Goal: Task Accomplishment & Management: Use online tool/utility

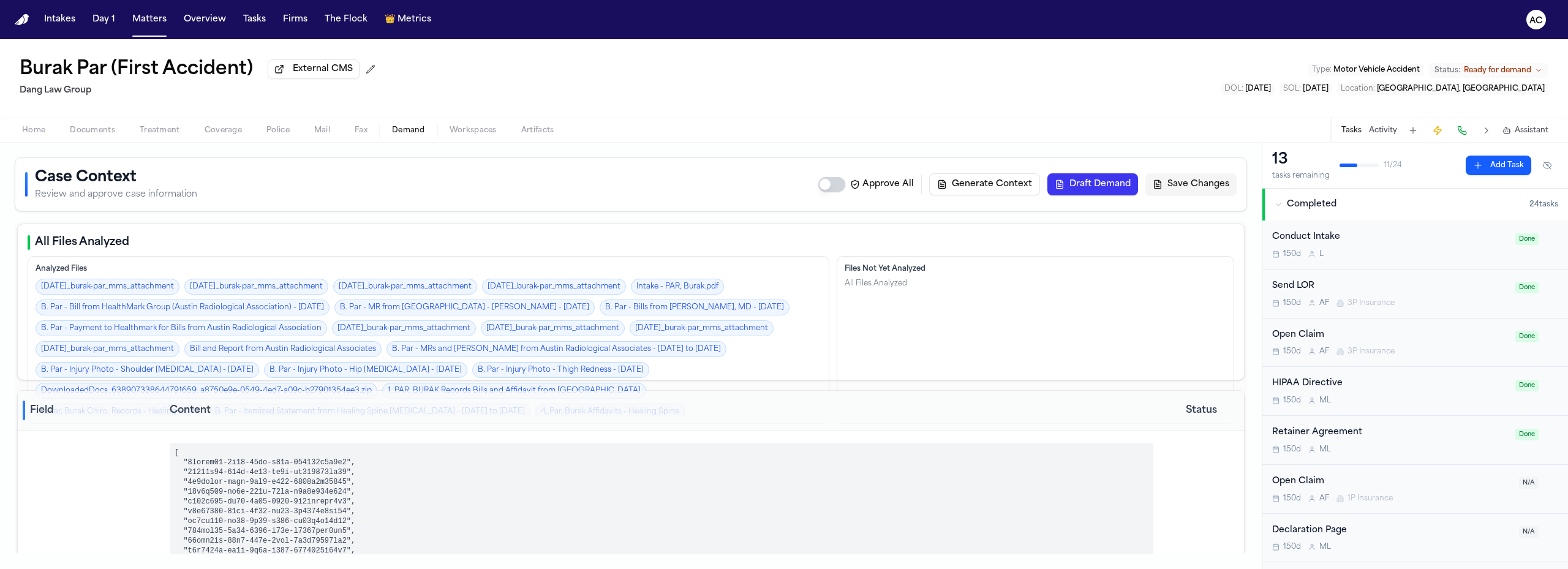
select select "**********"
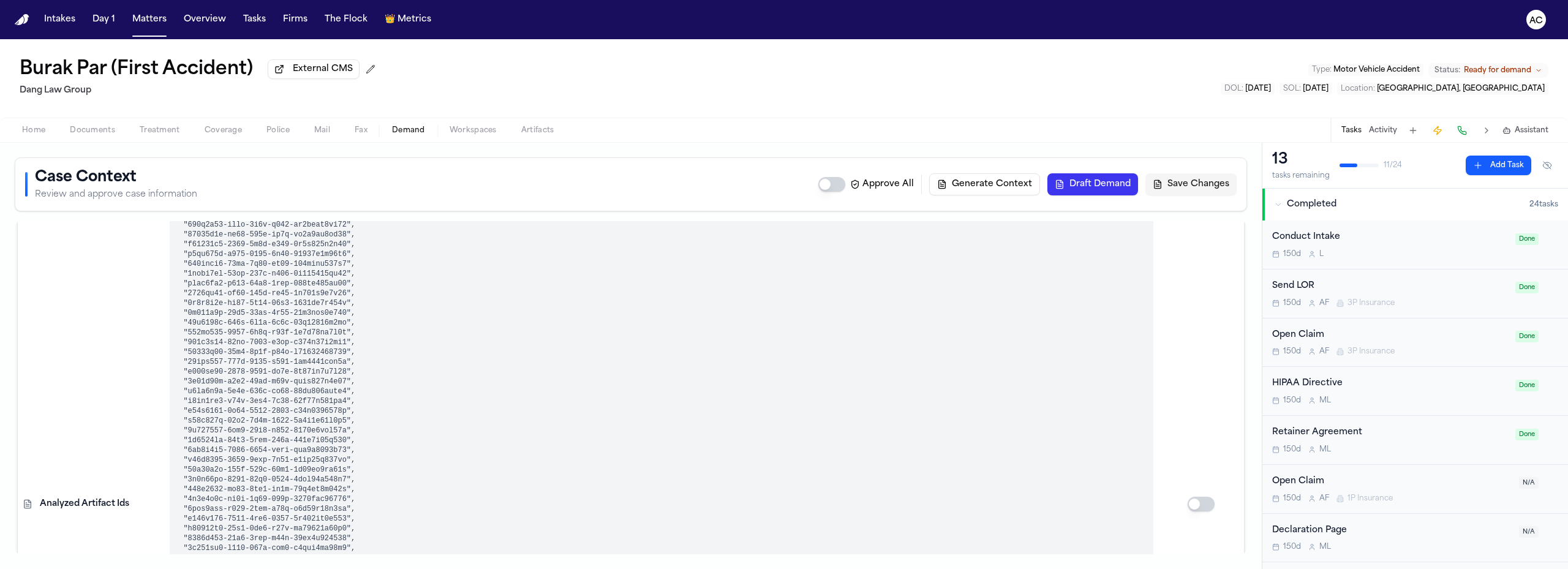
scroll to position [674, 0]
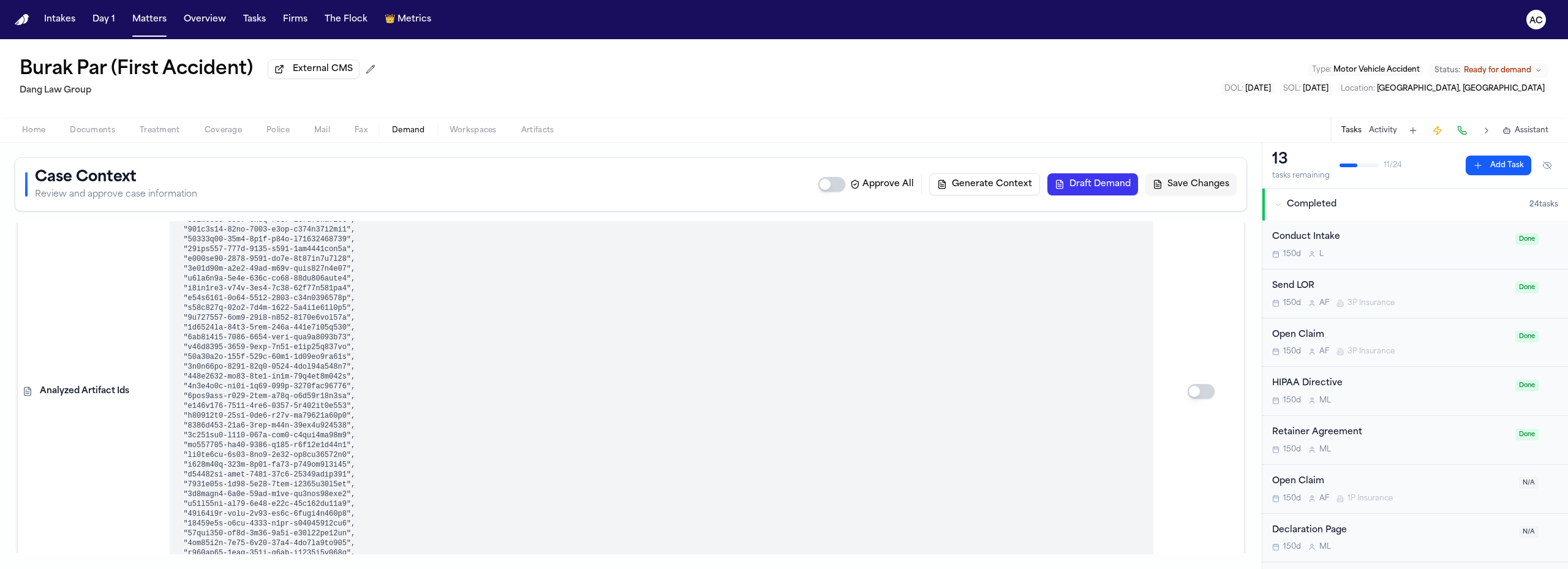
click at [1096, 184] on button "Draft Demand" at bounding box center [1093, 184] width 91 height 22
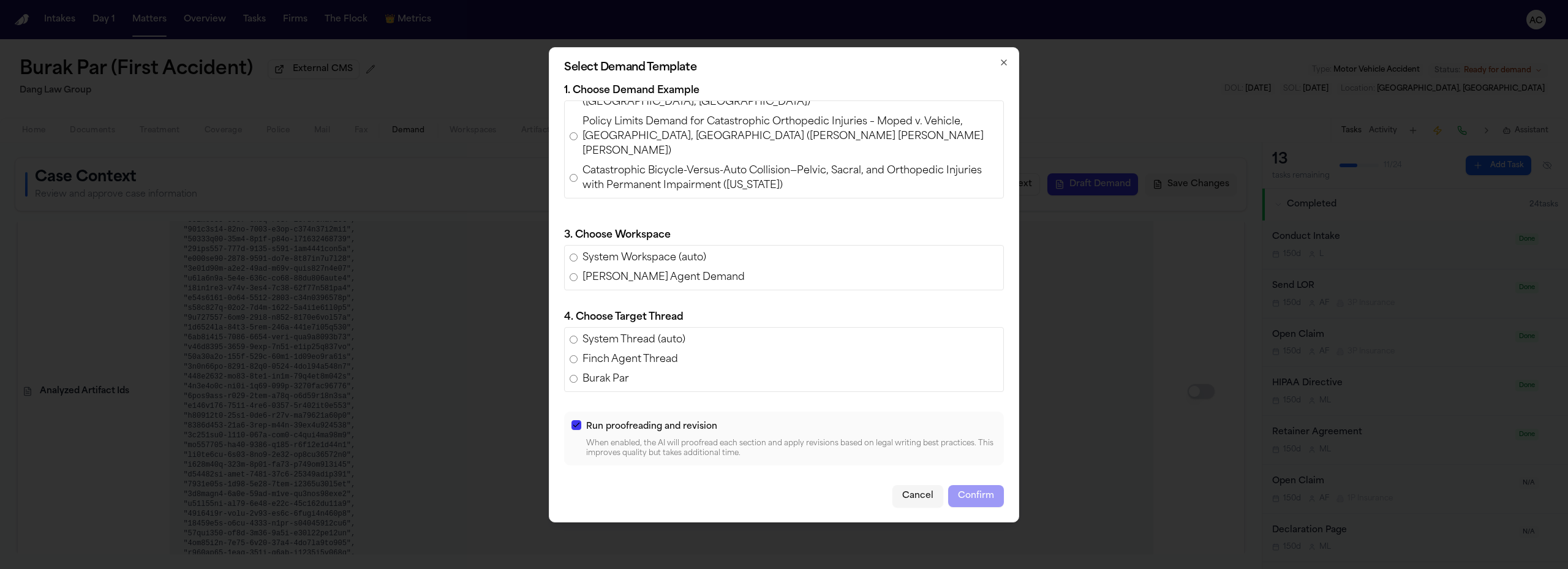
scroll to position [429, 0]
click at [715, 202] on span "Policy Limits Demand for [PERSON_NAME] v. [PERSON_NAME] [PERSON_NAME] (AAA Insu…" at bounding box center [791, 216] width 416 height 29
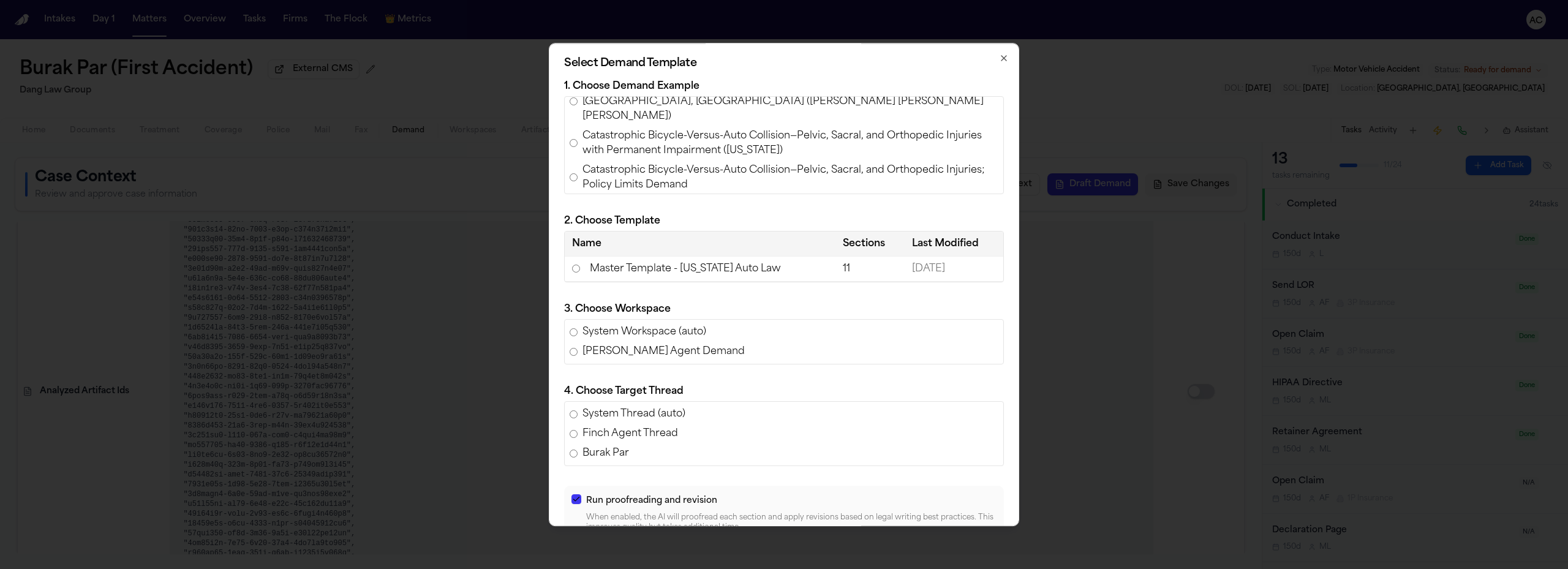
click at [726, 270] on td "Master Template - [US_STATE] Auto Law" at bounding box center [700, 269] width 271 height 25
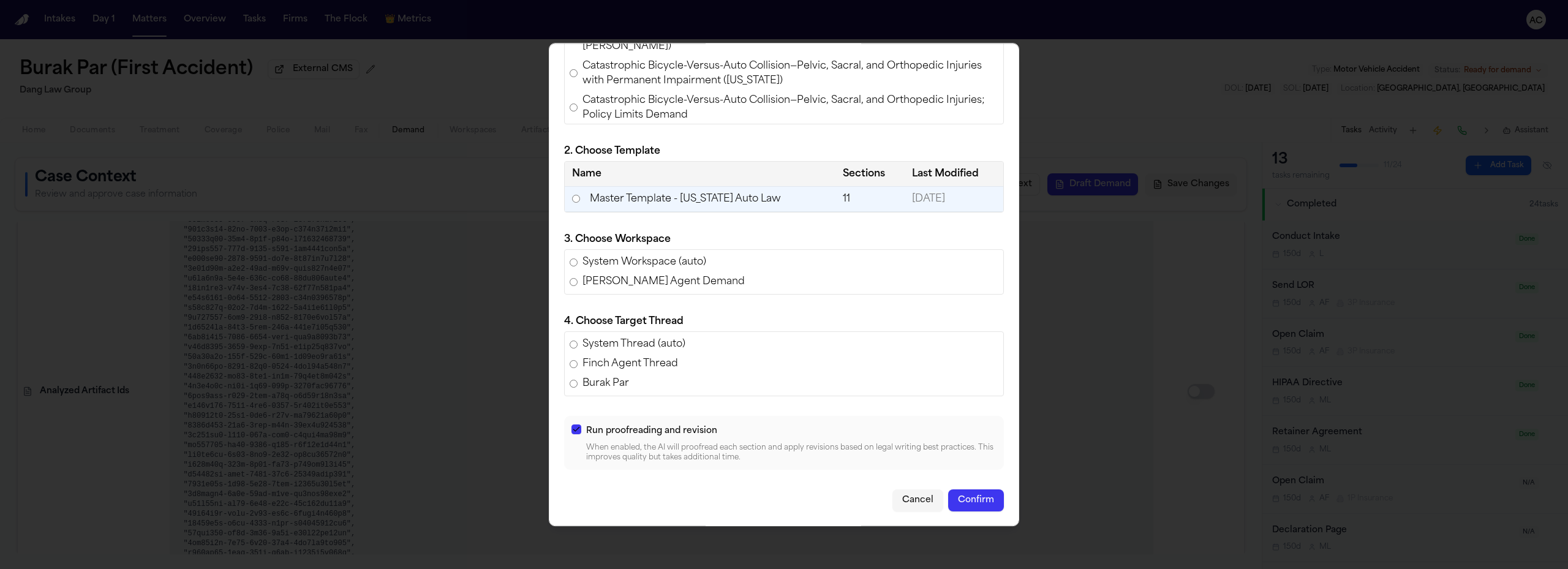
scroll to position [71, 0]
click at [910, 505] on button "Cancel" at bounding box center [918, 500] width 51 height 22
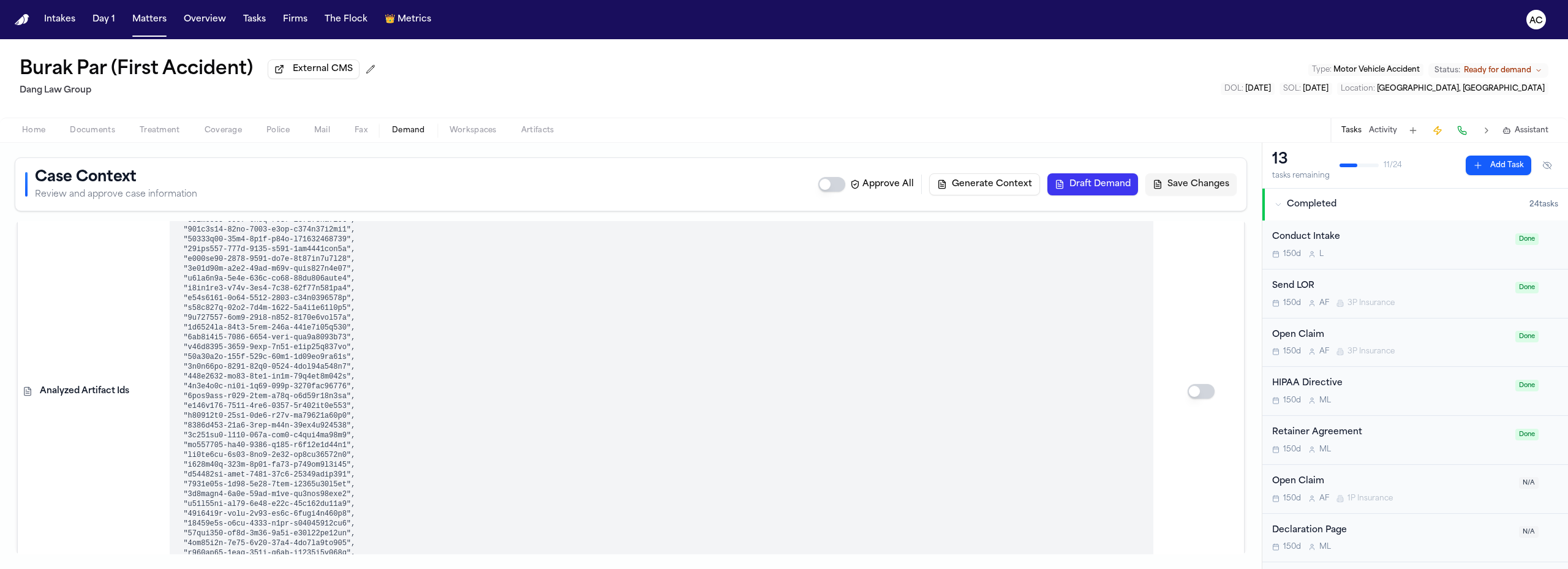
click at [494, 127] on span "Workspaces" at bounding box center [473, 130] width 47 height 9
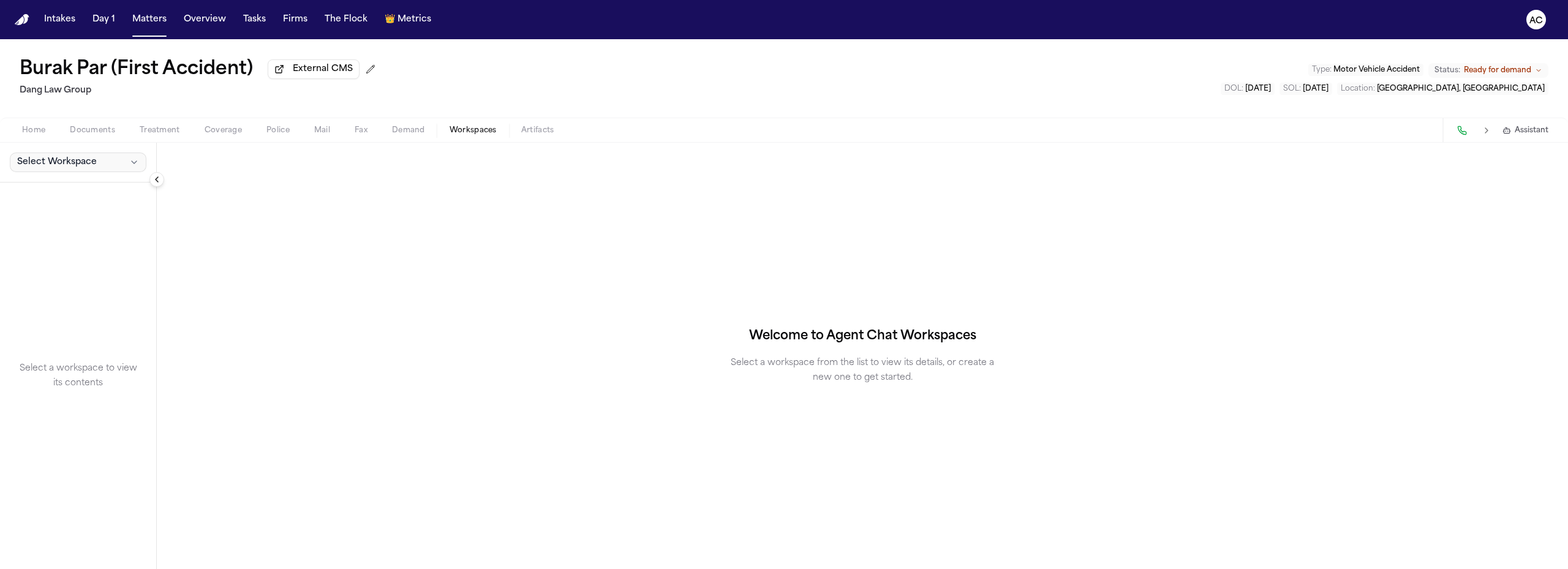
click at [38, 155] on button "Select Workspace" at bounding box center [78, 162] width 136 height 20
click at [91, 186] on span "[PERSON_NAME] Agent Demand" at bounding box center [85, 189] width 143 height 13
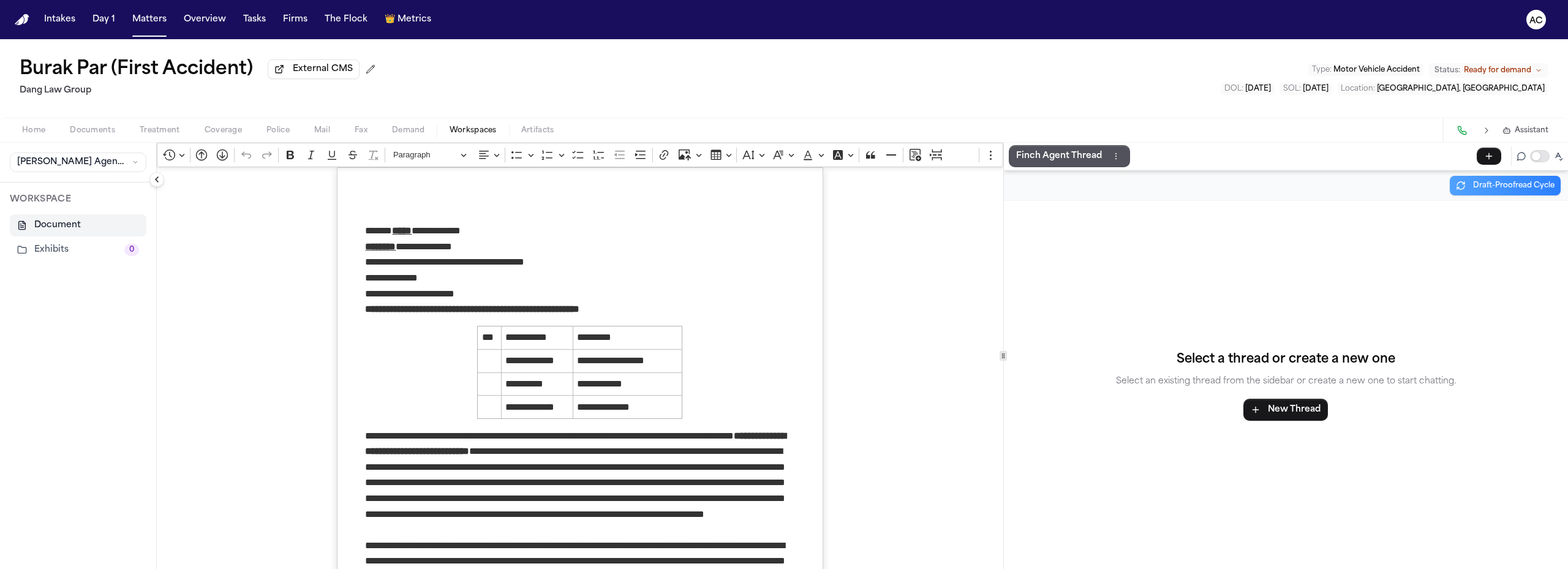
click at [43, 247] on button "Exhibits 0" at bounding box center [78, 250] width 136 height 22
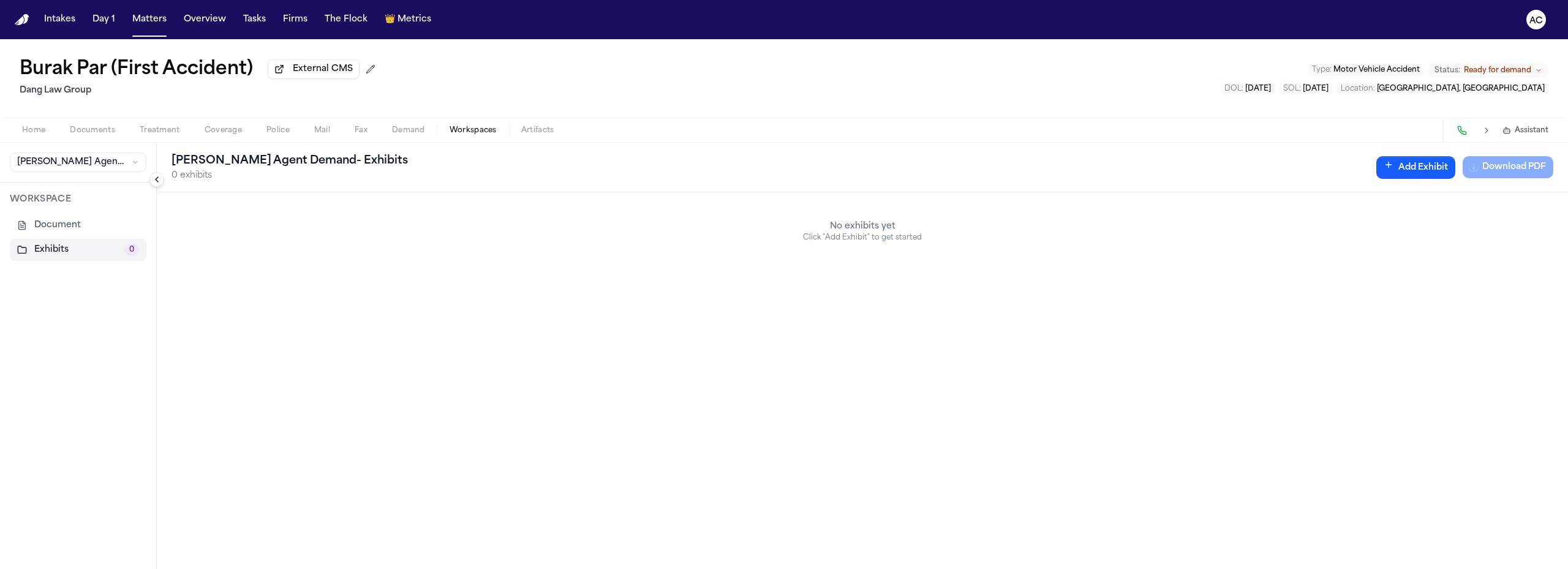
click at [53, 226] on button "Document" at bounding box center [78, 225] width 136 height 22
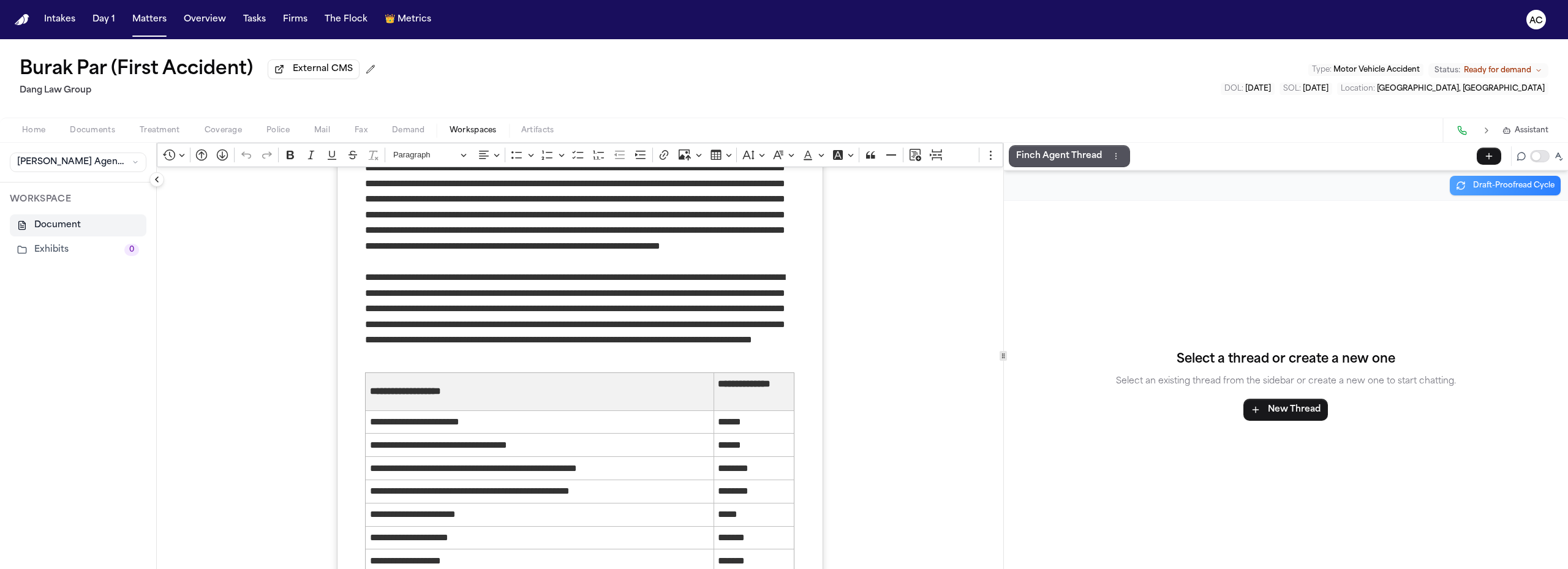
scroll to position [1961, 0]
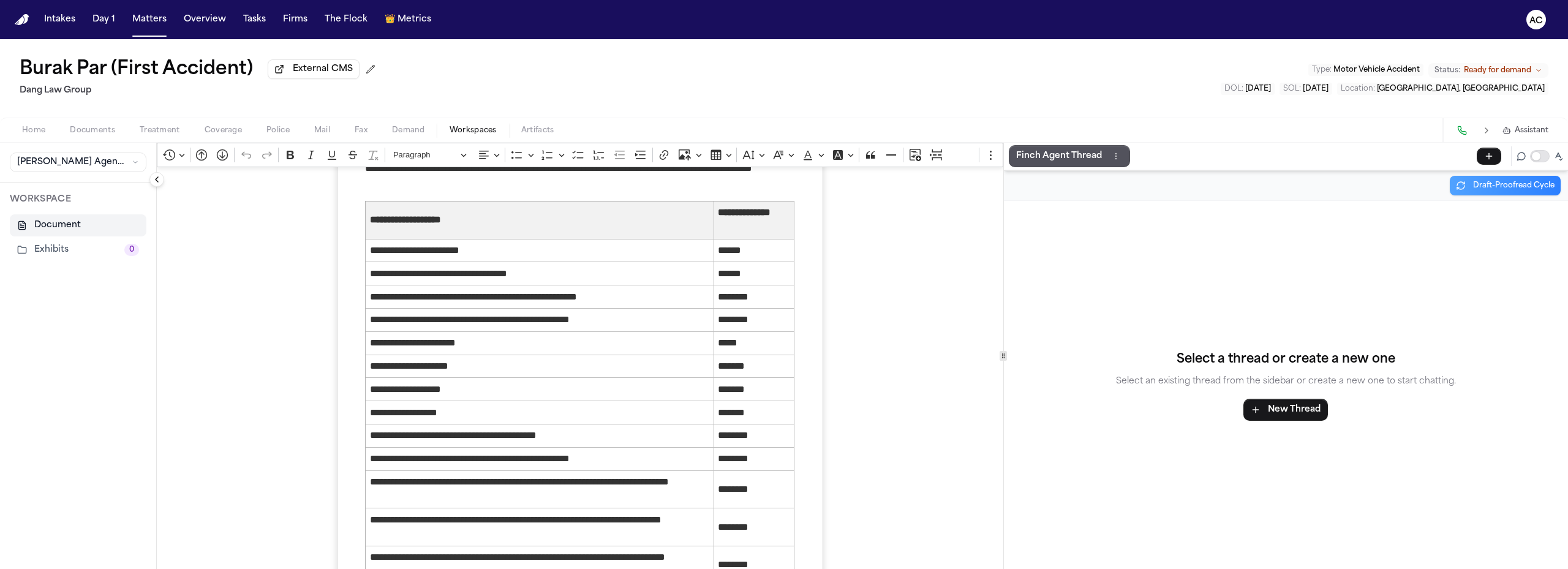
click at [405, 126] on span "Demand" at bounding box center [409, 130] width 33 height 9
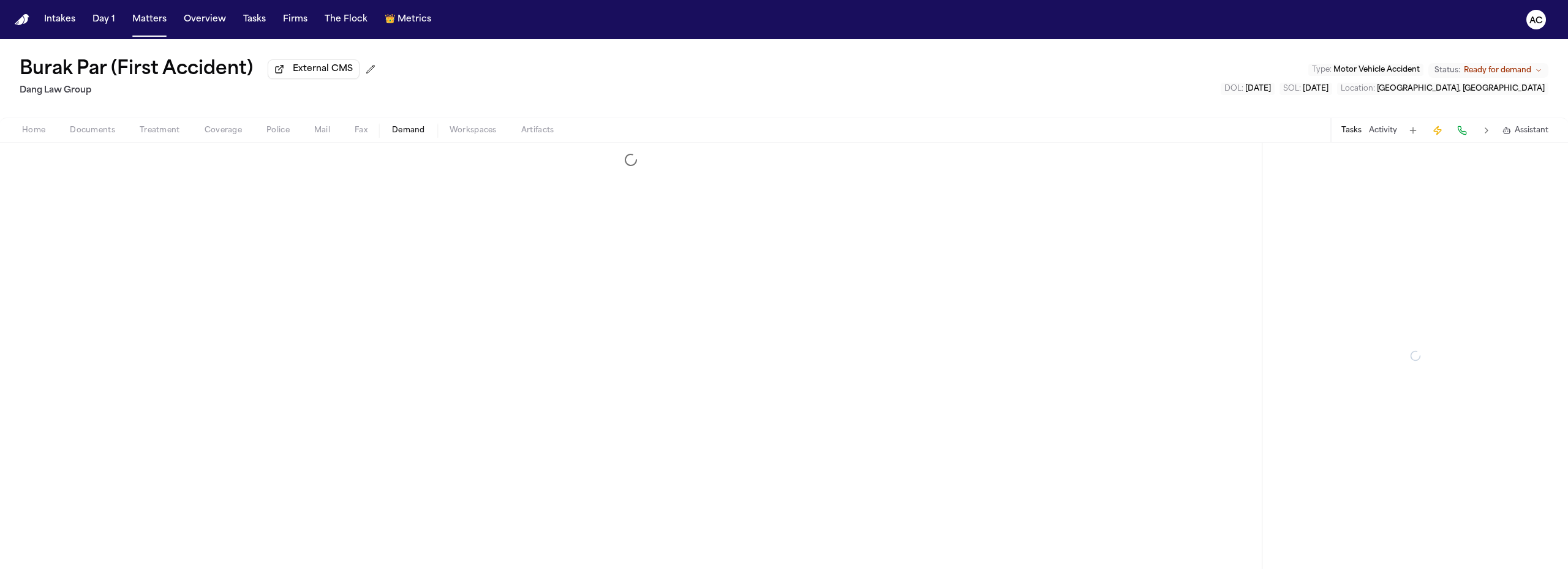
select select "**********"
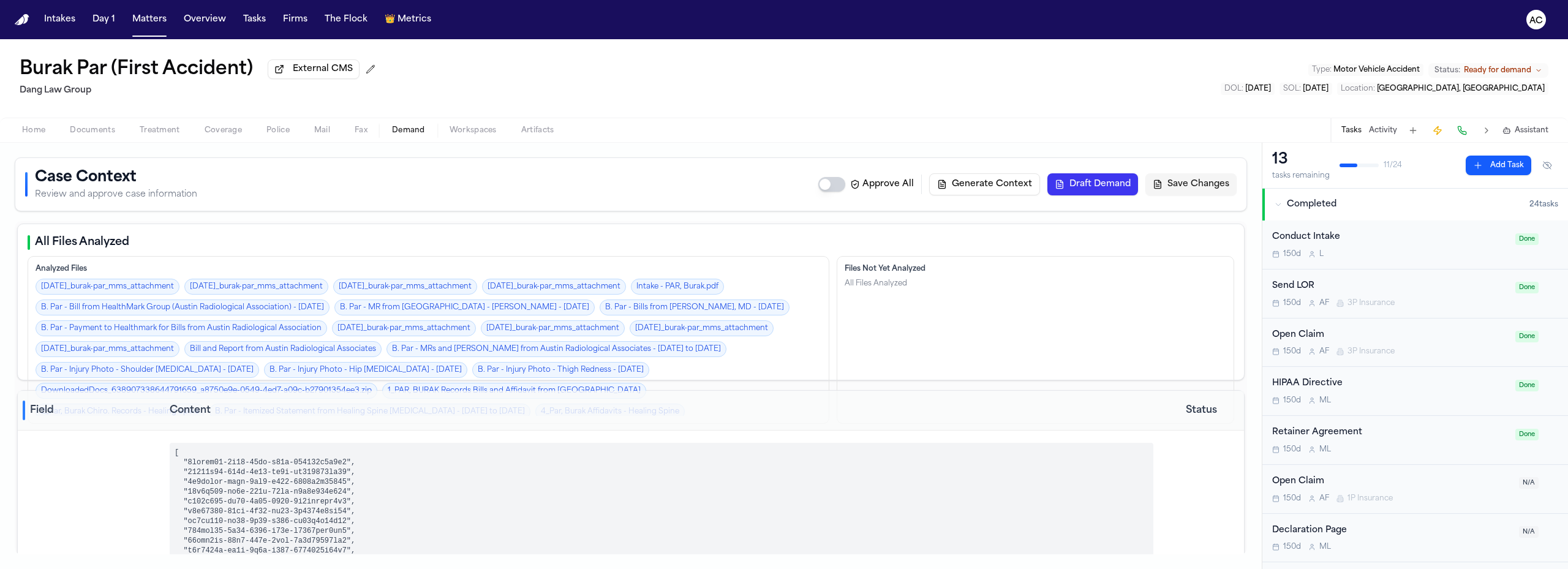
click at [1097, 191] on button "Draft Demand" at bounding box center [1093, 184] width 91 height 22
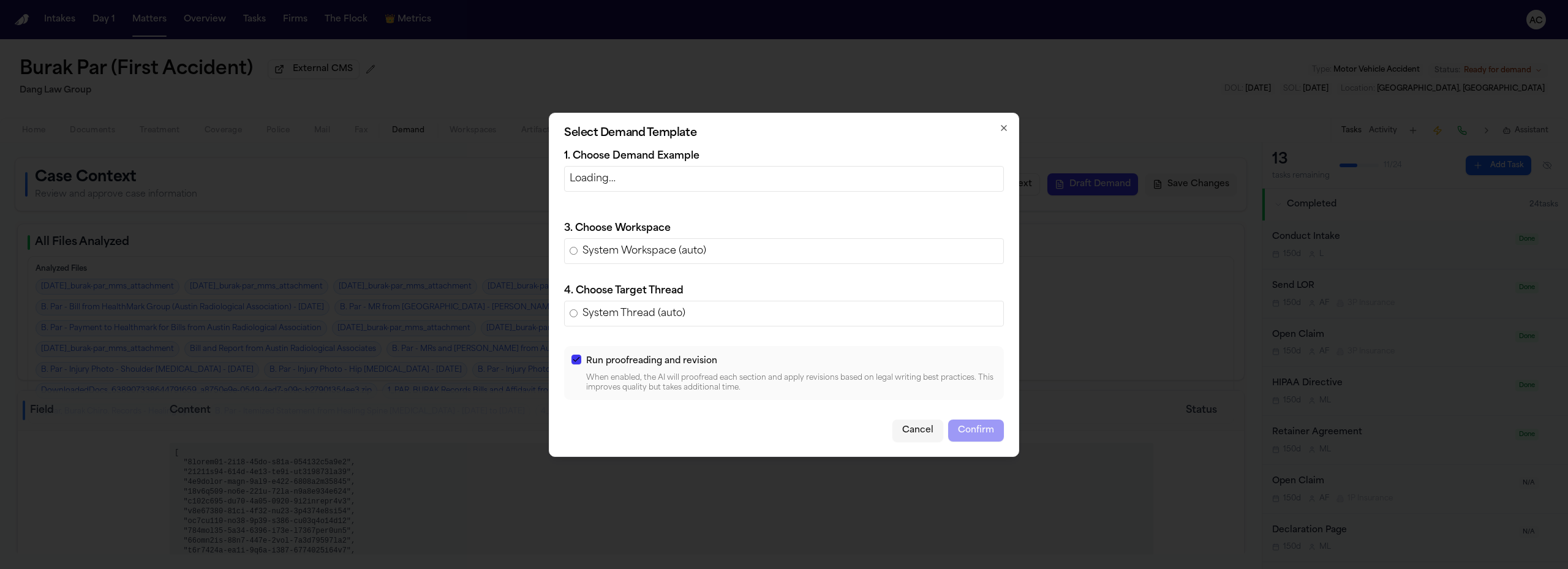
click at [689, 181] on p "Loading…" at bounding box center [784, 179] width 429 height 15
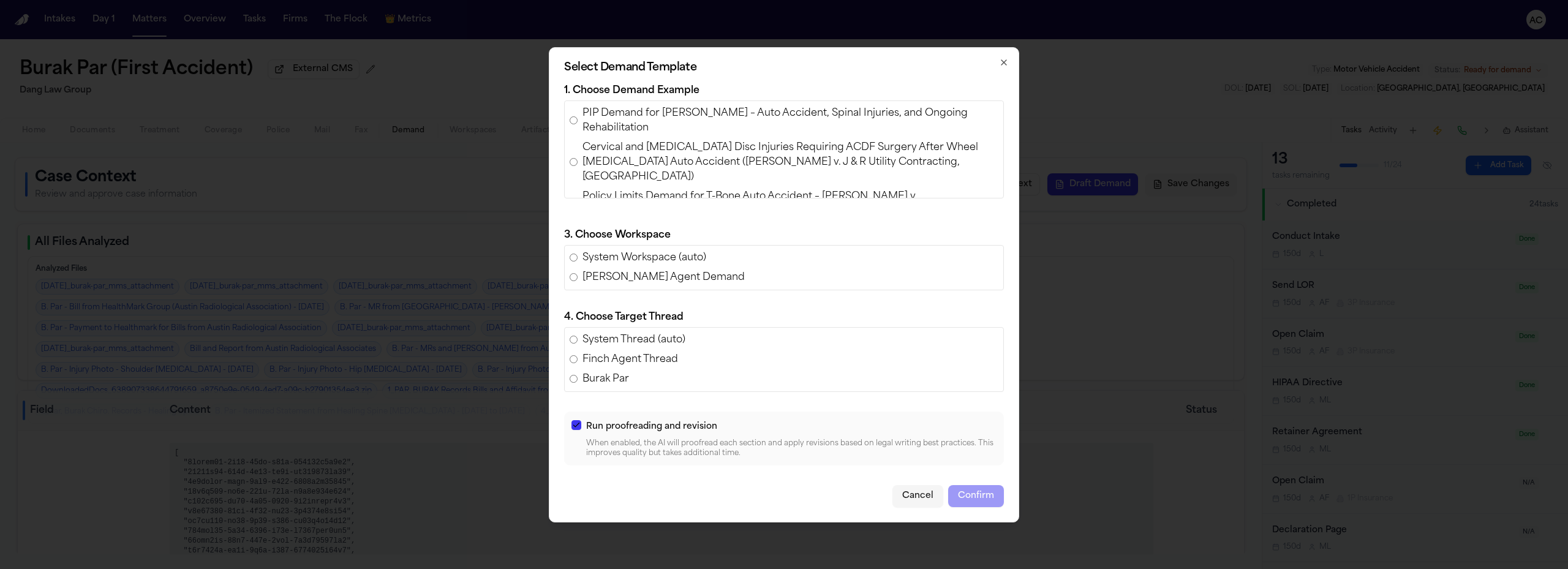
click at [1012, 60] on div "Select Demand Template 1. Choose Demand Example PIP Demand for Olliah [PERSON_N…" at bounding box center [784, 285] width 471 height 476
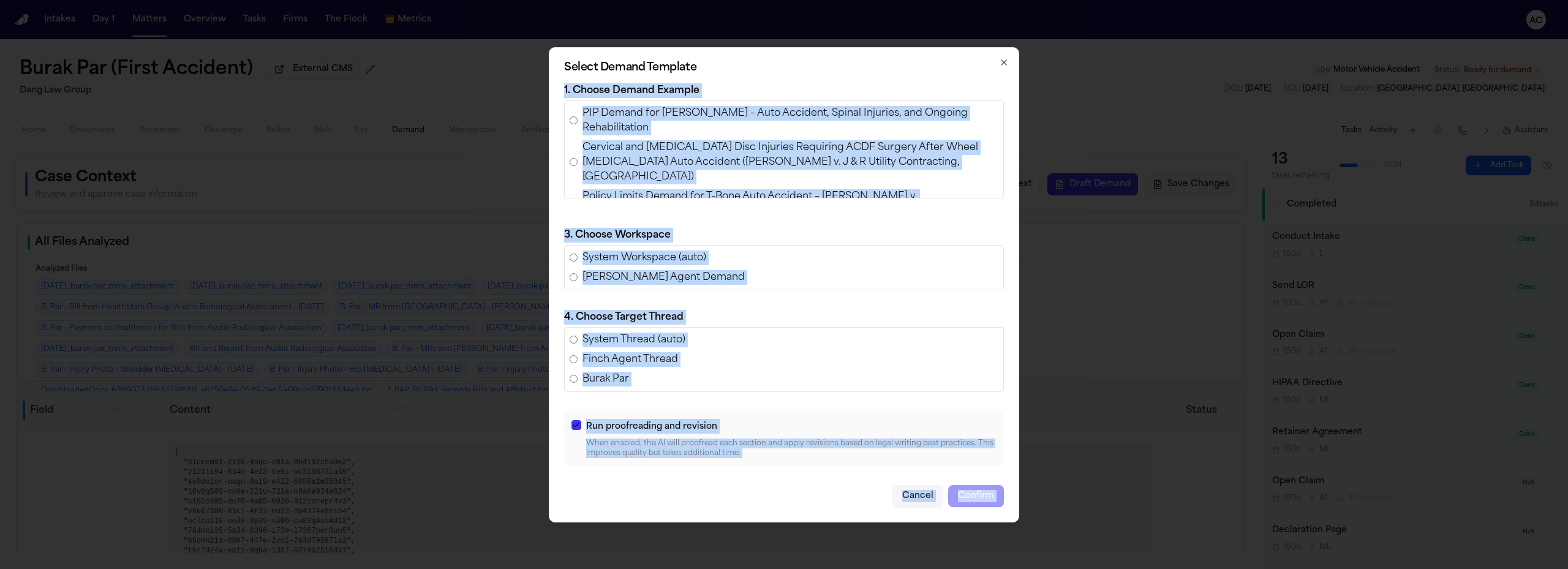
drag, startPoint x: 1010, startPoint y: 60, endPoint x: 1005, endPoint y: 60, distance: 5.0
click at [1005, 60] on div "Select Demand Template 1. Choose Demand Example PIP Demand for Olliah [PERSON_N…" at bounding box center [784, 285] width 471 height 476
click at [1004, 59] on icon "button" at bounding box center [1004, 62] width 9 height 9
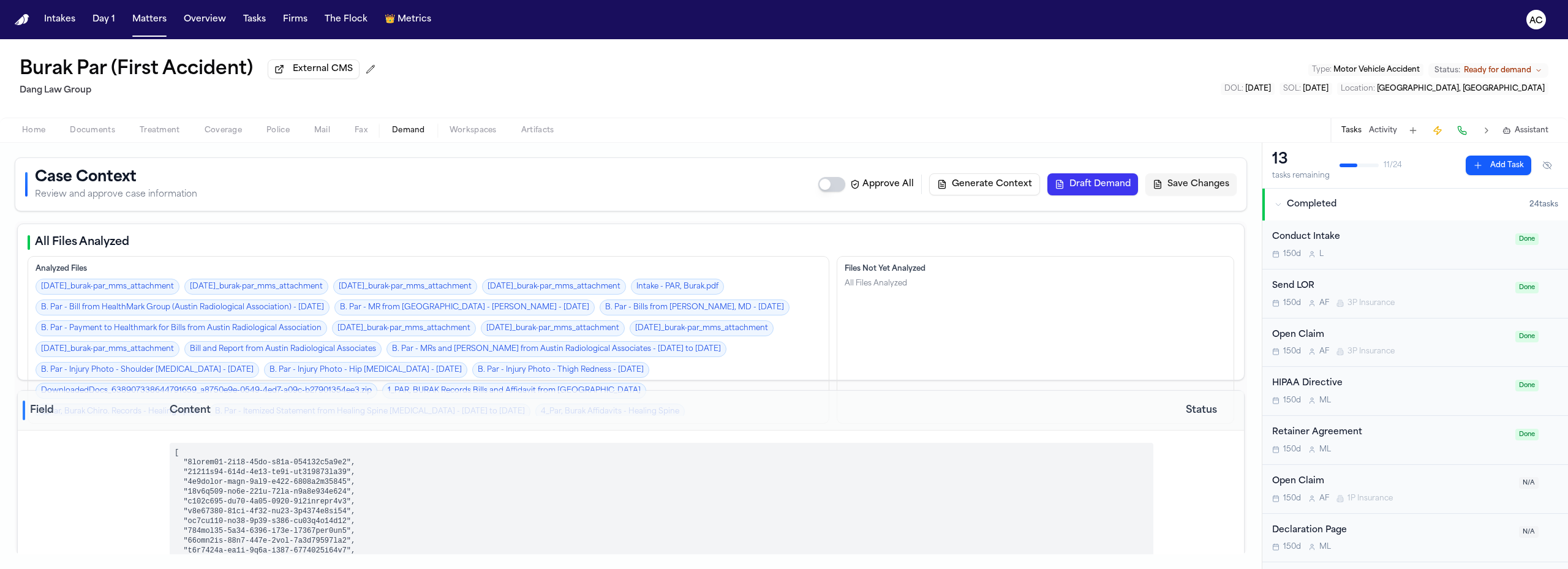
click at [401, 131] on span "Demand" at bounding box center [409, 130] width 33 height 9
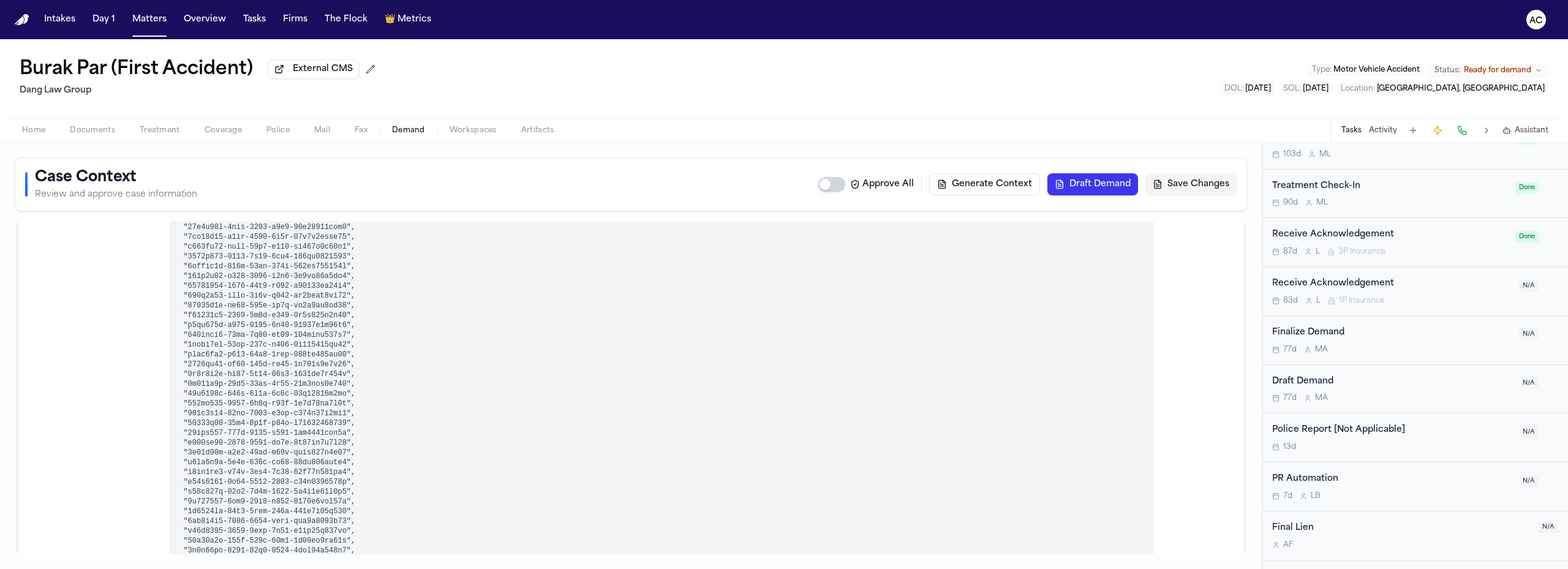
scroll to position [824, 0]
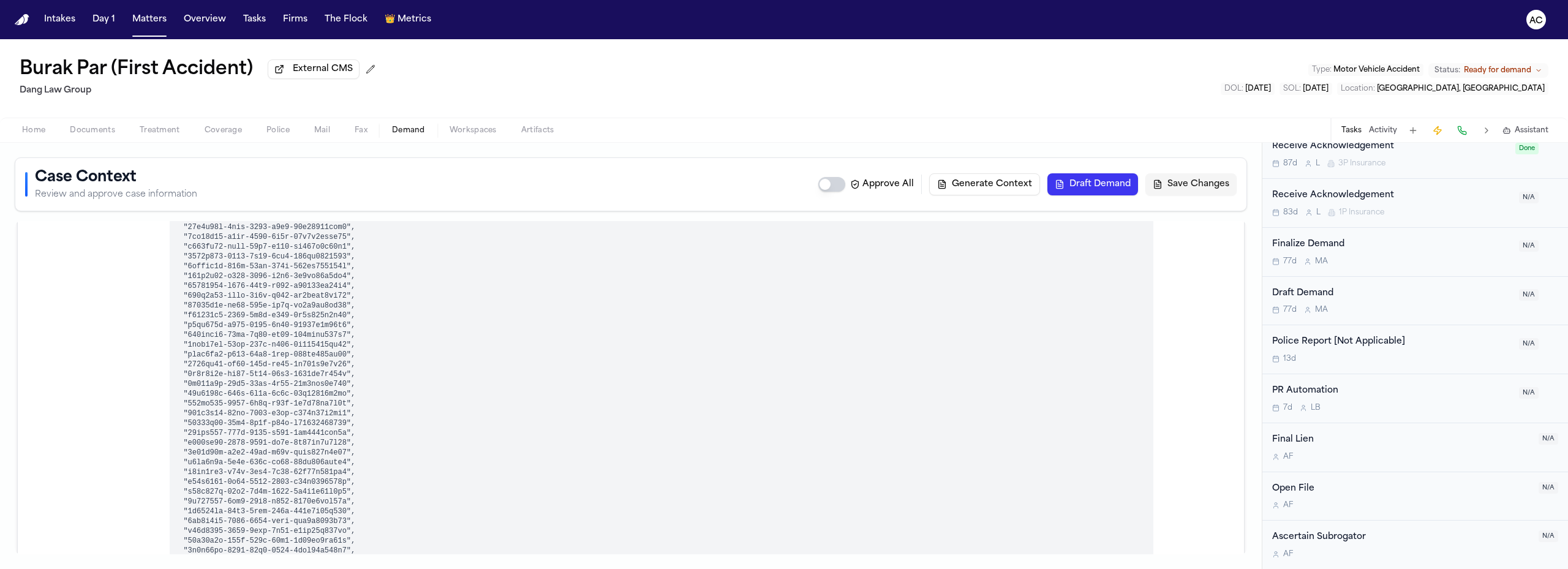
click at [496, 131] on span "Workspaces" at bounding box center [473, 130] width 47 height 9
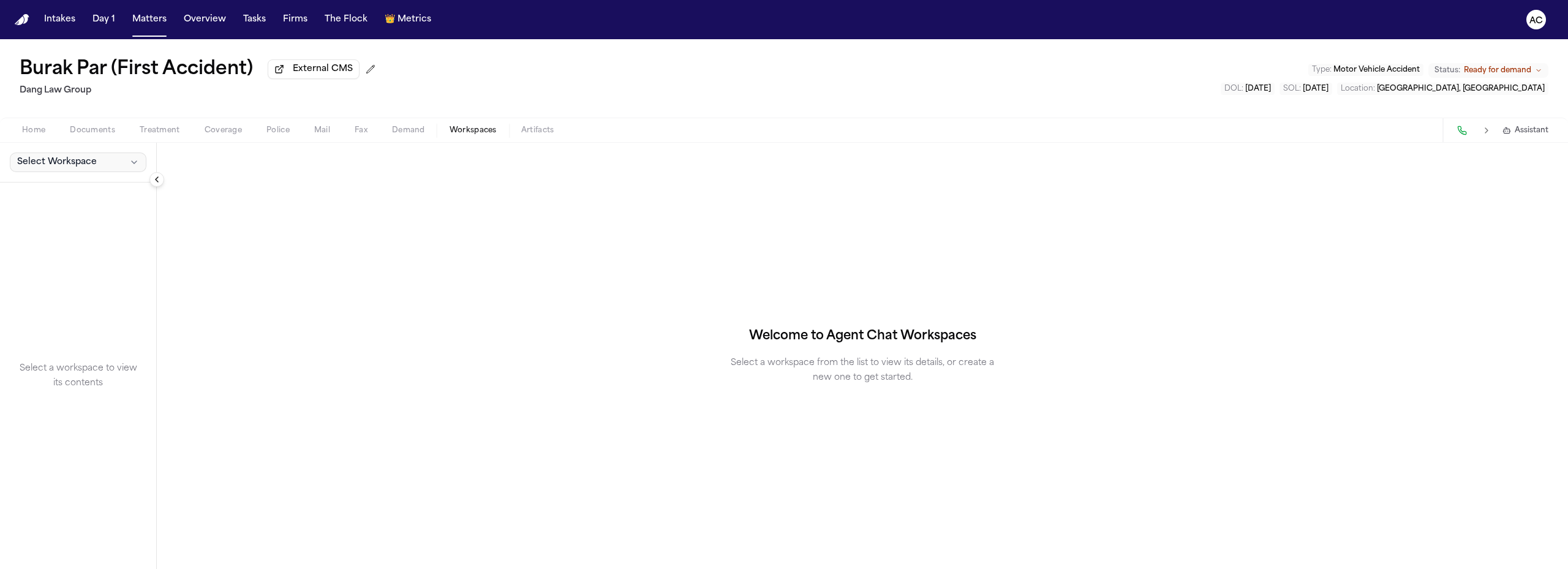
click at [54, 166] on span "Select Workspace" at bounding box center [57, 162] width 80 height 13
click at [67, 187] on span "[PERSON_NAME] Agent Demand" at bounding box center [85, 189] width 143 height 13
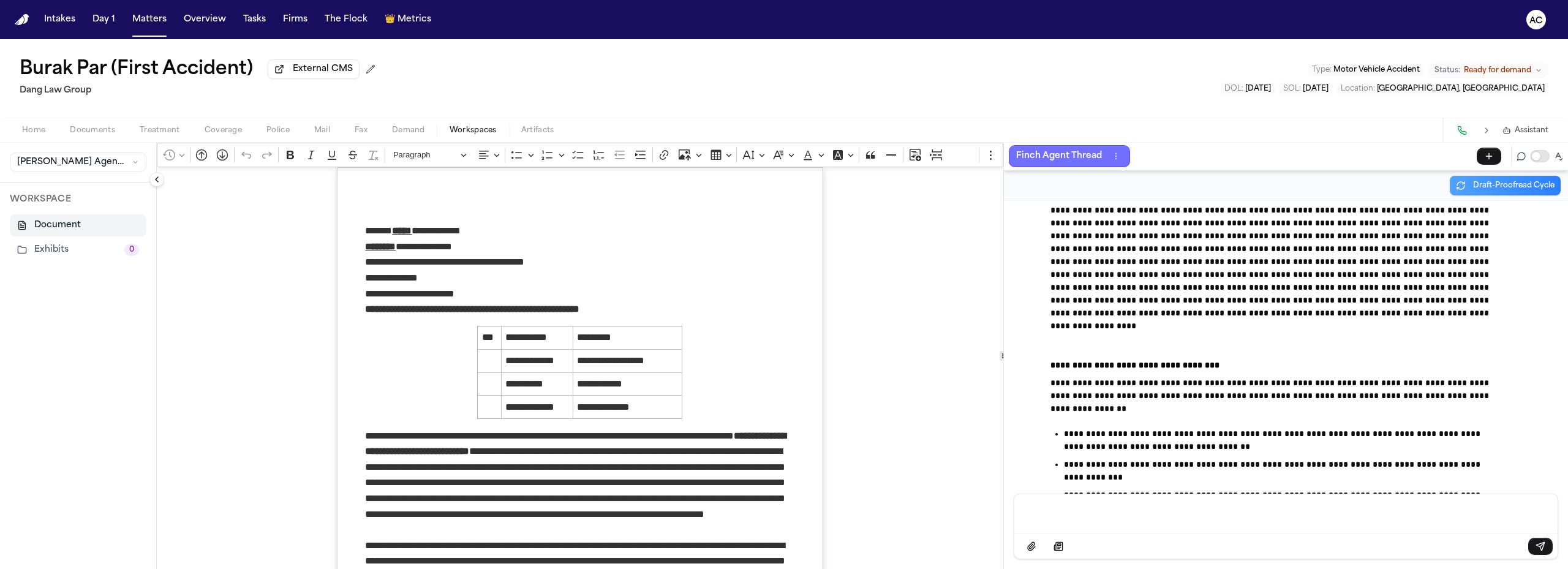
scroll to position [27208, 0]
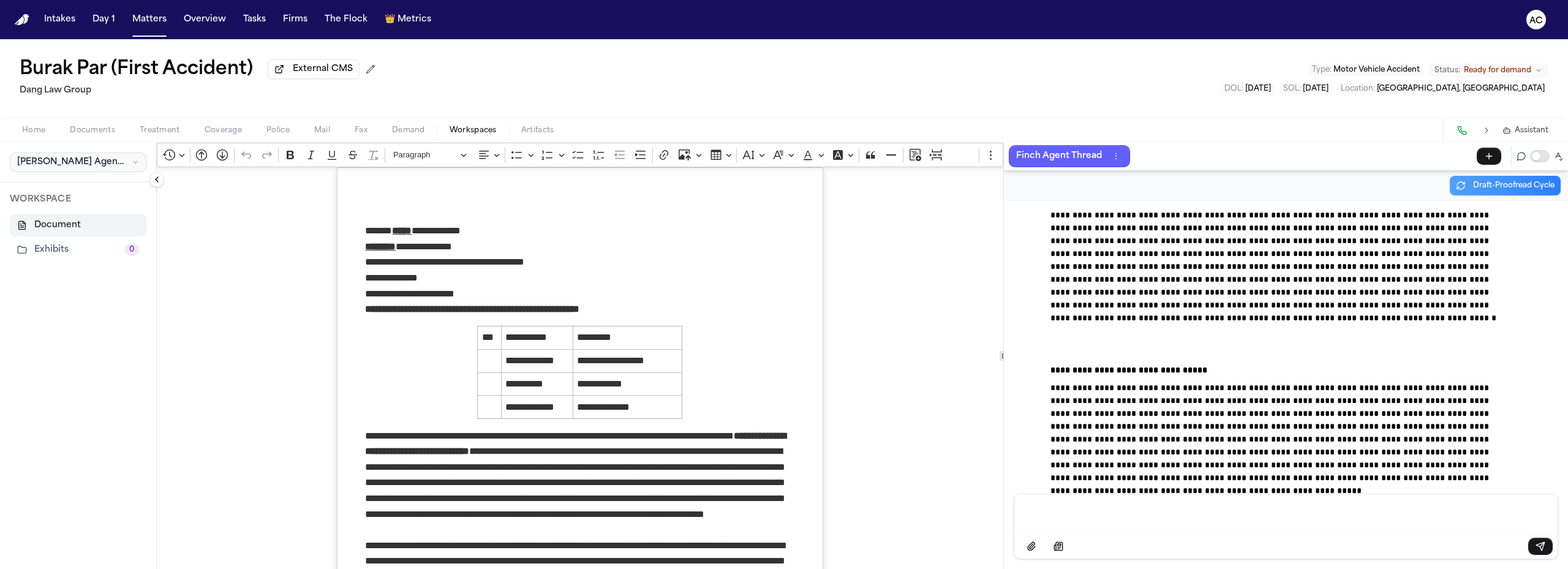
click at [132, 163] on icon "button" at bounding box center [135, 162] width 7 height 9
click at [159, 190] on icon "button" at bounding box center [164, 189] width 9 height 9
click at [179, 205] on span "Delete" at bounding box center [182, 200] width 36 height 15
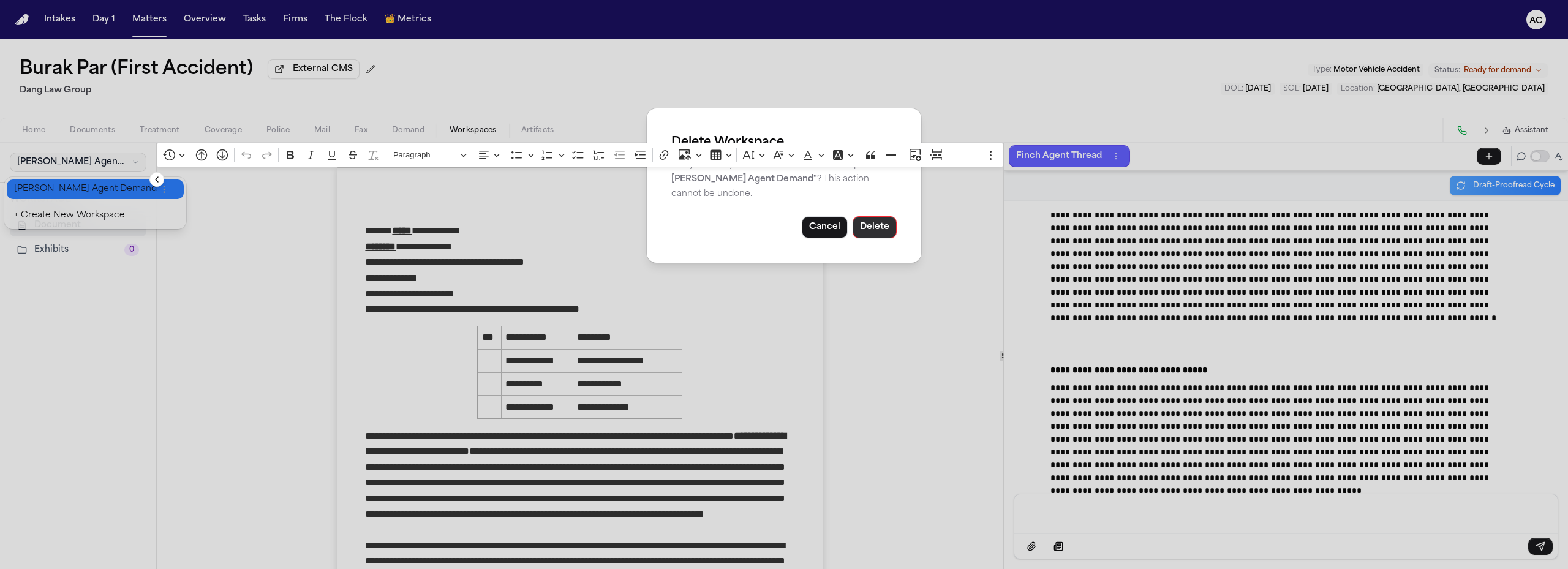
click at [892, 228] on button "Delete" at bounding box center [875, 228] width 44 height 22
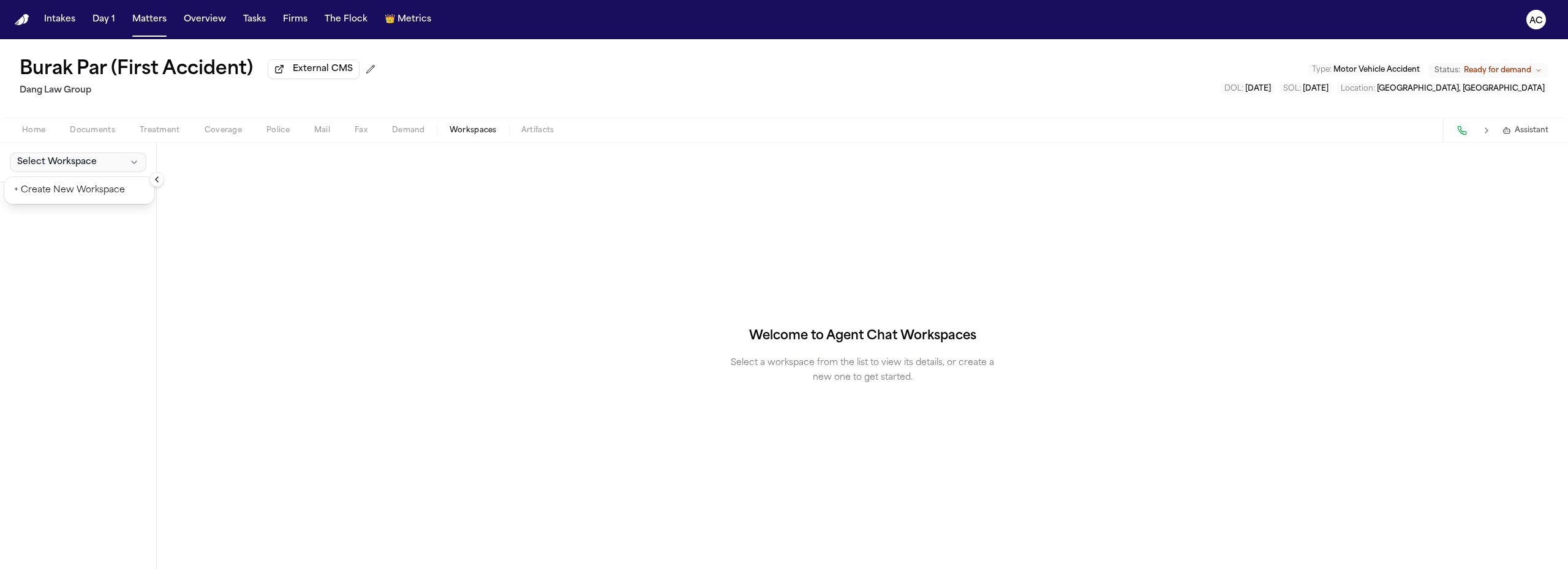
click at [409, 128] on div "Burak Par (First Accident) External CMS Dang Law Group Type : Motor Vehicle Acc…" at bounding box center [784, 304] width 1568 height 530
click at [373, 121] on div "Home Documents Treatment Coverage Police Mail Fax Demand Workspaces Artifacts A…" at bounding box center [784, 129] width 1568 height 24
click at [423, 127] on span "Demand" at bounding box center [409, 130] width 33 height 9
select select "**********"
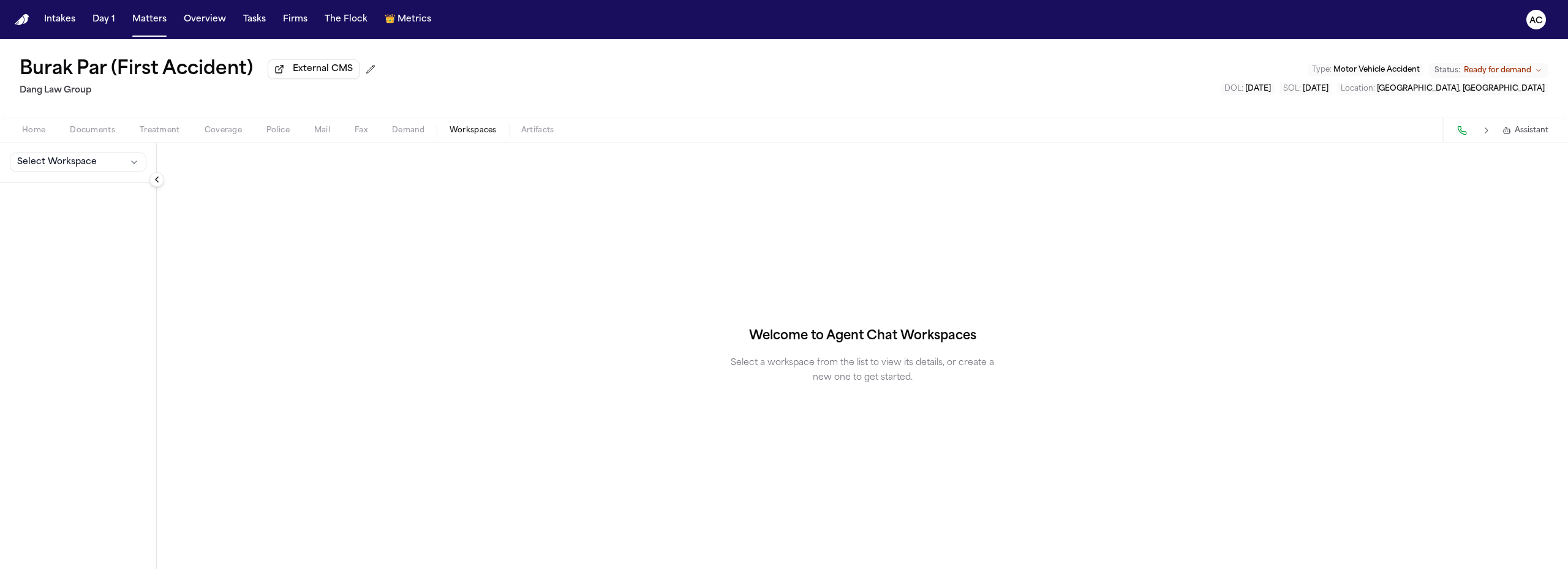
select select "**********"
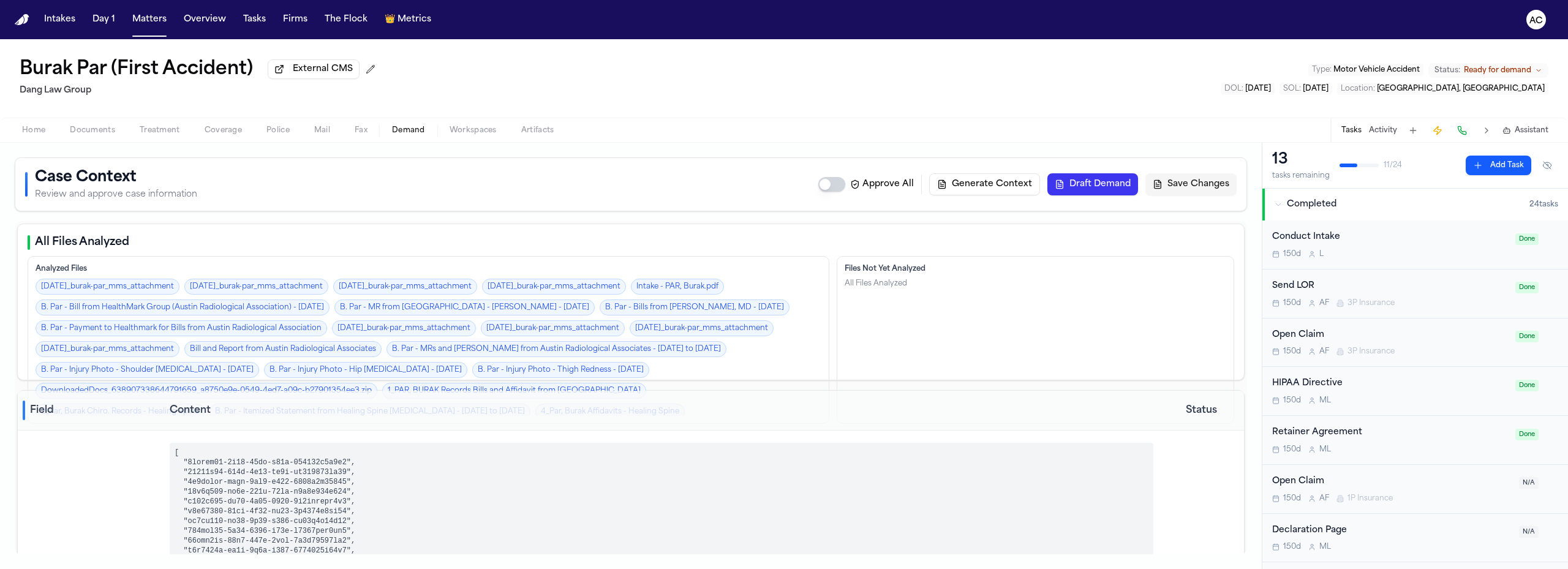
click at [1099, 187] on button "Draft Demand" at bounding box center [1093, 184] width 91 height 22
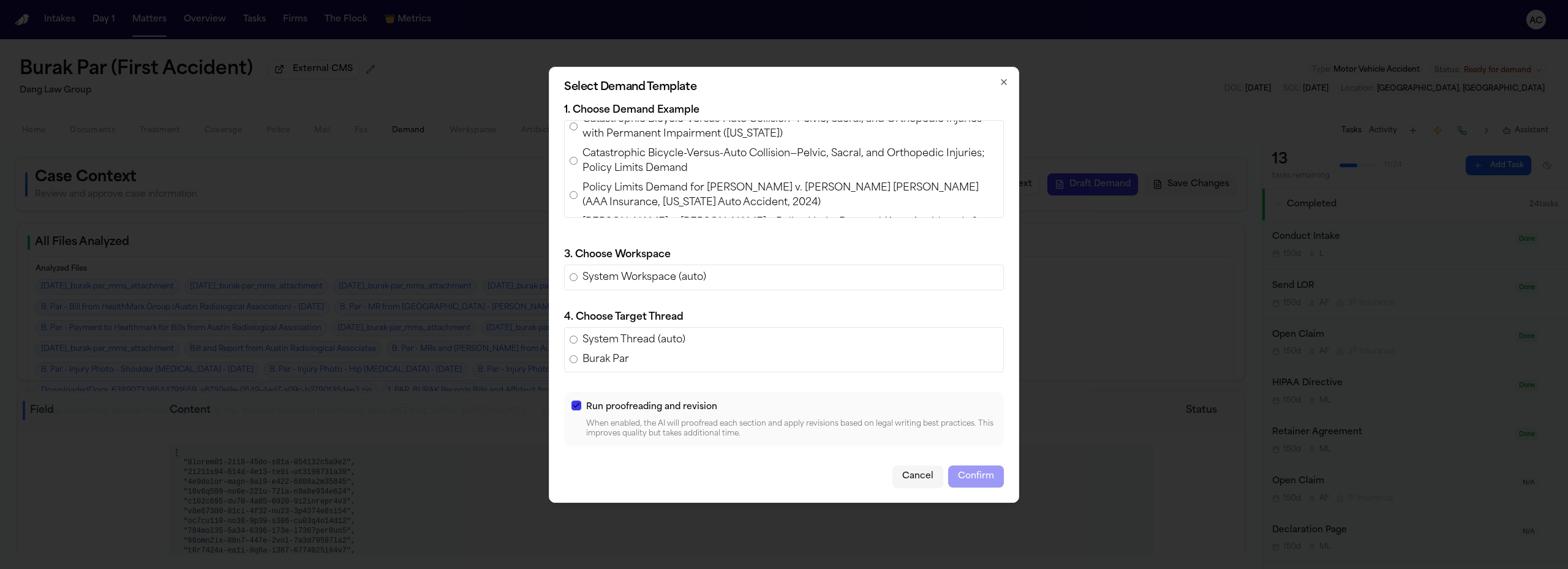
scroll to position [491, 0]
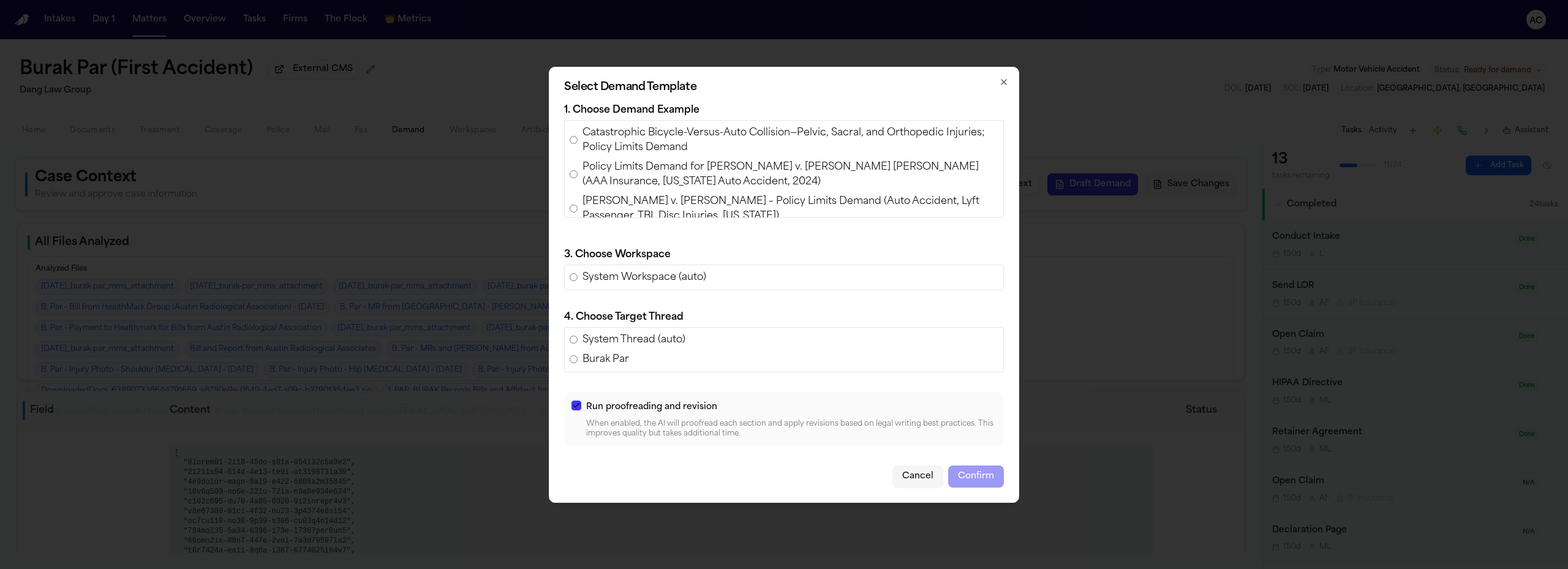
click at [654, 160] on span "Policy Limits Demand for [PERSON_NAME] v. [PERSON_NAME] [PERSON_NAME] (AAA Insu…" at bounding box center [791, 174] width 416 height 29
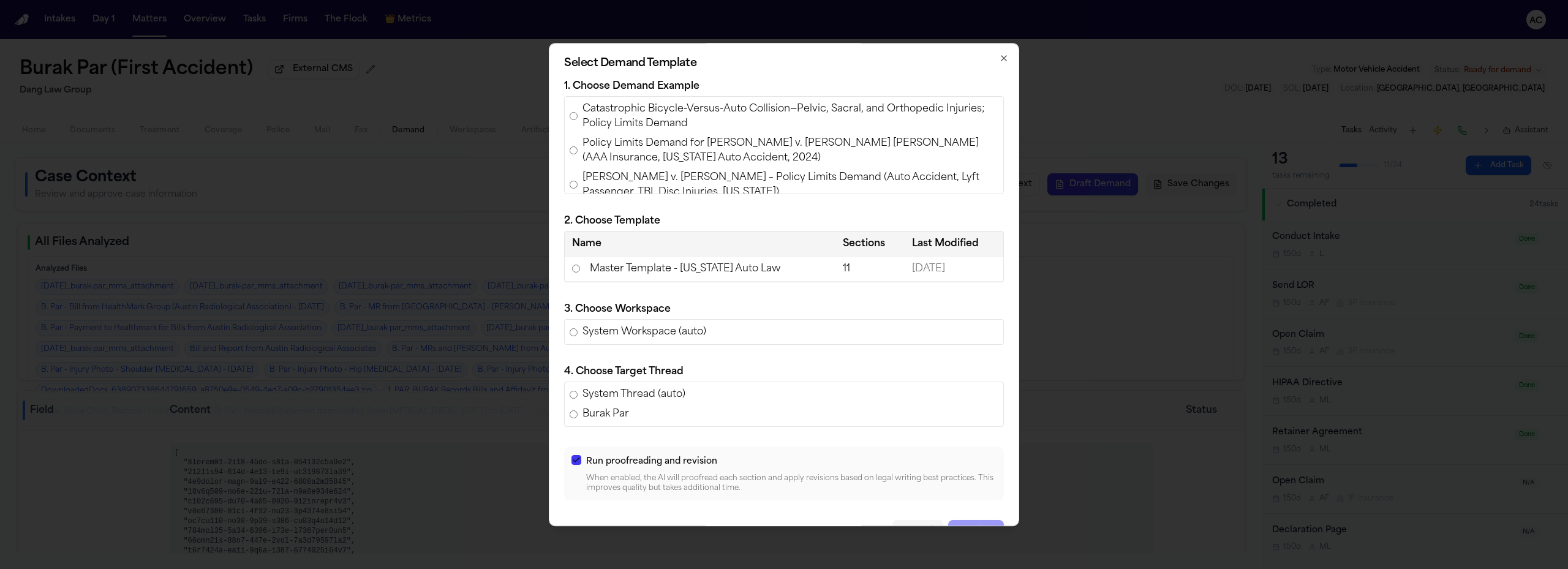
click at [676, 270] on td "Master Template - [US_STATE] Auto Law" at bounding box center [700, 269] width 271 height 25
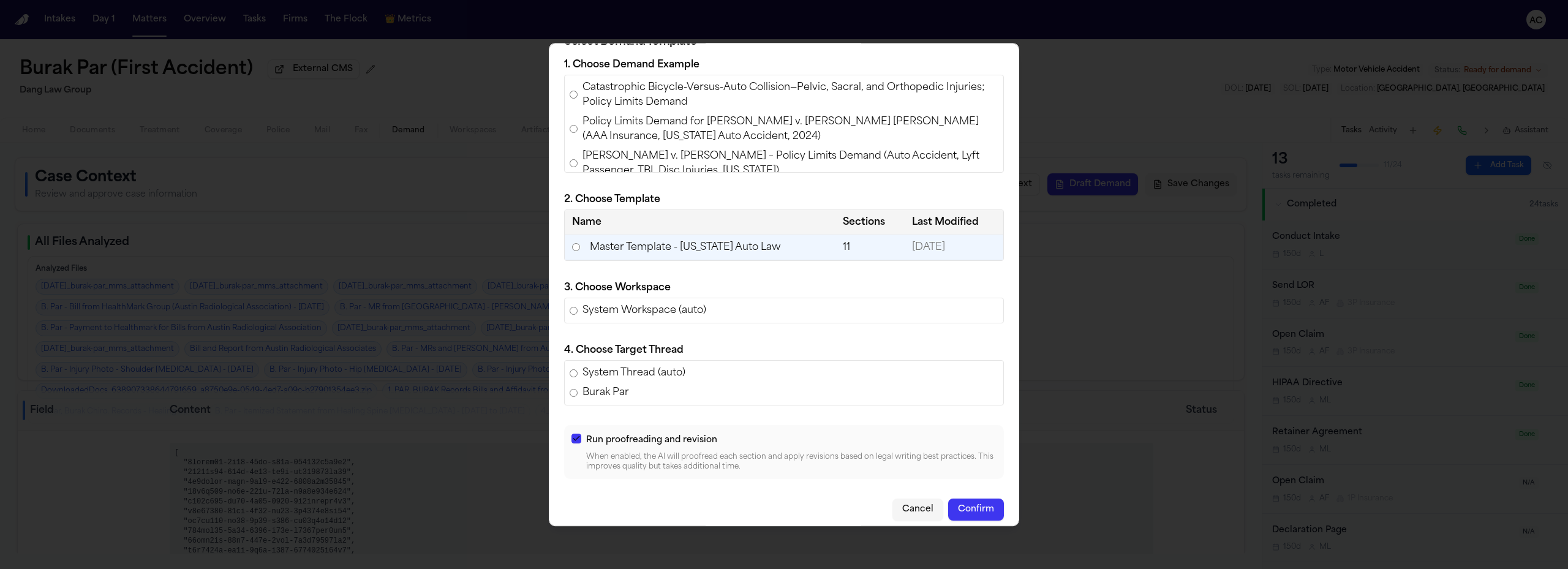
scroll to position [31, 0]
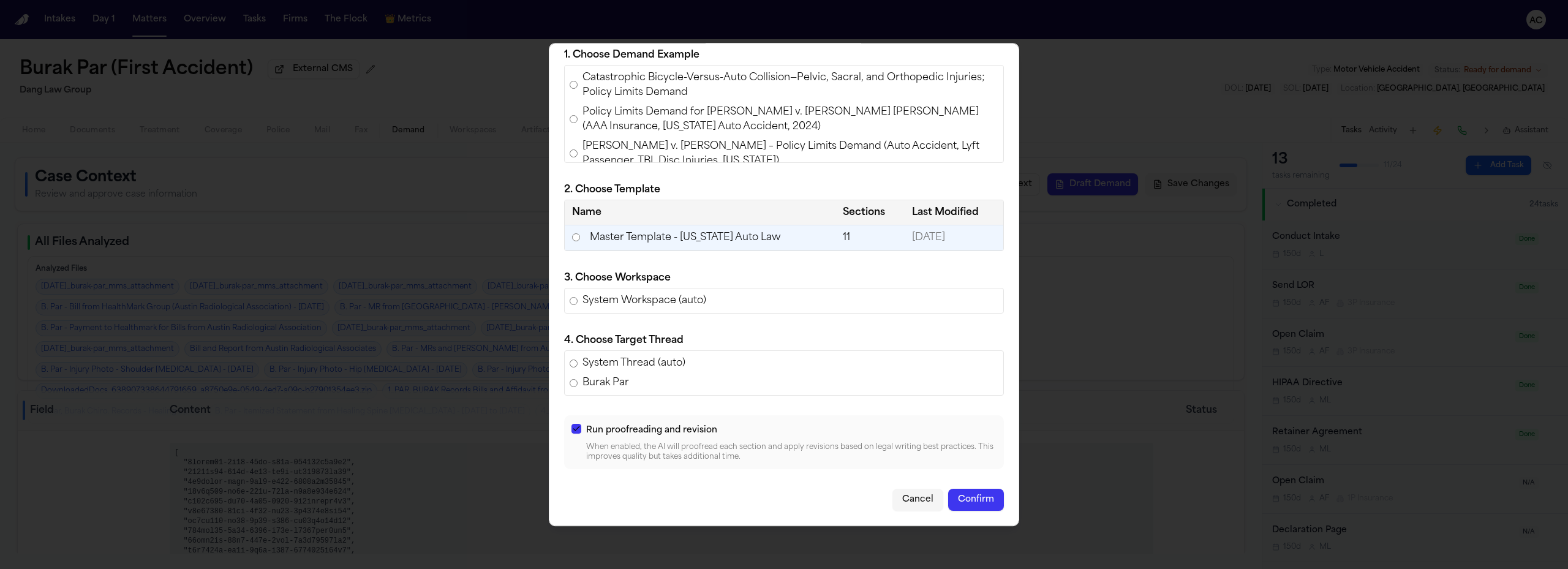
click at [974, 499] on button "Confirm" at bounding box center [976, 500] width 56 height 22
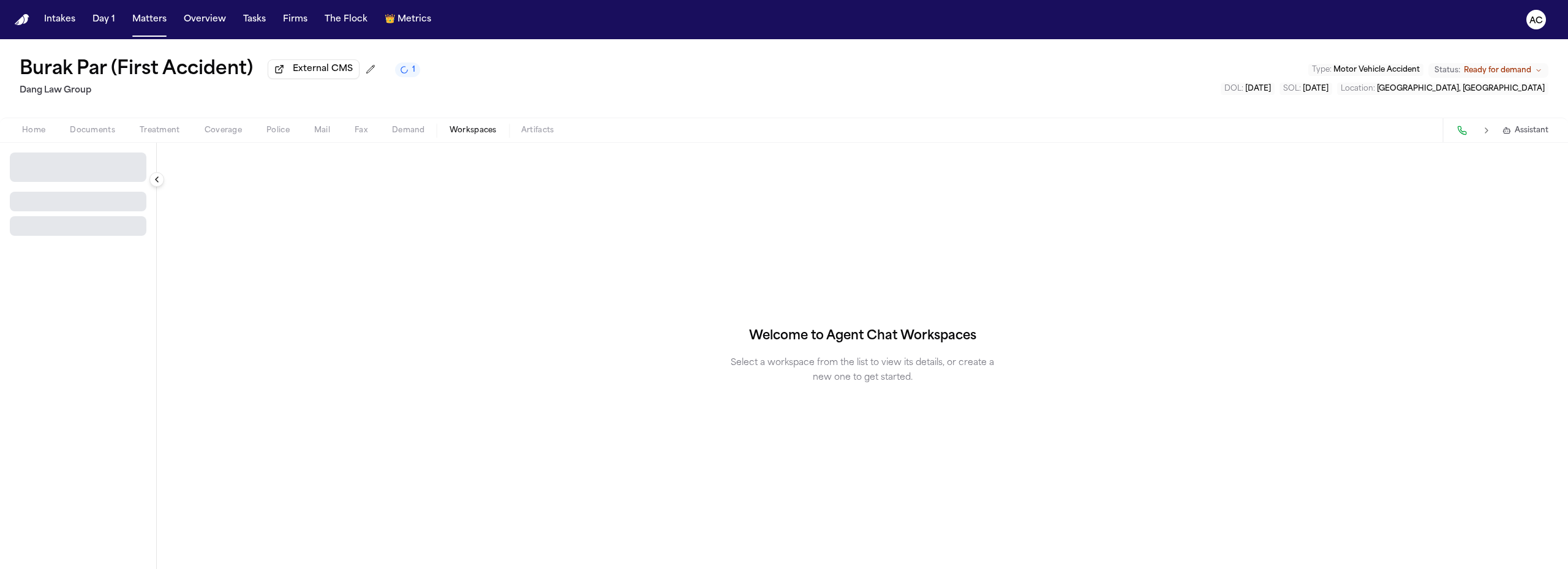
click at [464, 132] on span "Workspaces" at bounding box center [473, 130] width 47 height 9
click at [69, 162] on span "Select Workspace" at bounding box center [57, 162] width 80 height 13
click at [56, 188] on span "[PERSON_NAME] Agent Demand" at bounding box center [85, 189] width 143 height 13
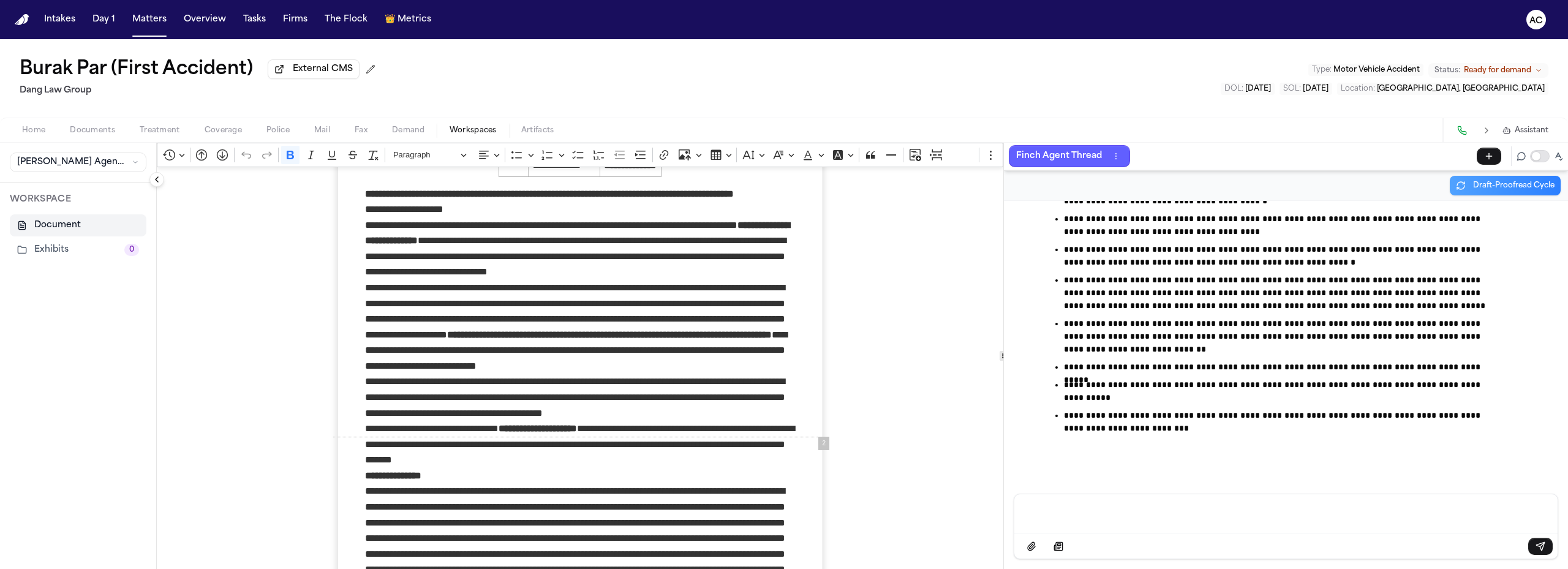
scroll to position [306, 0]
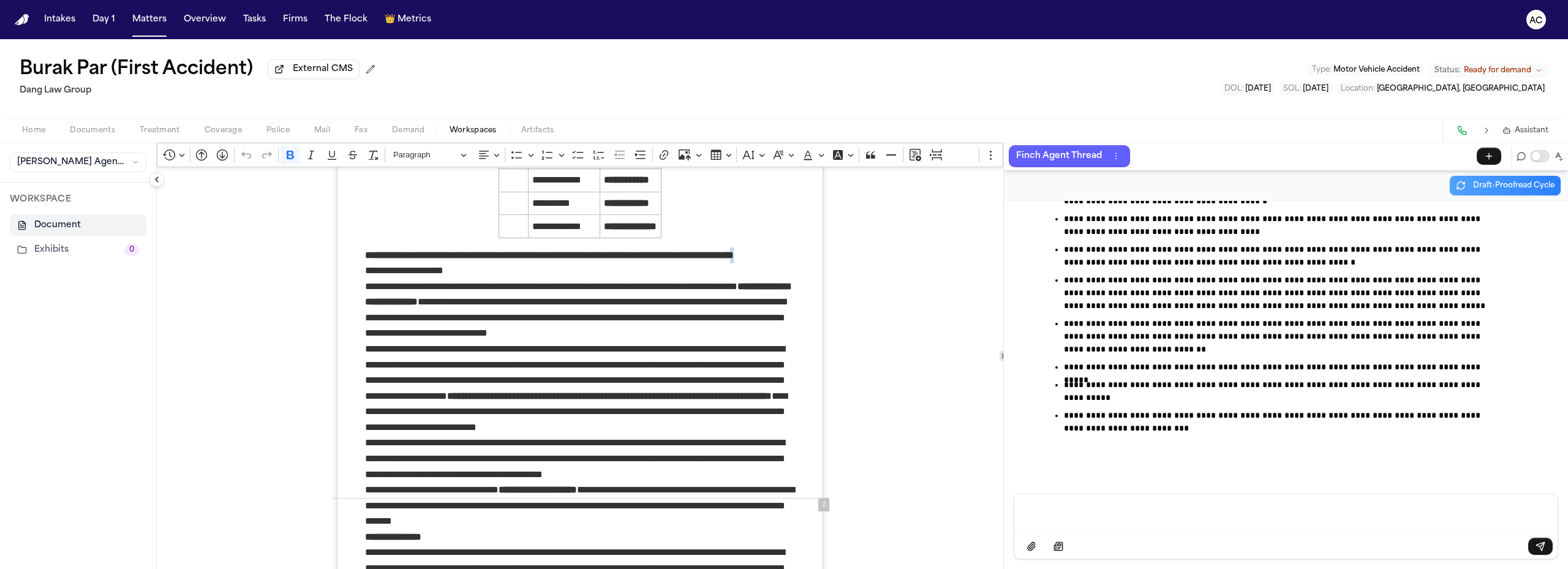
click at [508, 264] on p "**********" at bounding box center [579, 255] width 429 height 16
click at [521, 264] on p "**********" at bounding box center [579, 255] width 429 height 16
drag, startPoint x: 488, startPoint y: 275, endPoint x: 355, endPoint y: 256, distance: 134.4
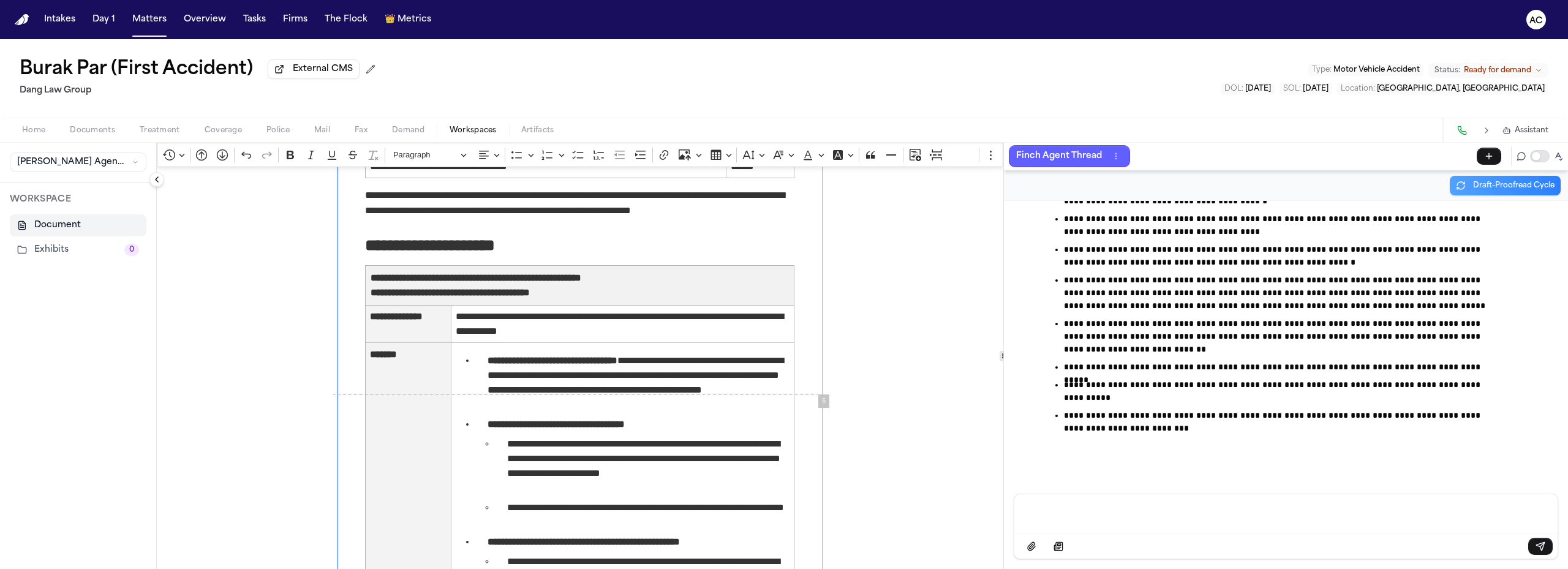
scroll to position [2452, 0]
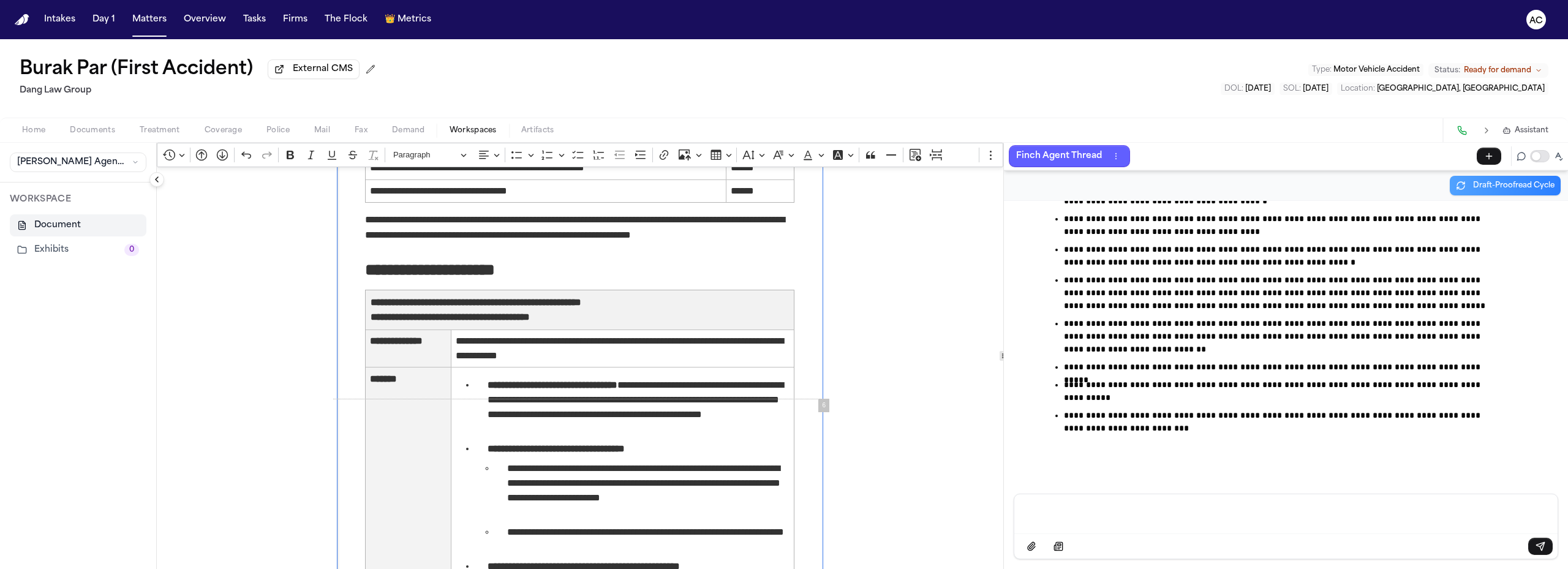
click at [1203, 519] on div "Message input" at bounding box center [1286, 512] width 529 height 37
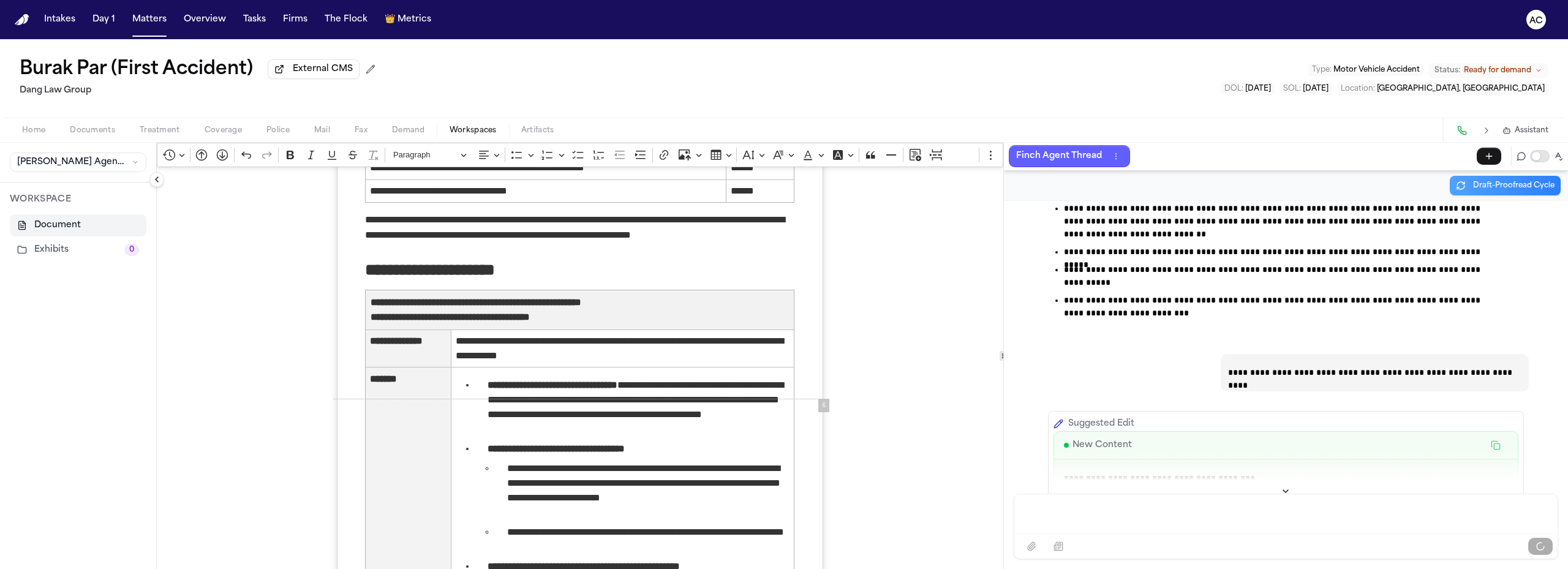
scroll to position [13913, 0]
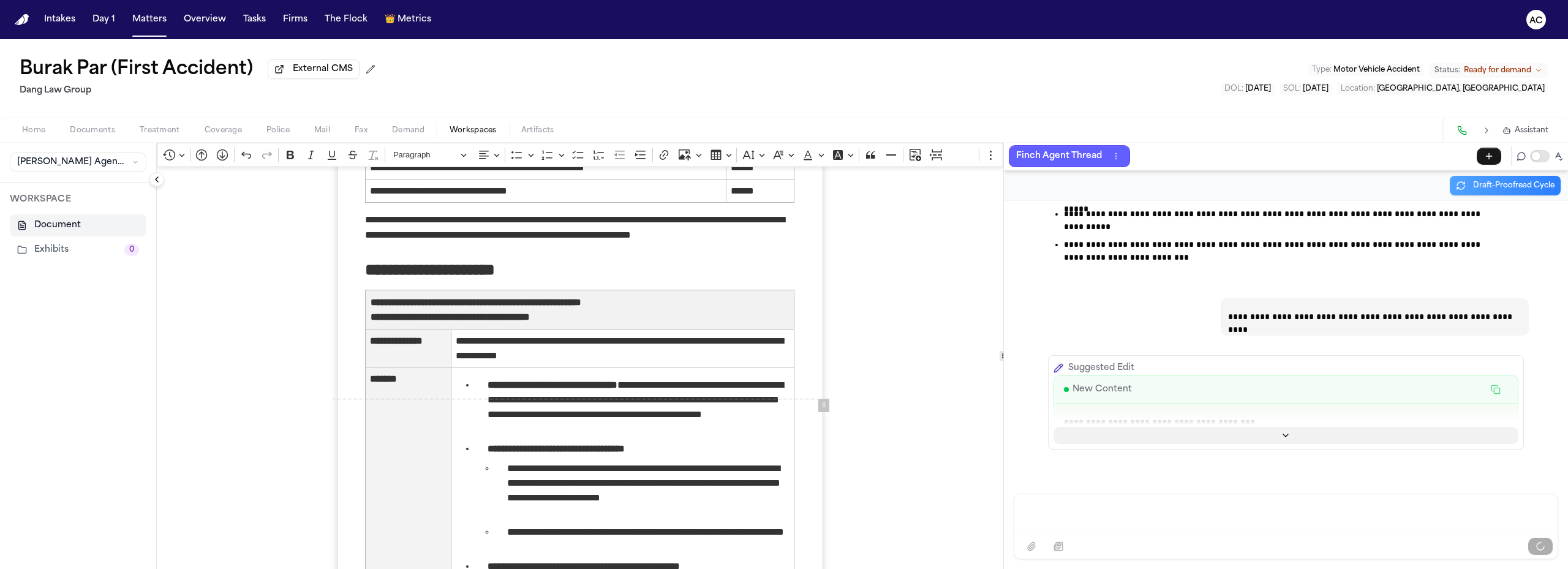
click at [1282, 438] on icon "Show more" at bounding box center [1286, 436] width 9 height 9
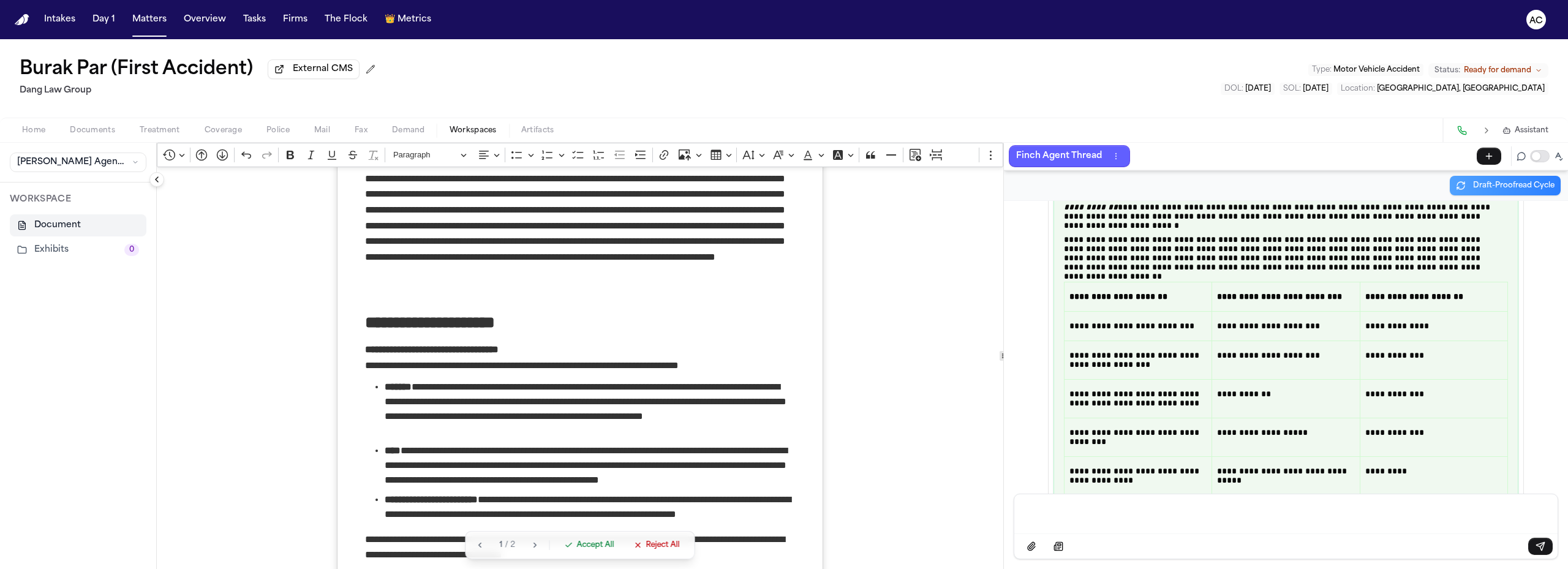
scroll to position [5393, 0]
click at [603, 544] on span "Accept All" at bounding box center [595, 545] width 38 height 9
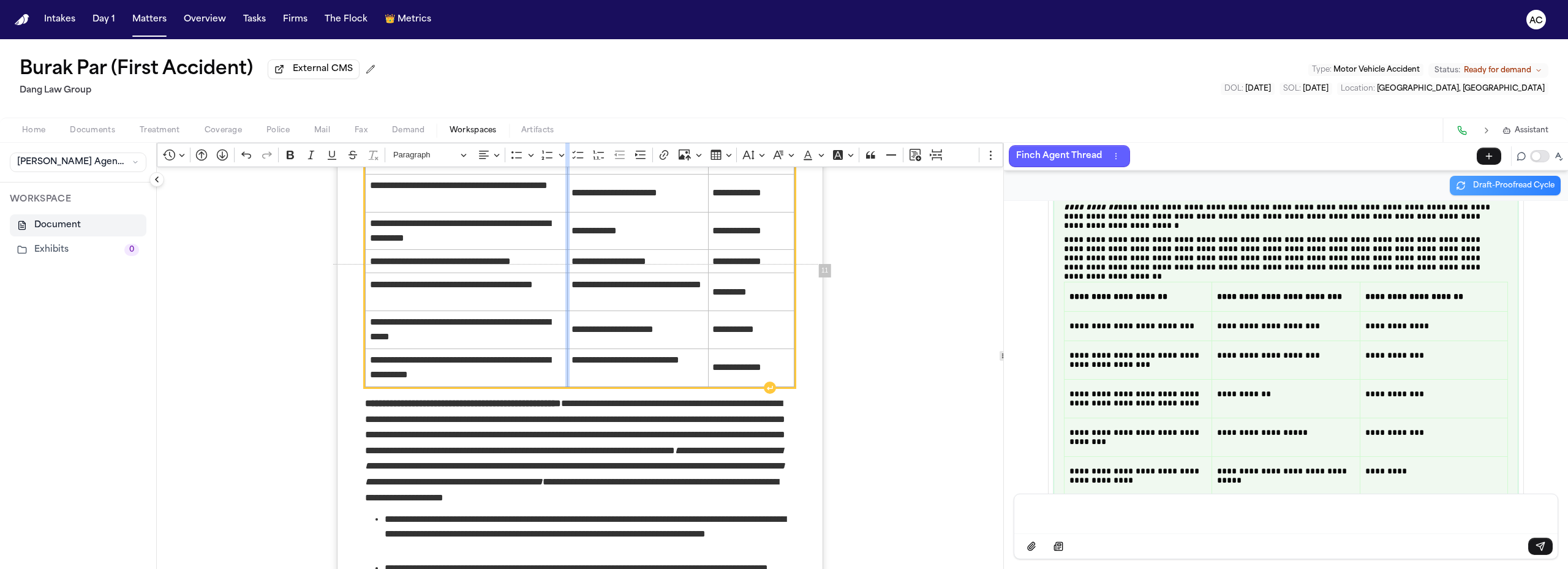
scroll to position [5761, 0]
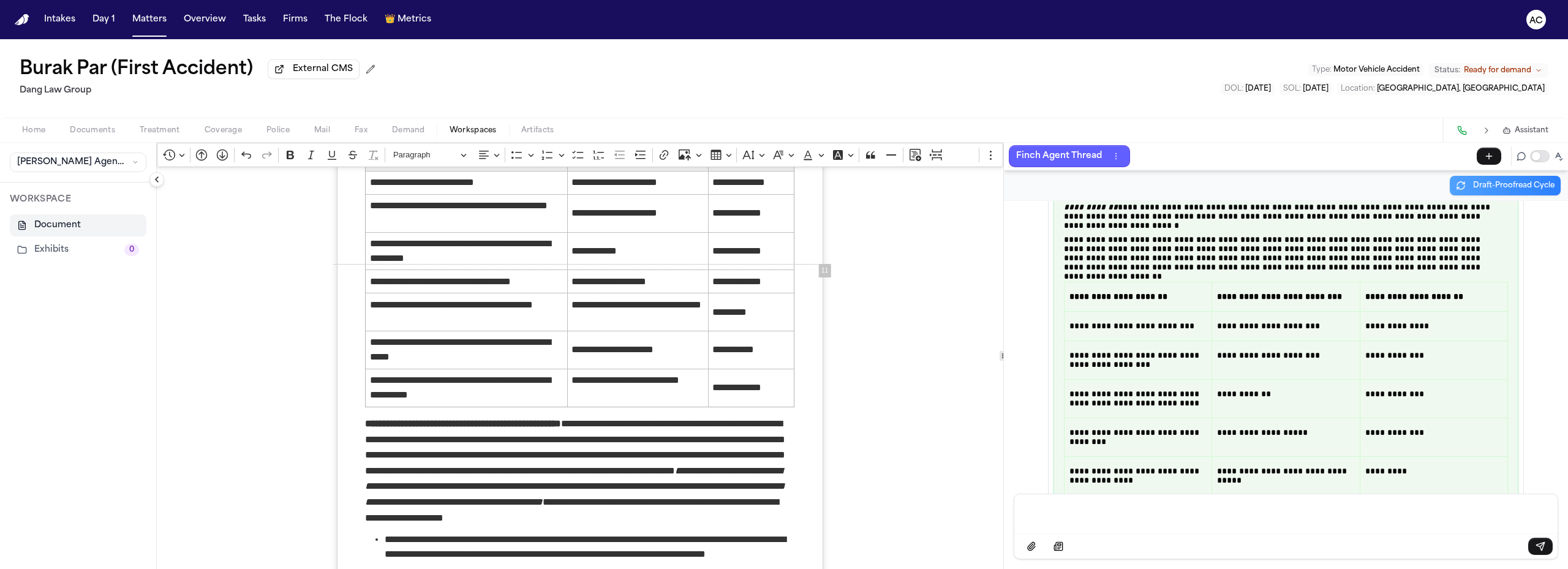
drag, startPoint x: 405, startPoint y: 130, endPoint x: 437, endPoint y: 140, distance: 33.5
click at [406, 130] on span "Demand" at bounding box center [409, 130] width 33 height 9
select select "**********"
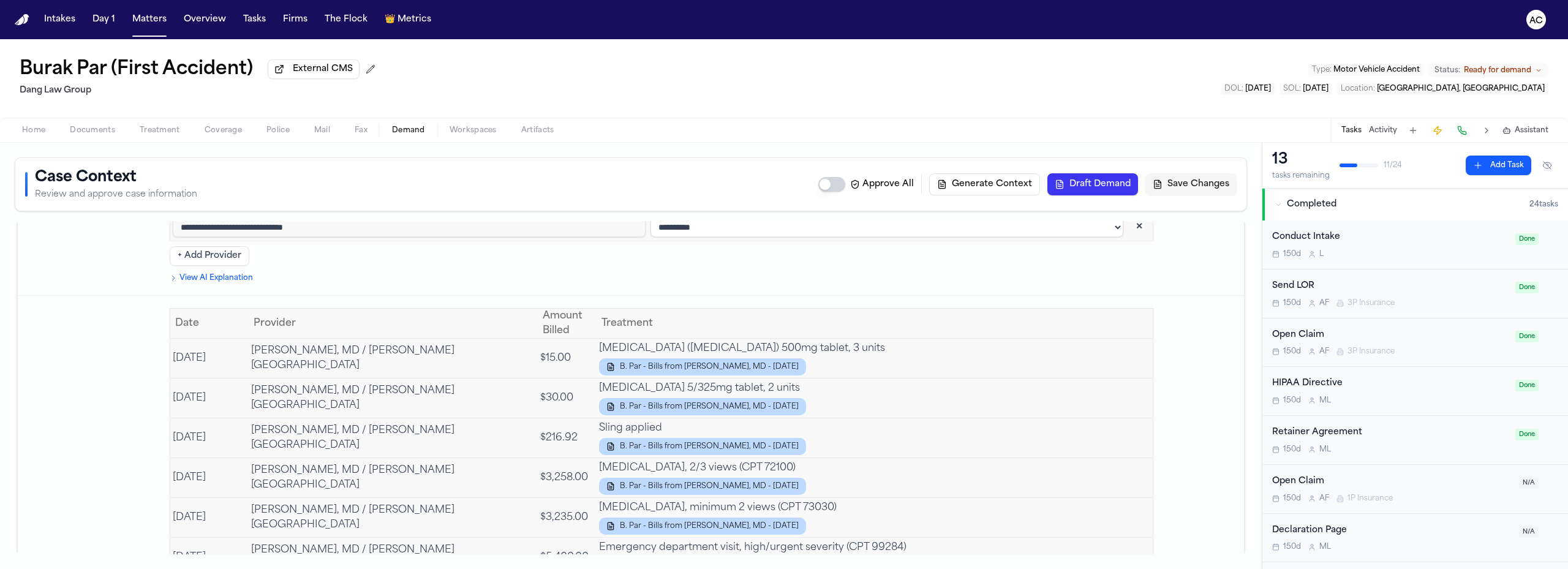
scroll to position [3047, 0]
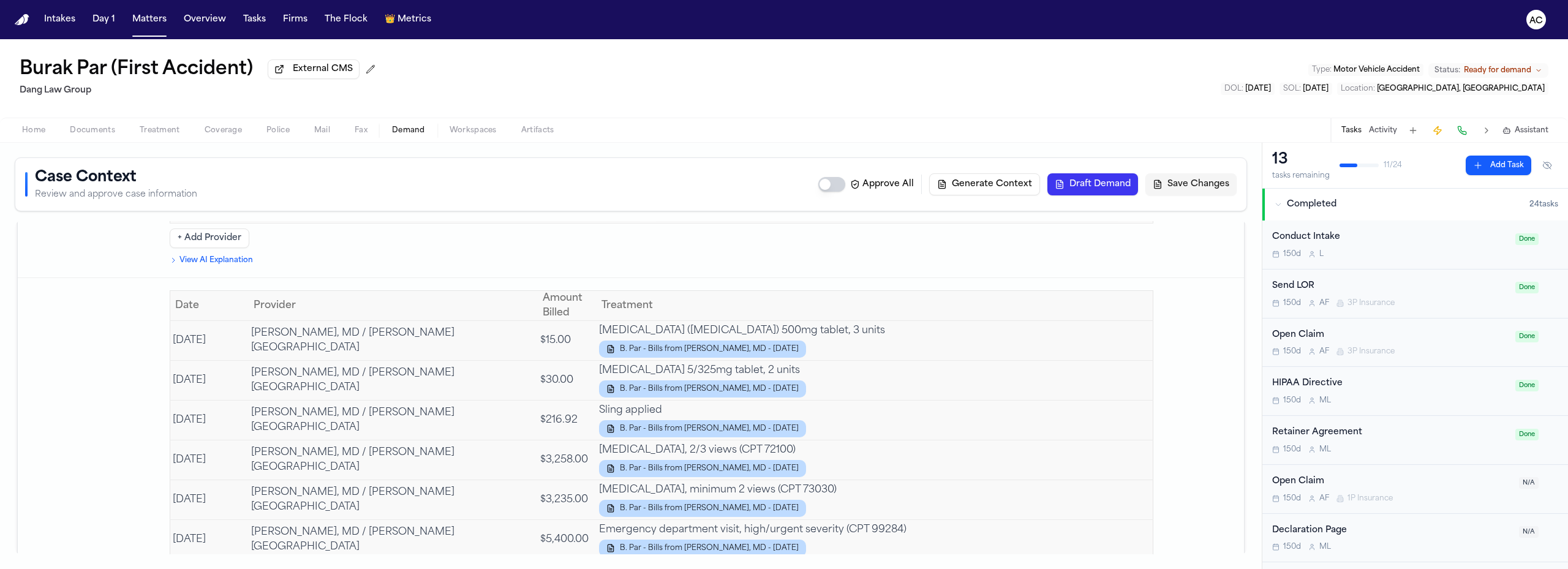
click at [45, 130] on span "Home" at bounding box center [34, 130] width 24 height 9
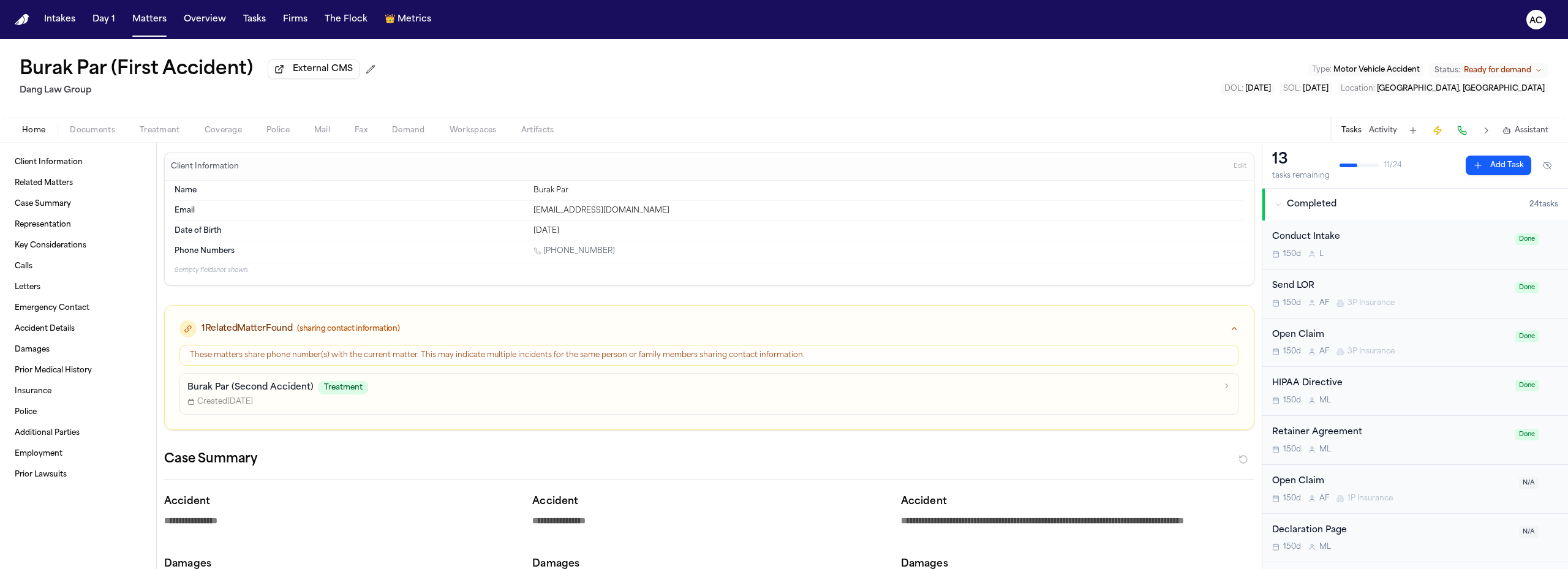
type textarea "*"
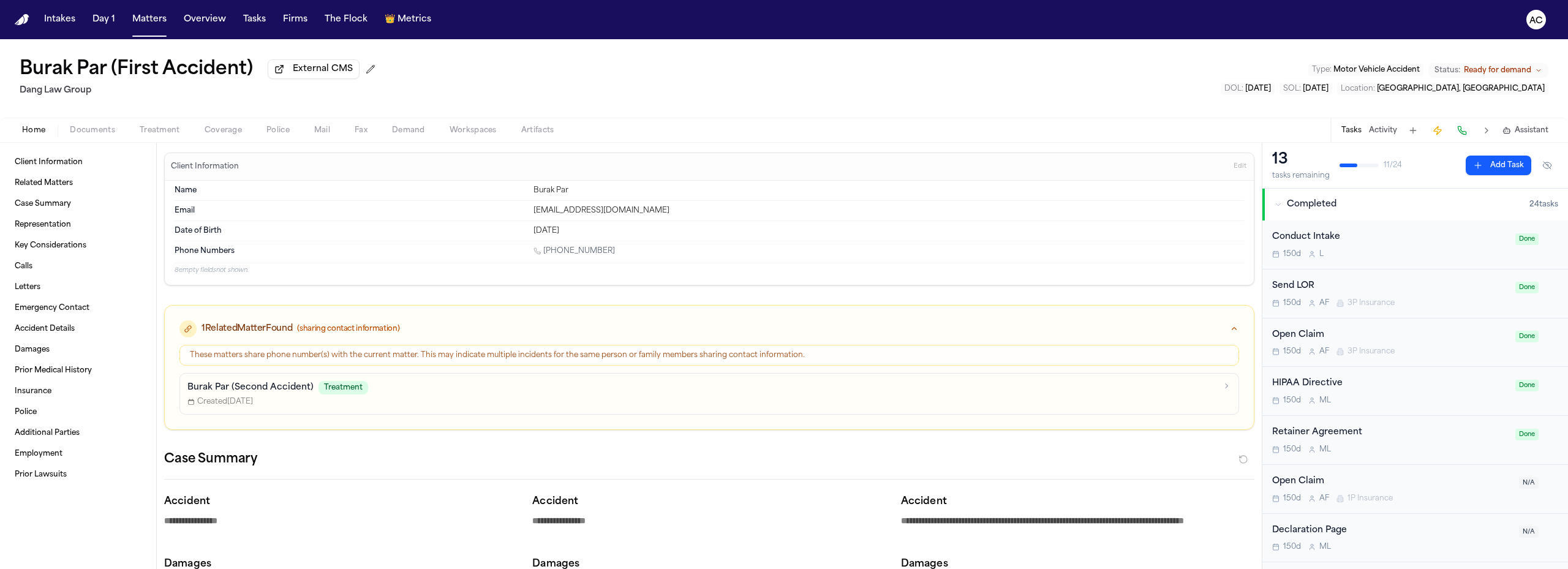
type textarea "*"
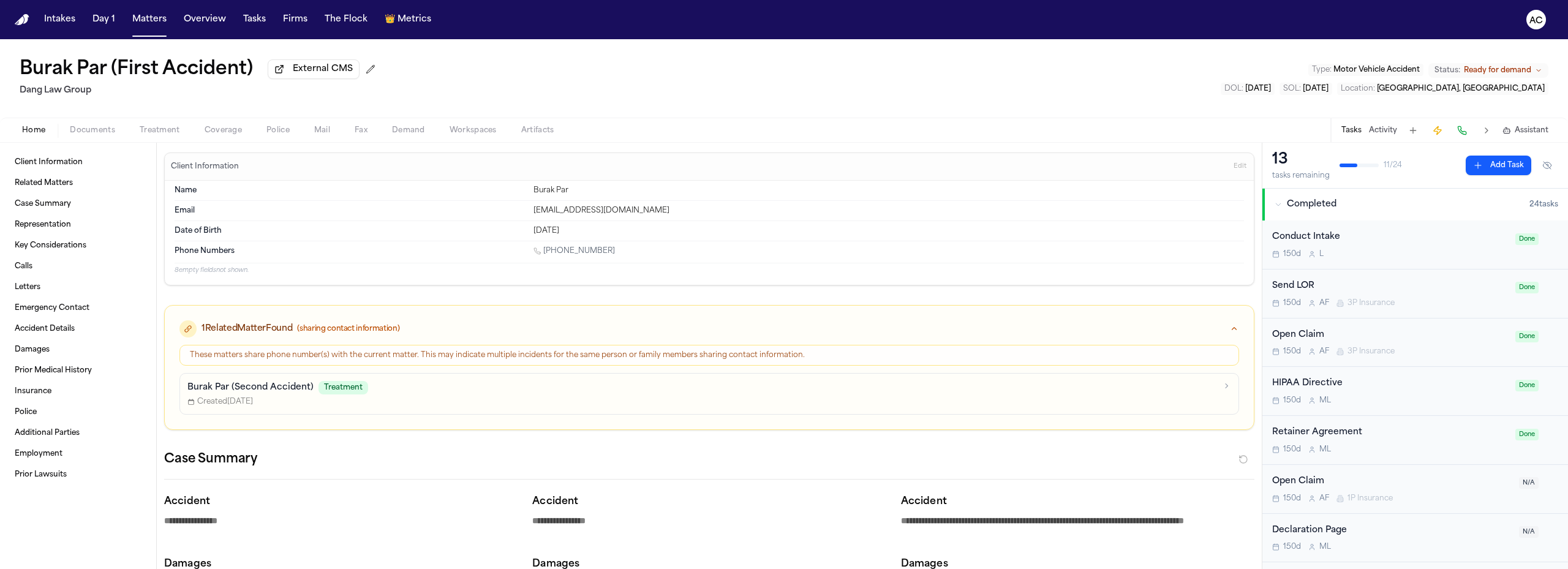
type textarea "*"
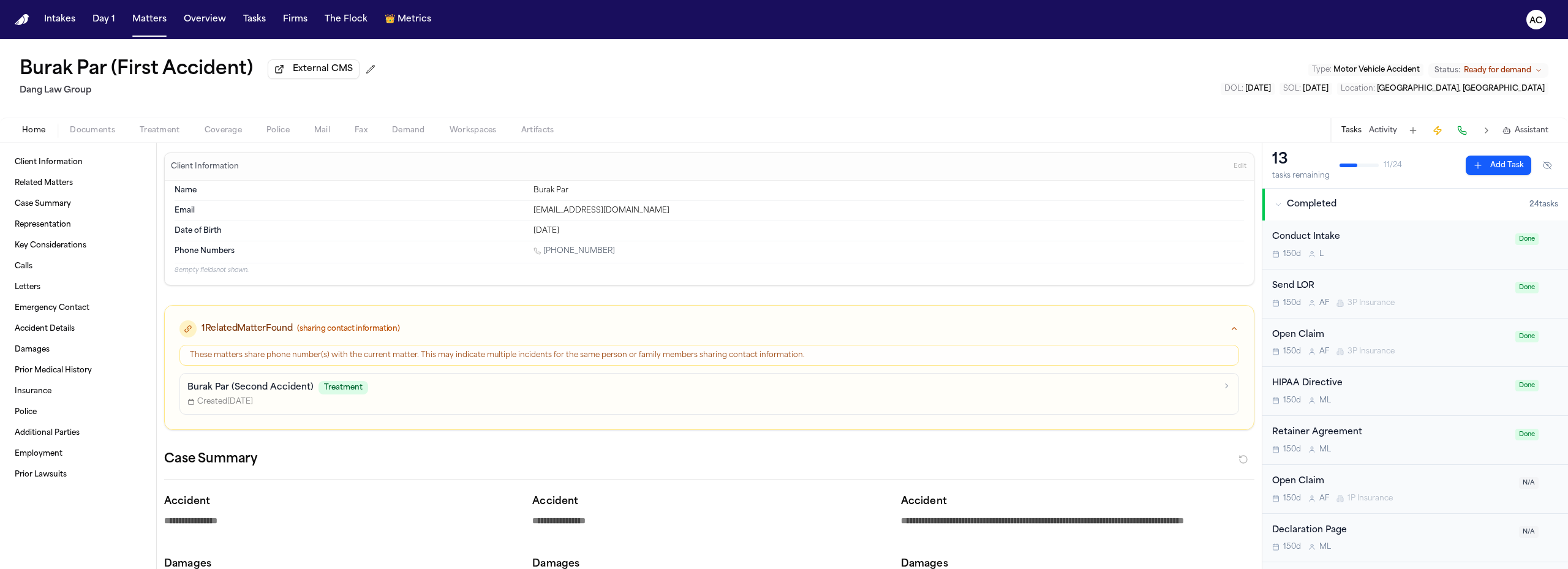
type textarea "*"
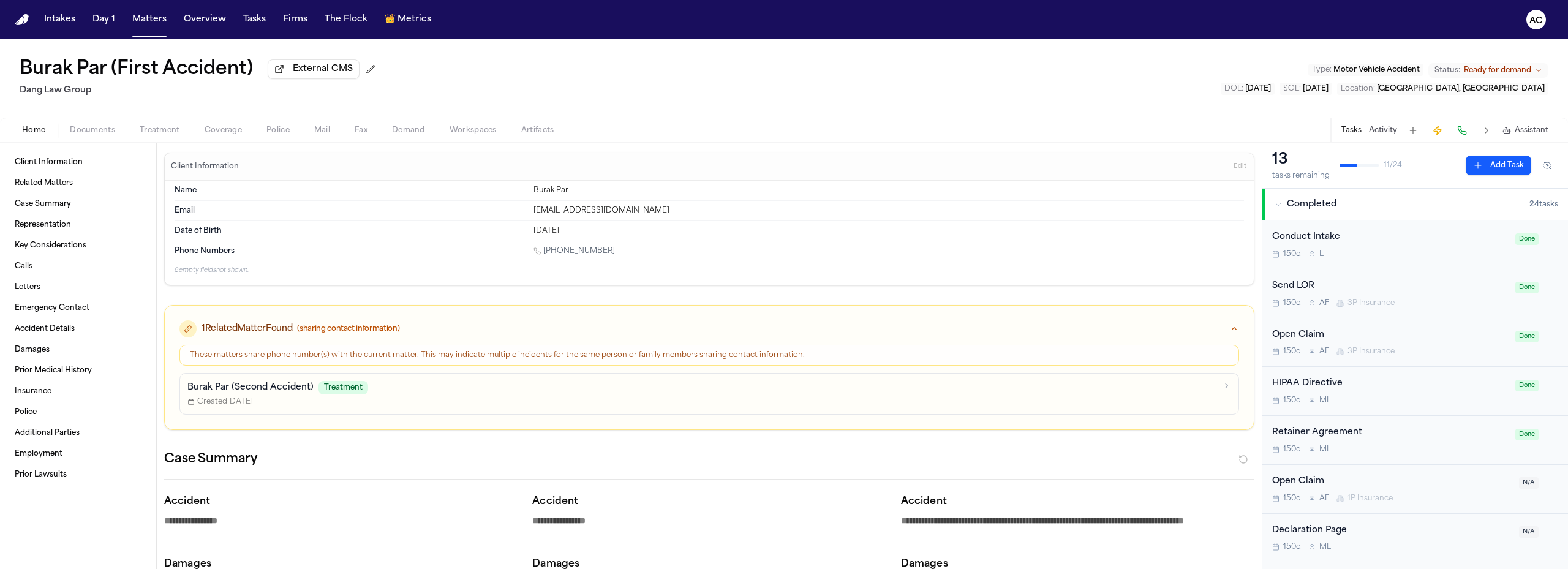
type textarea "*"
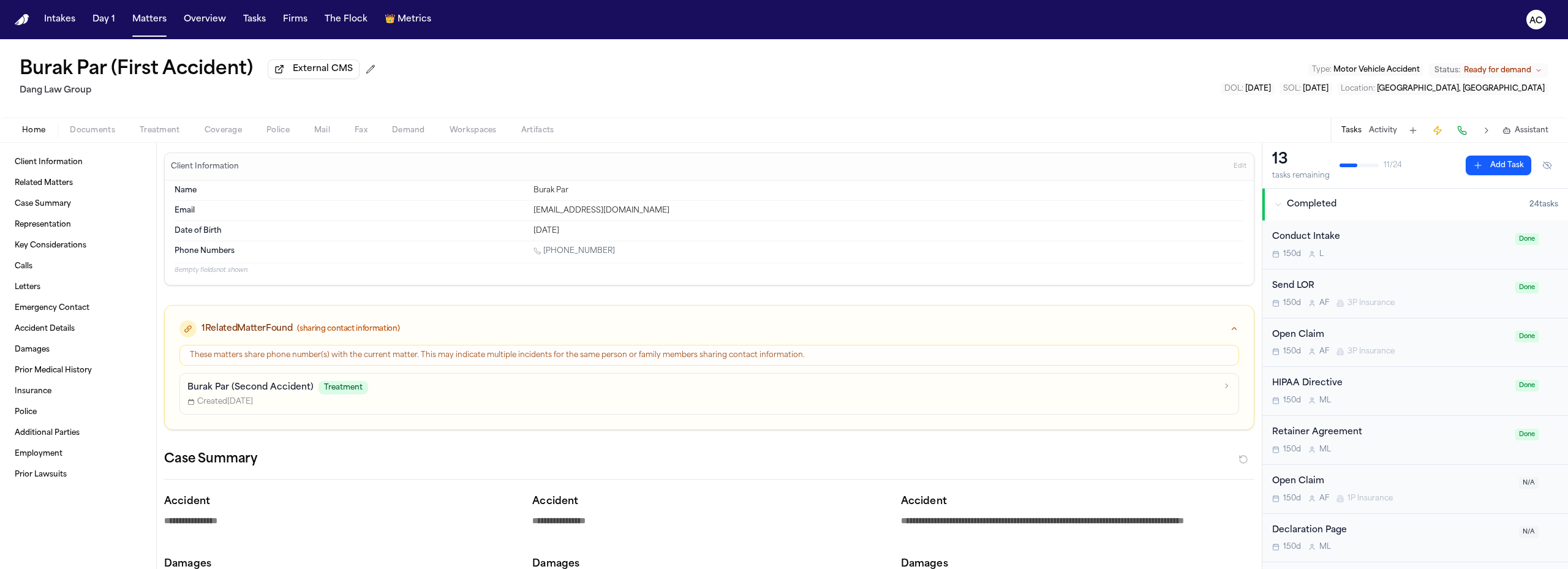
type textarea "*"
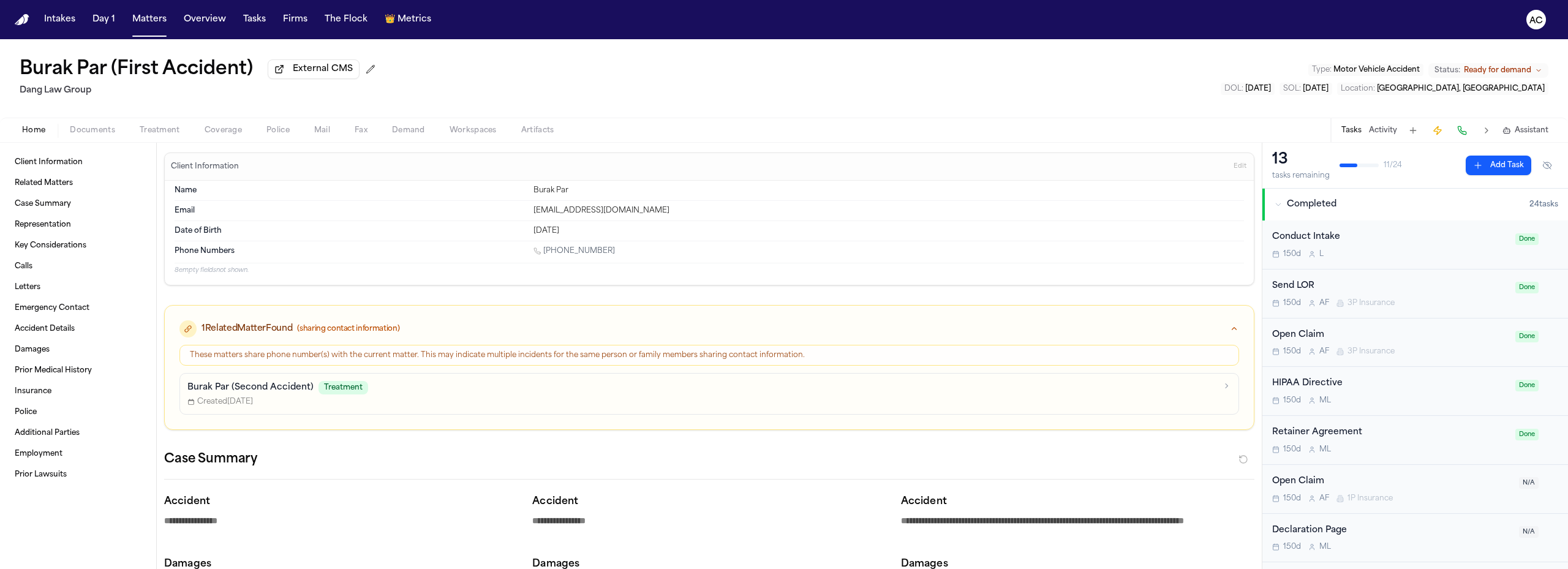
type textarea "*"
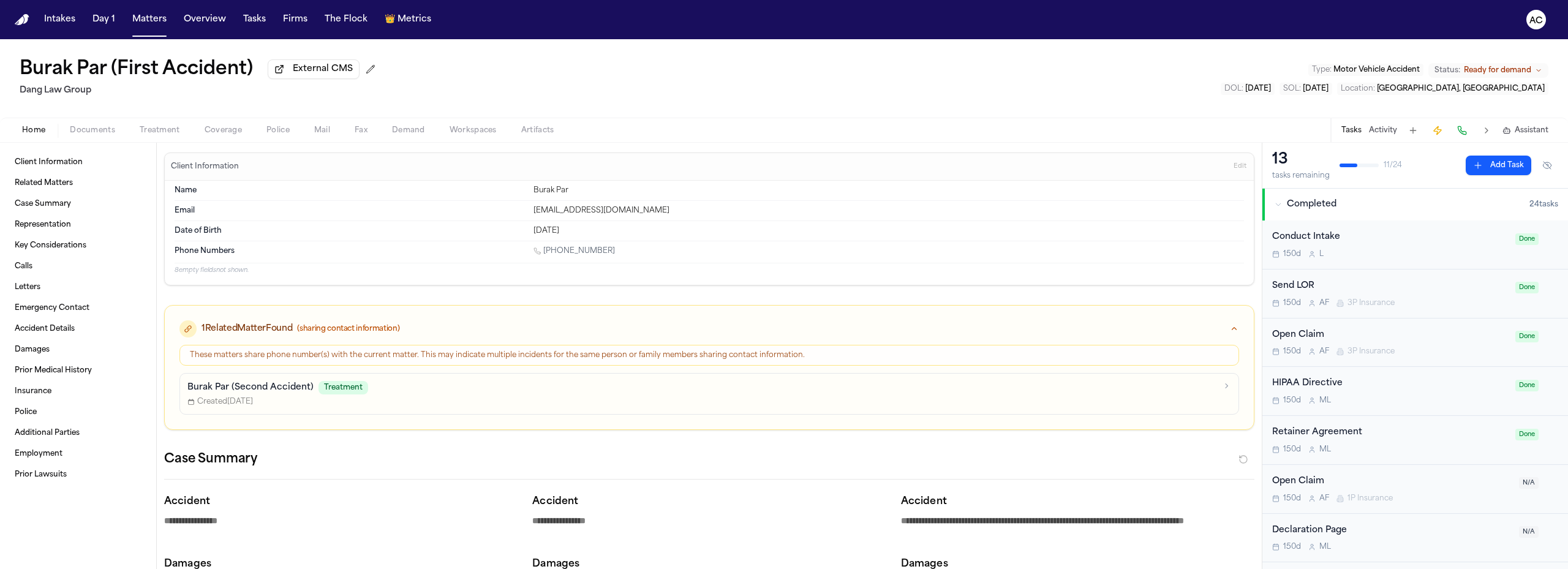
type textarea "*"
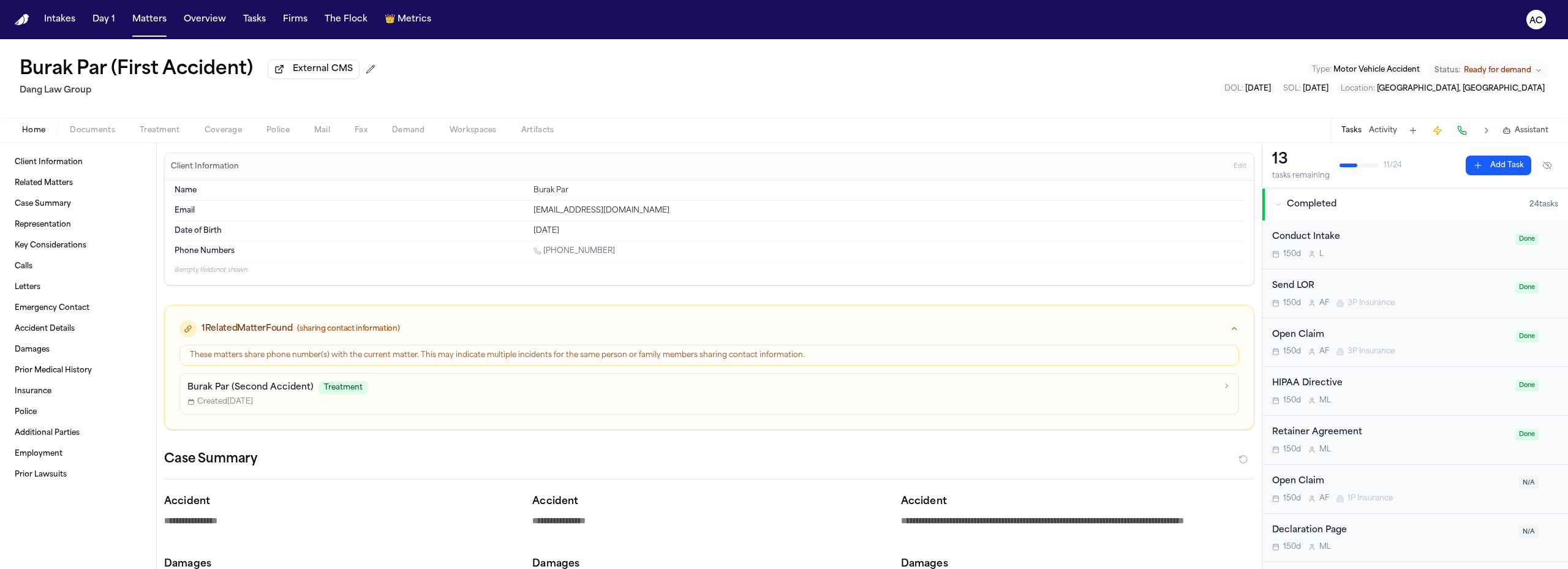
type textarea "*"
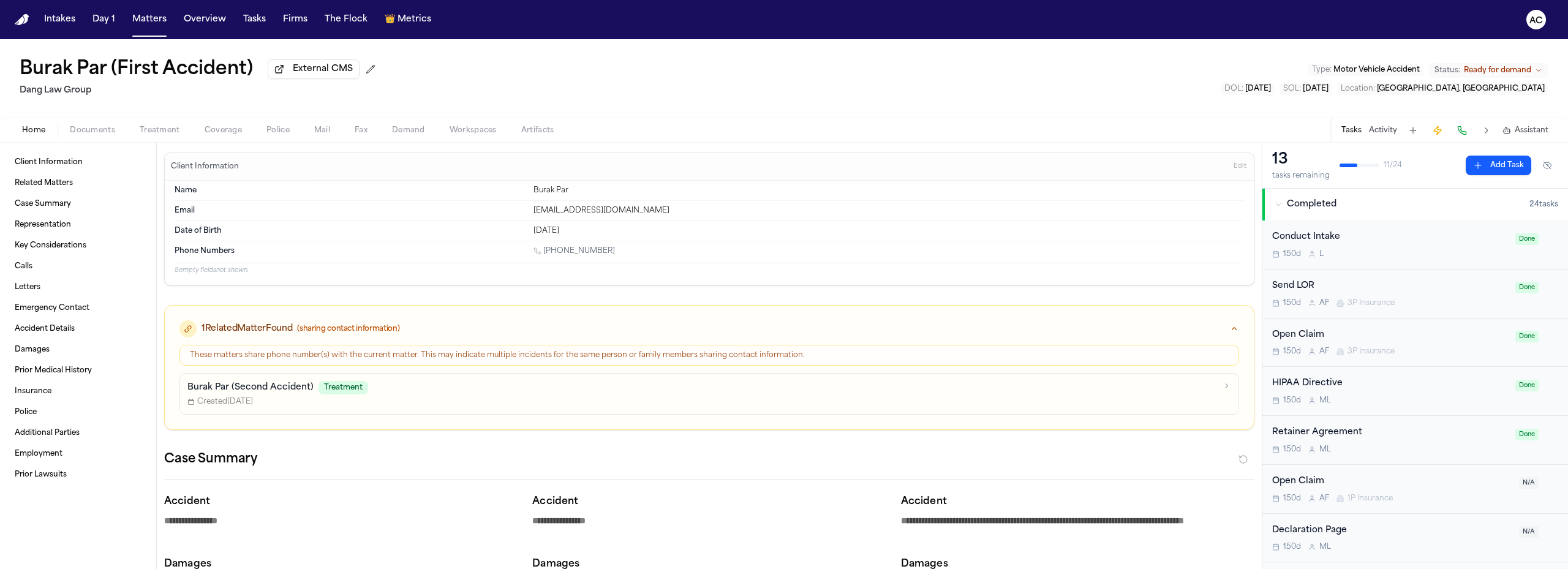
type textarea "*"
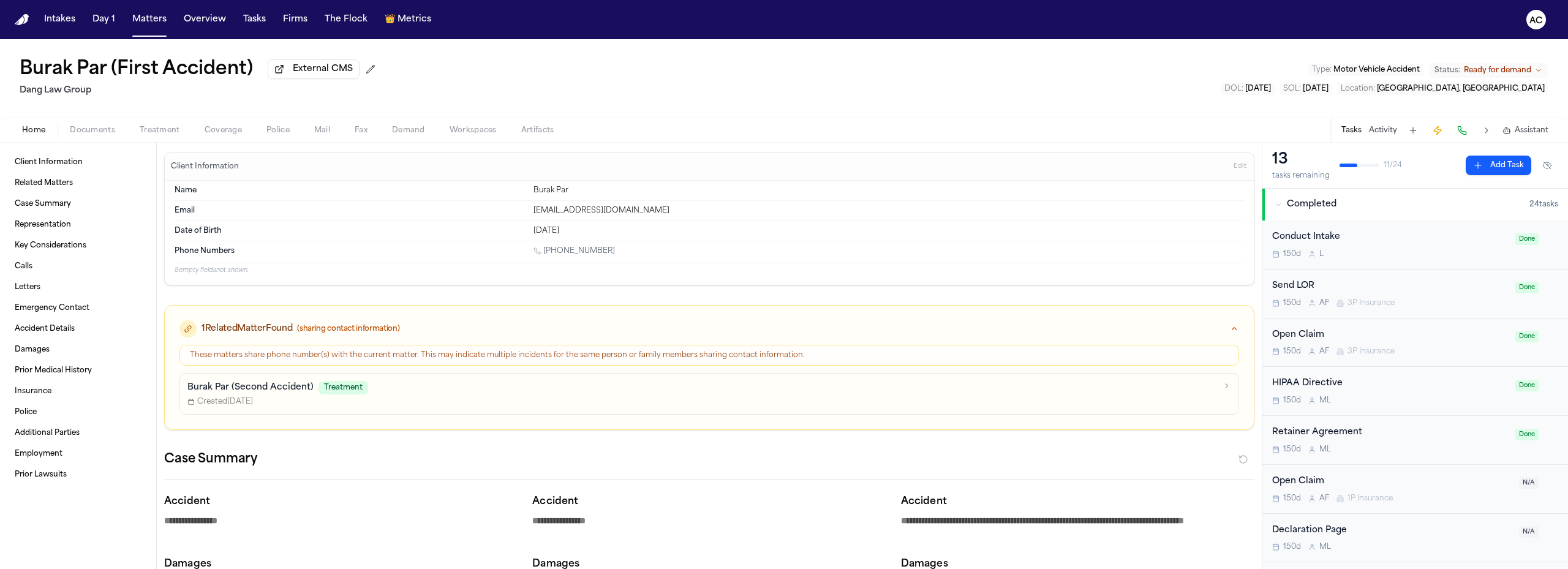
type textarea "*"
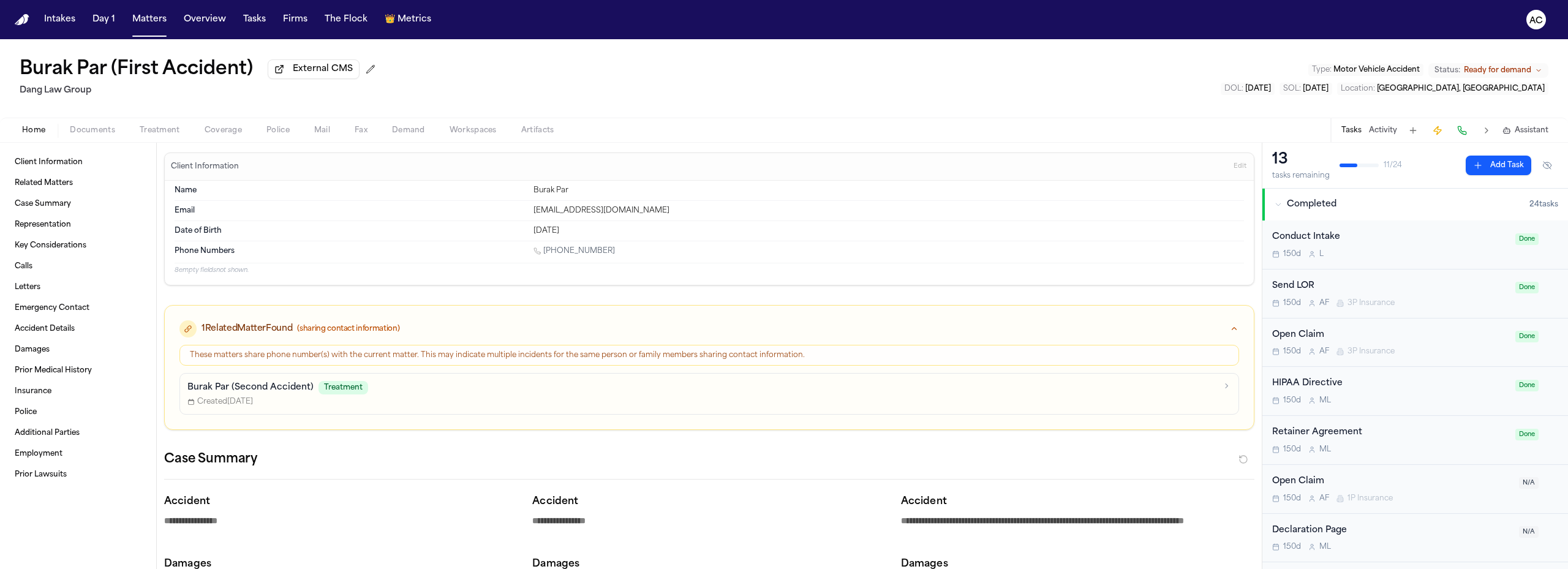
type textarea "*"
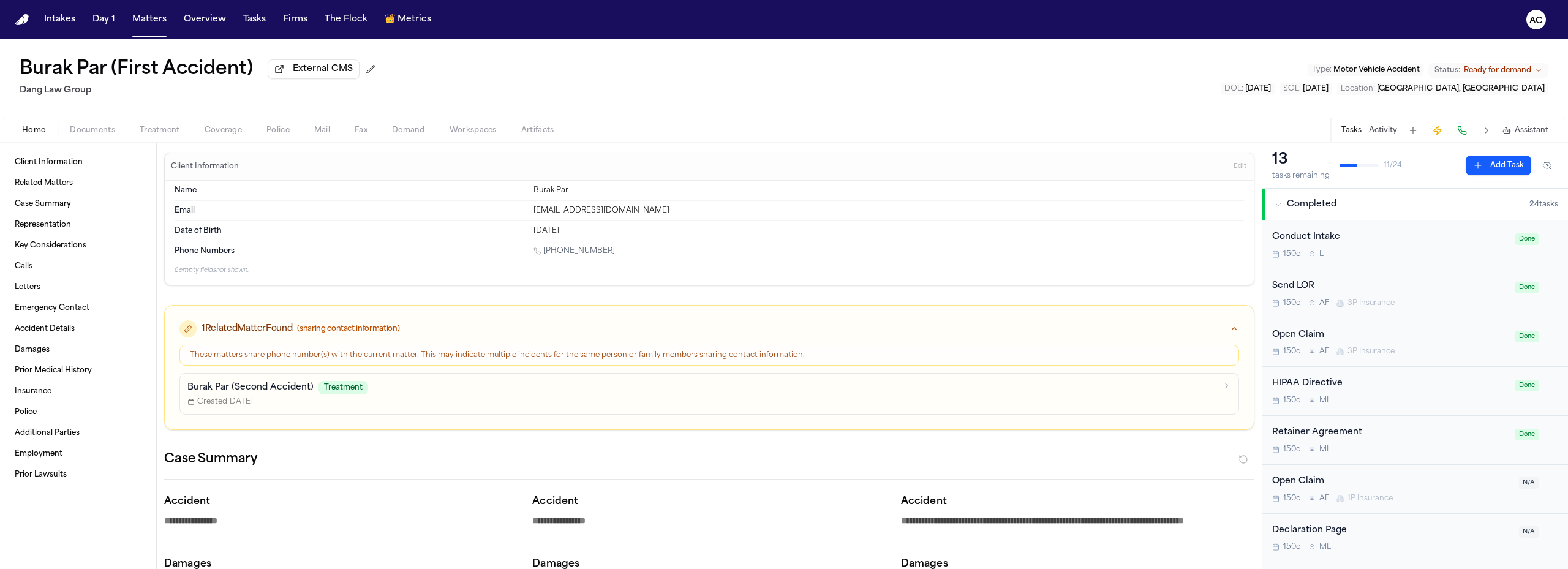
type textarea "*"
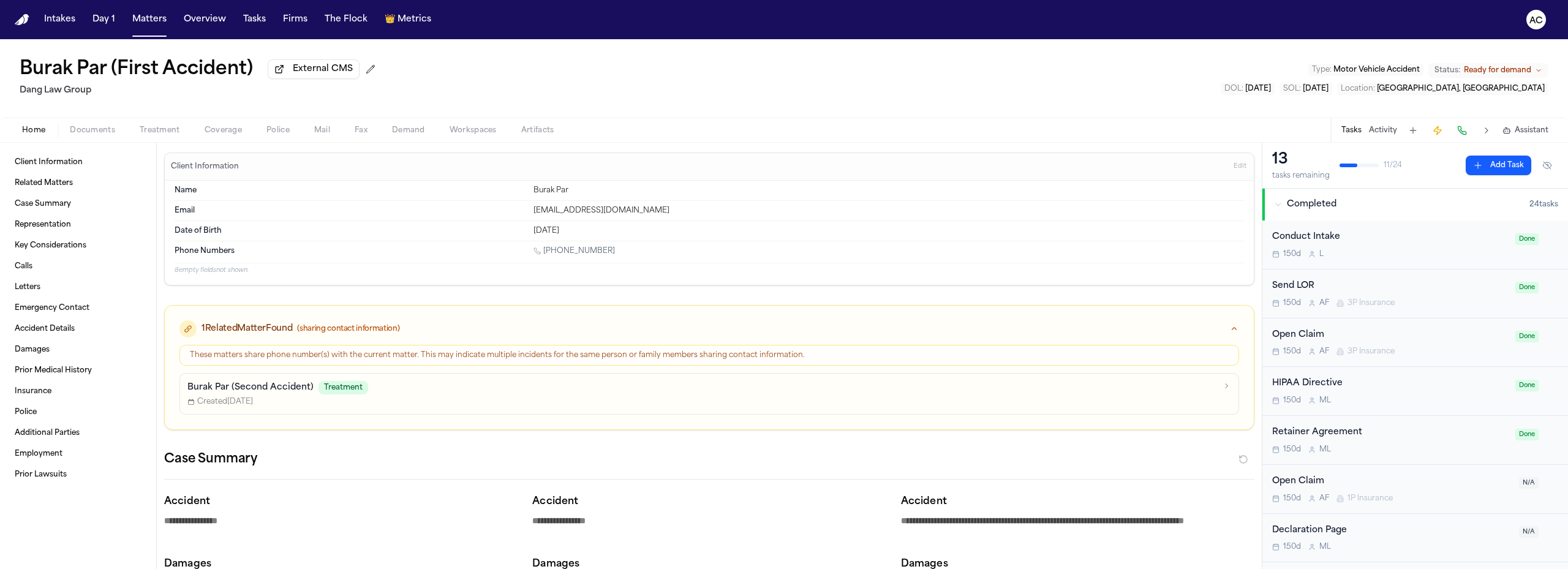
type textarea "*"
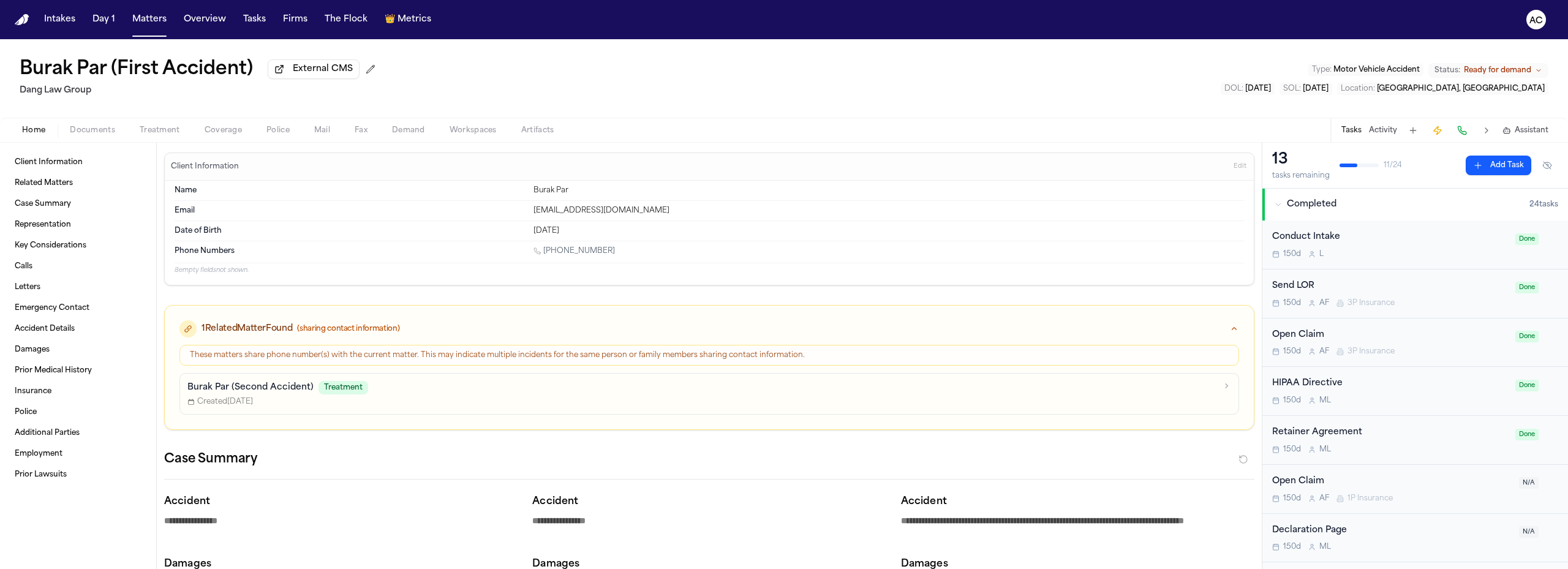
type textarea "*"
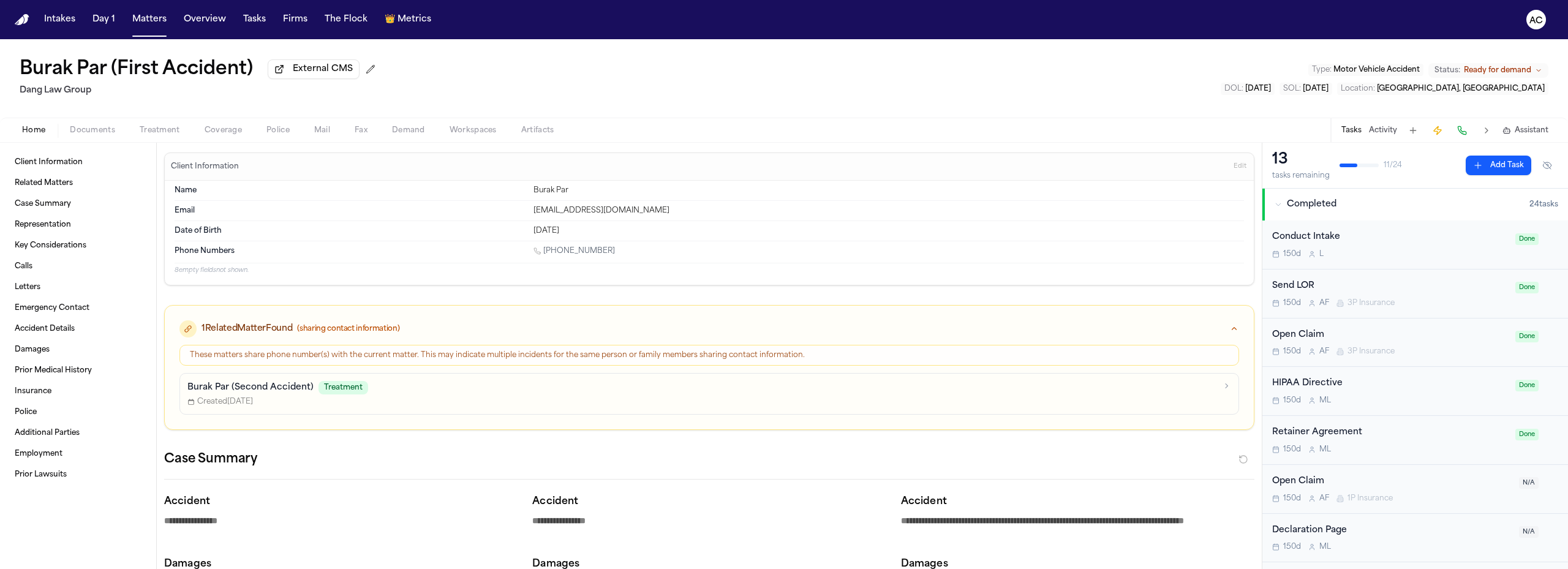
type textarea "*"
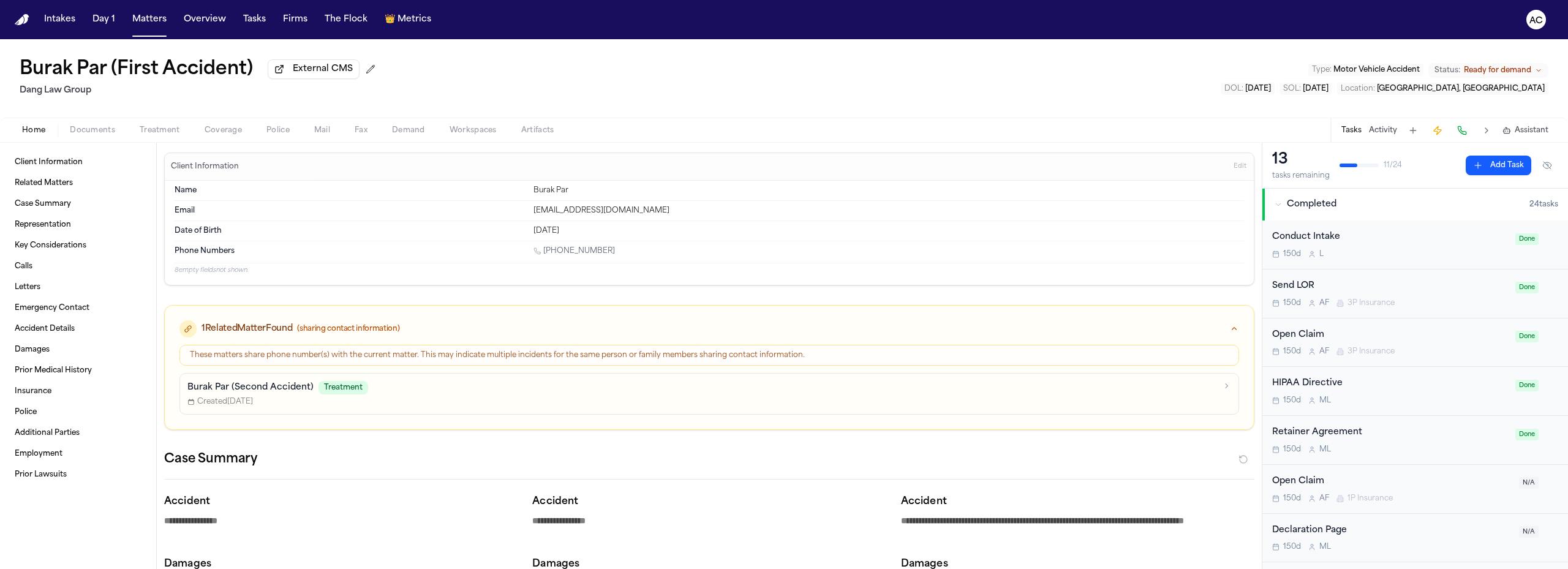
type textarea "*"
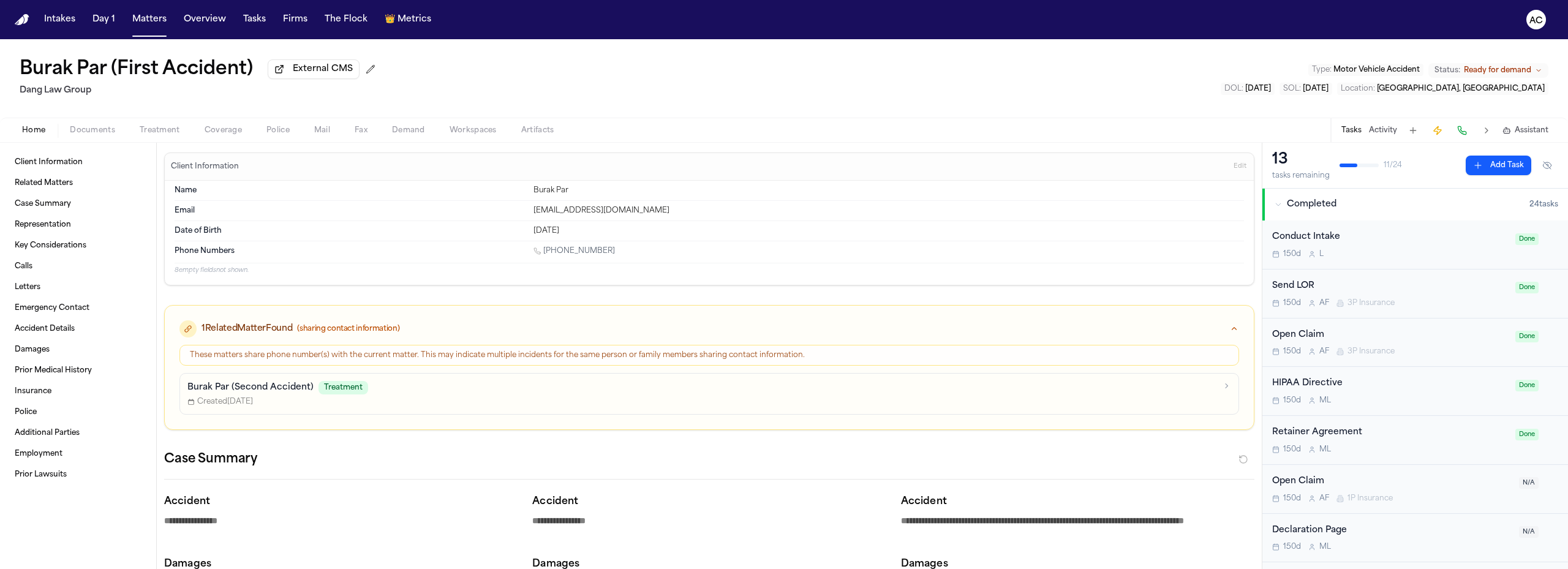
type textarea "*"
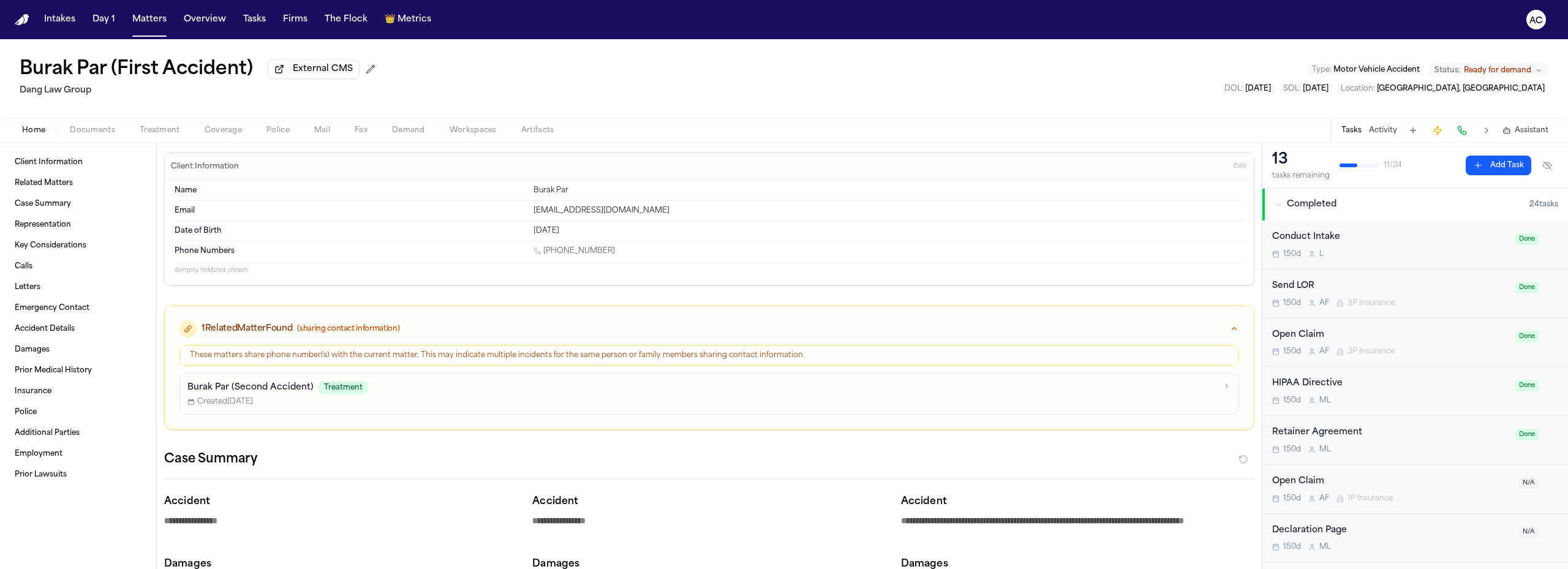
type textarea "*"
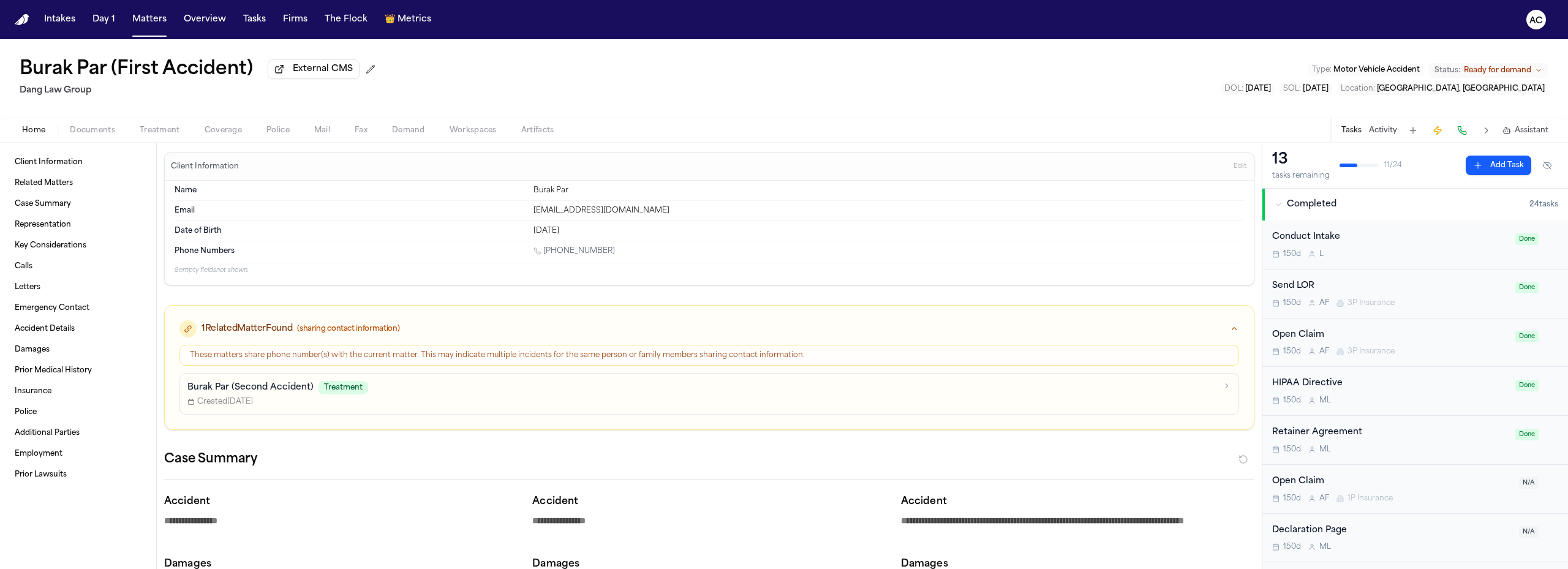
type textarea "*"
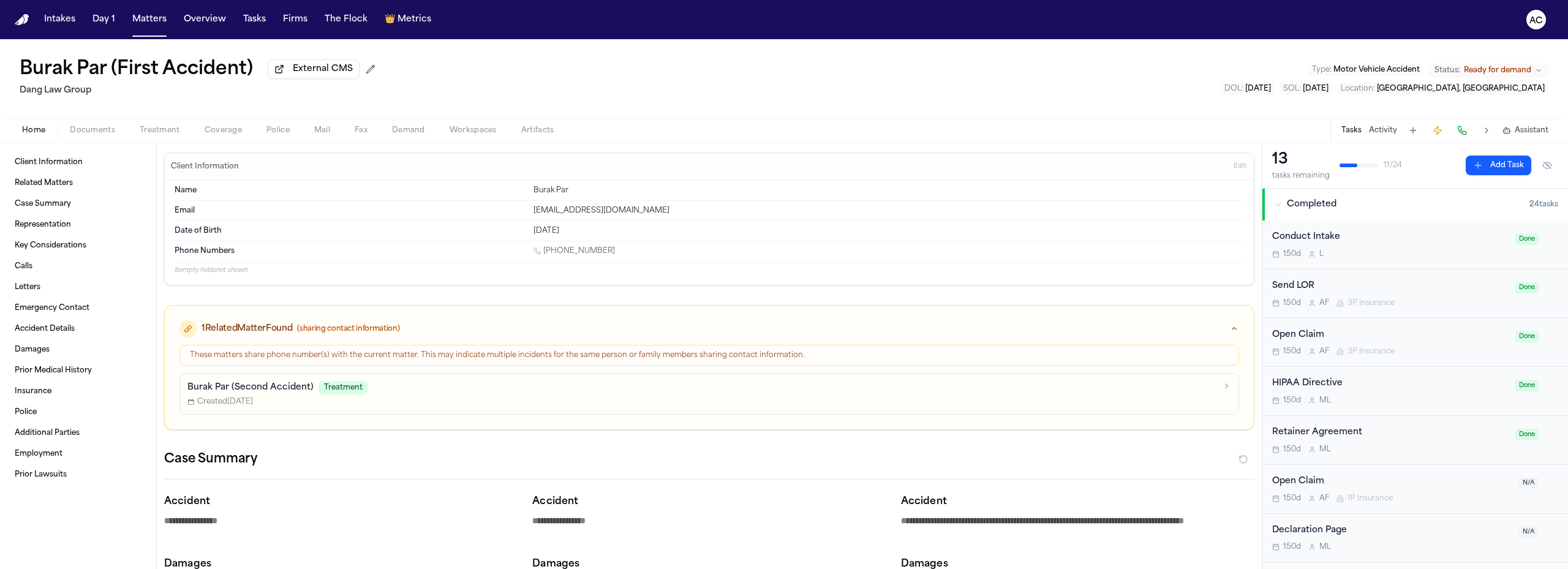
type textarea "*"
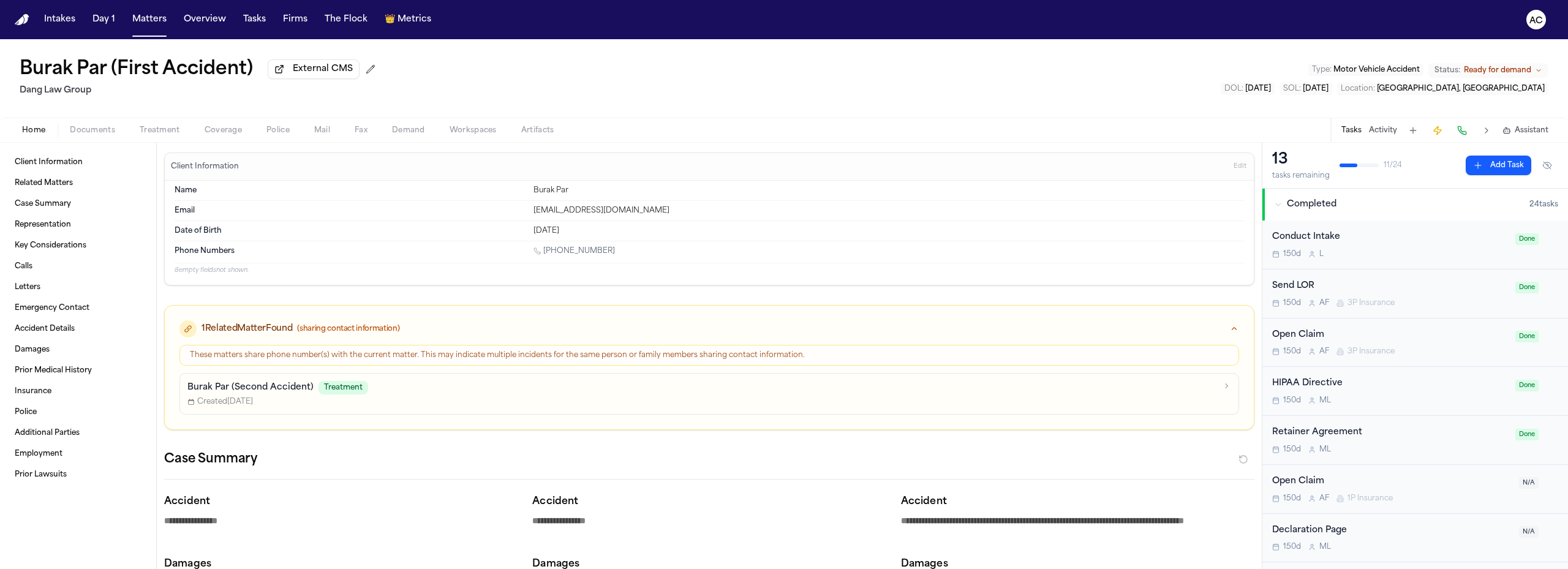
type textarea "*"
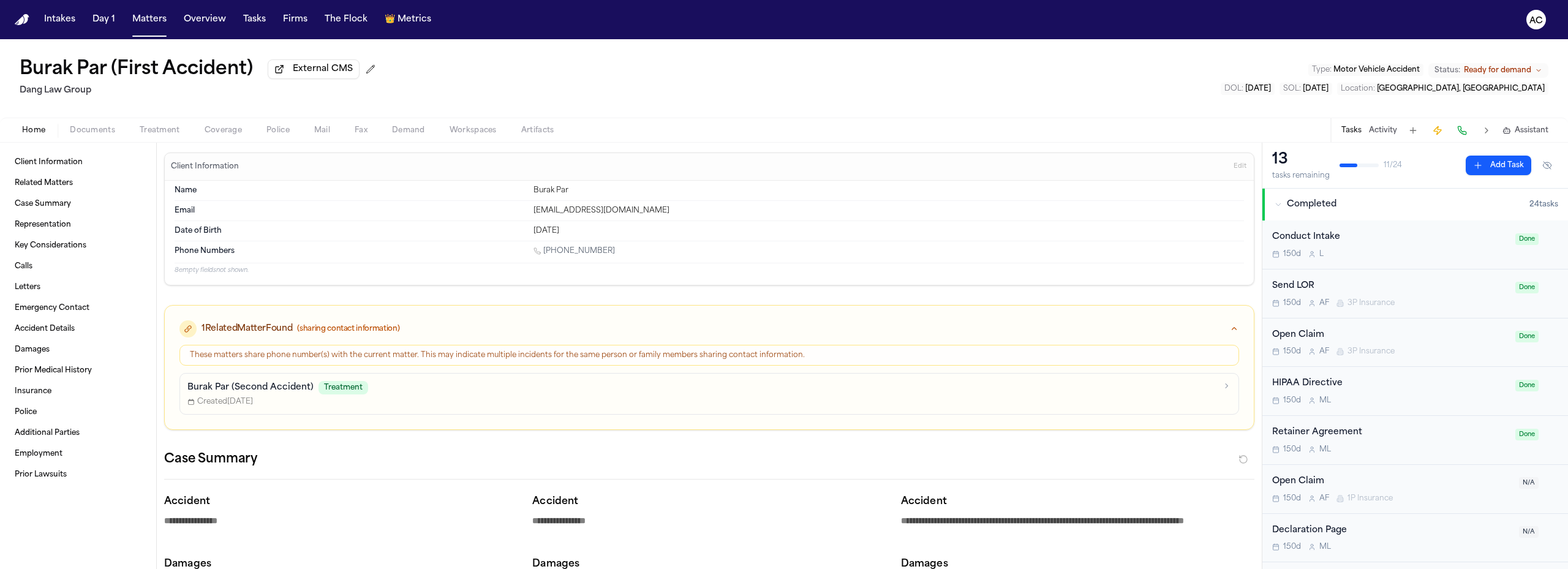
type textarea "*"
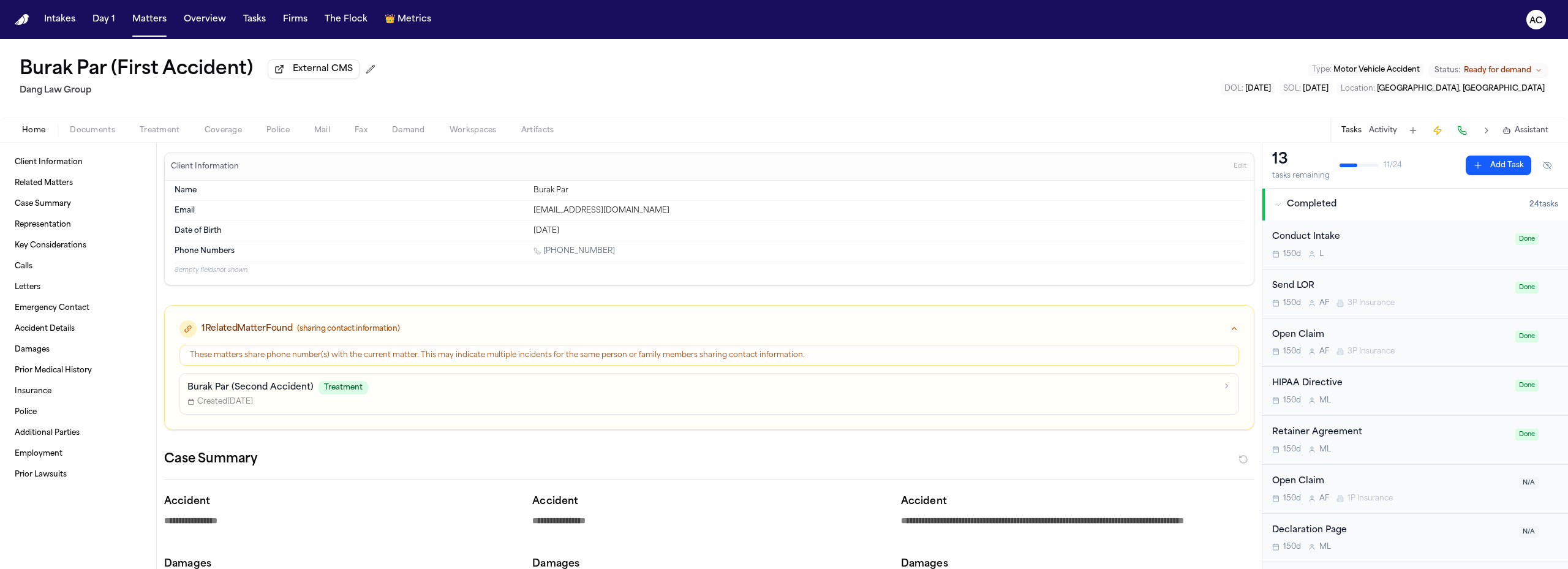
type textarea "*"
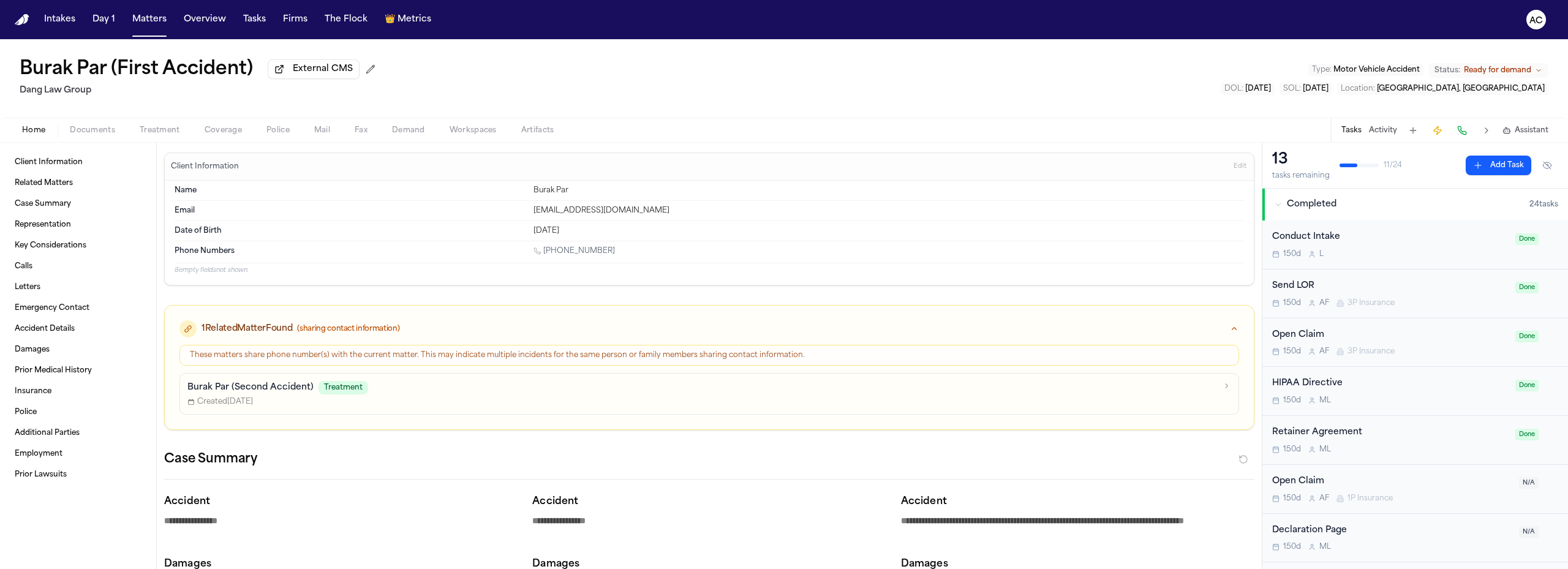
type textarea "*"
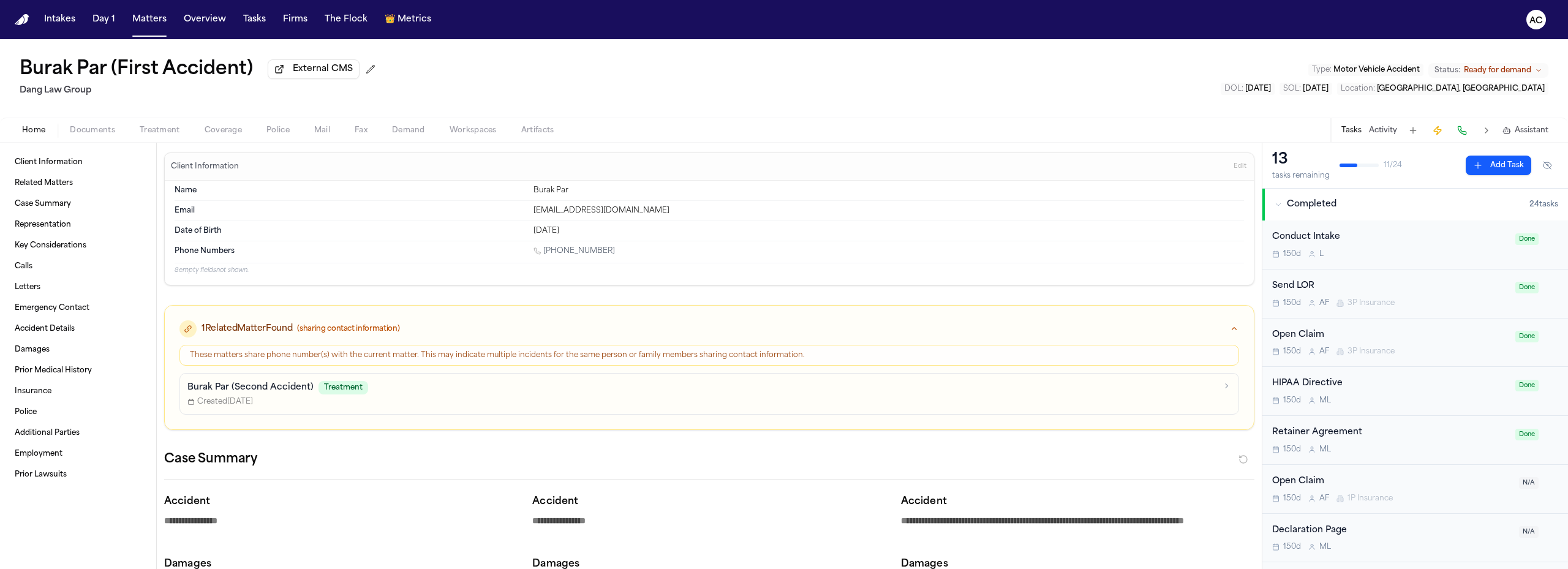
type textarea "*"
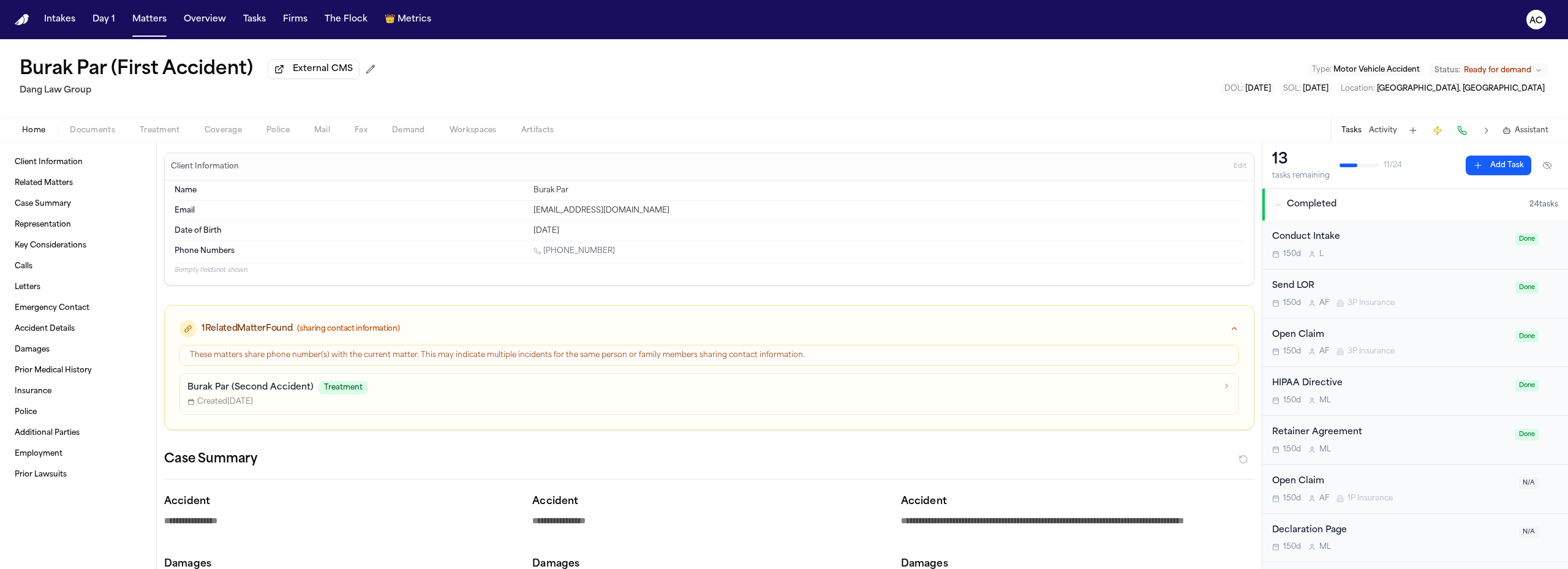
type textarea "*"
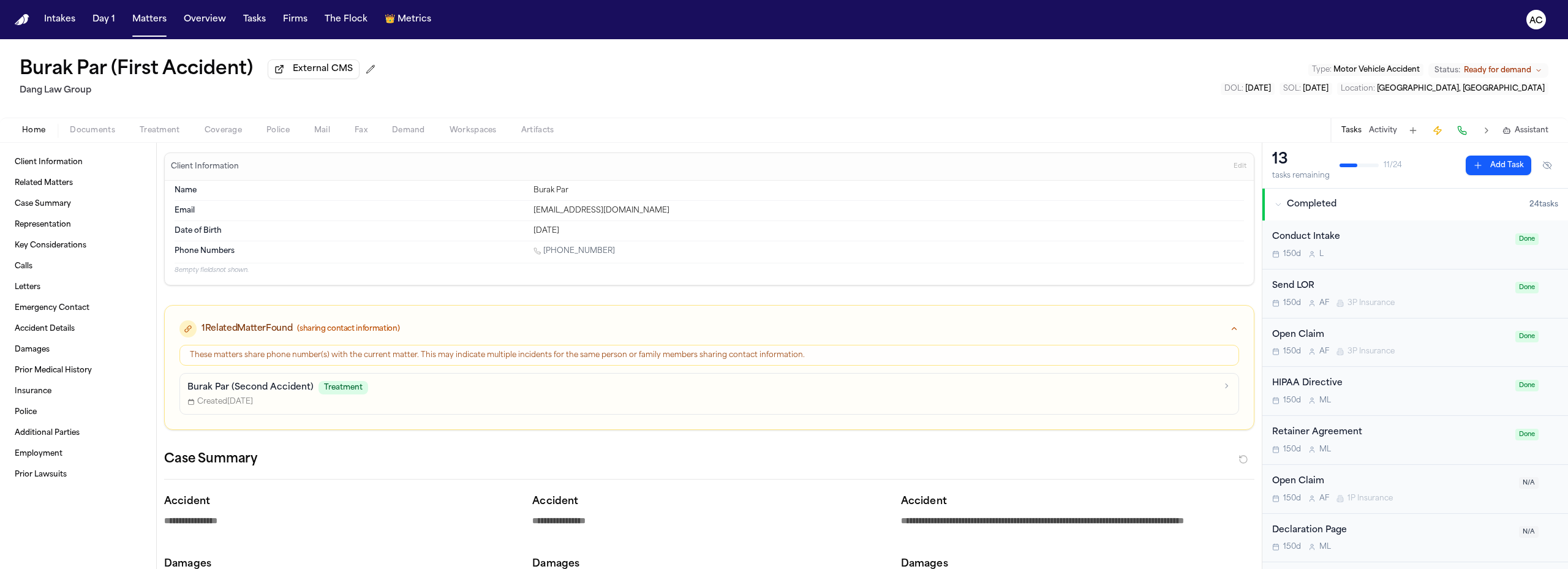
type textarea "*"
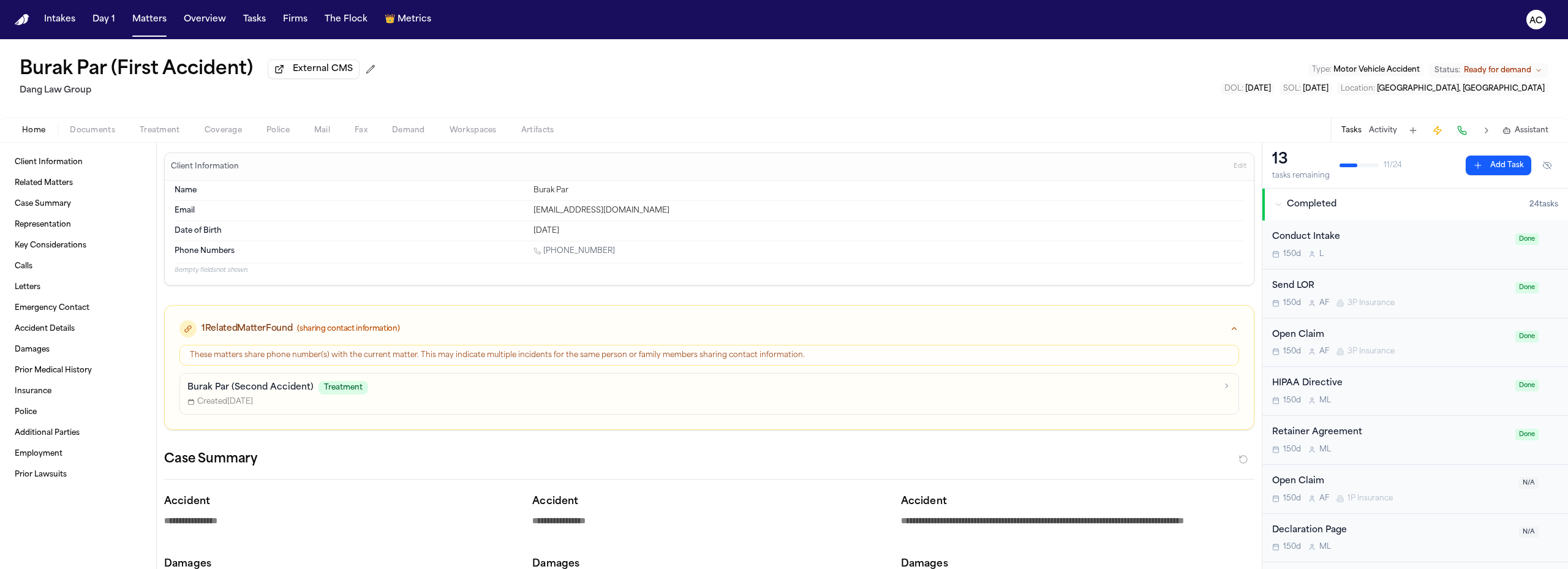
type textarea "*"
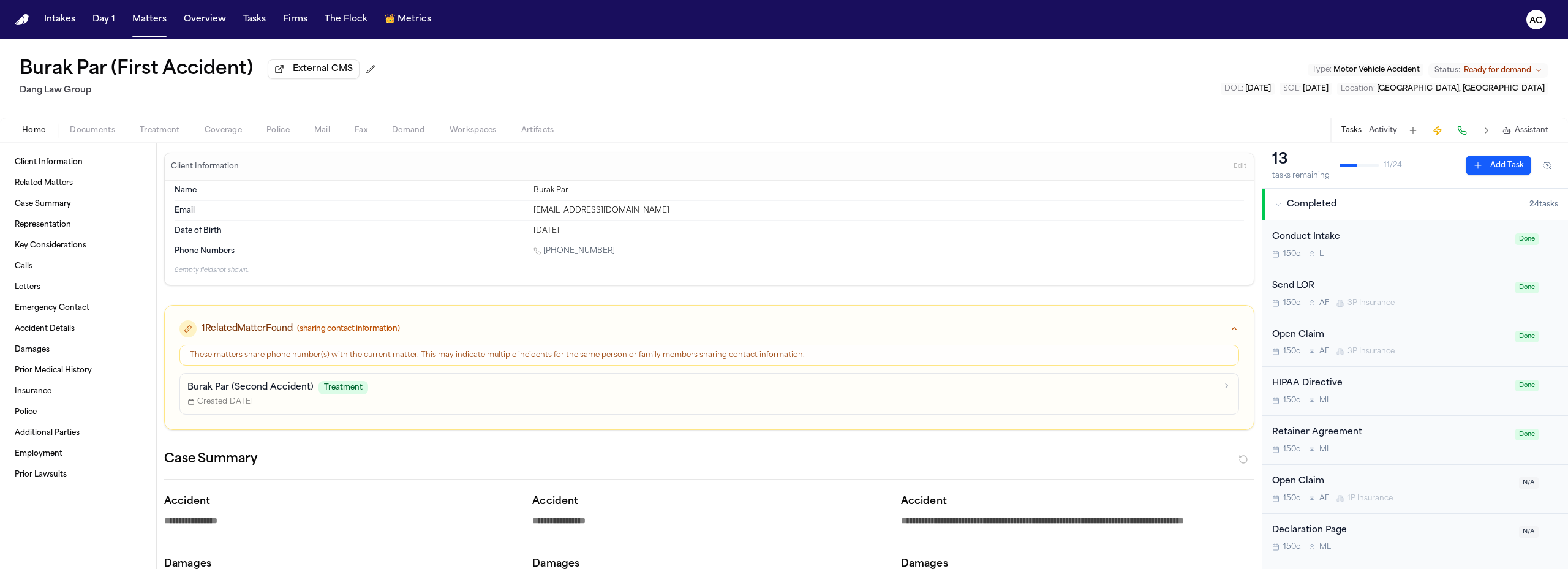
type textarea "*"
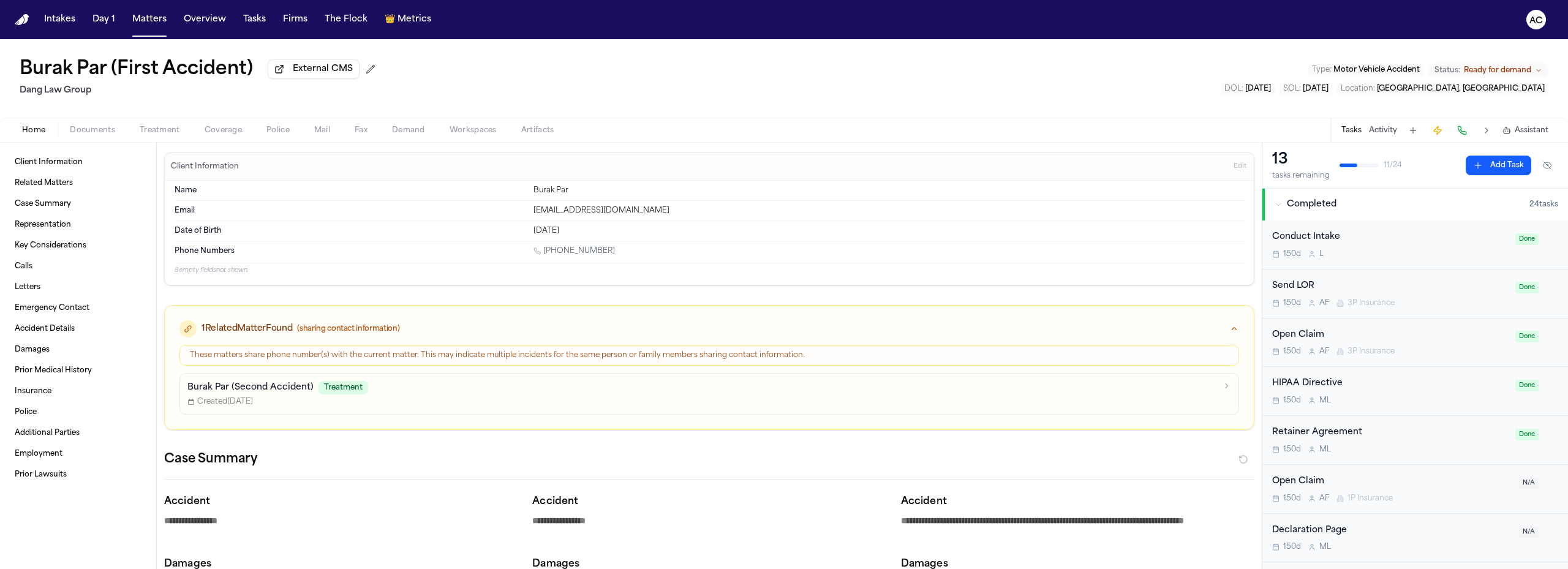
type textarea "*"
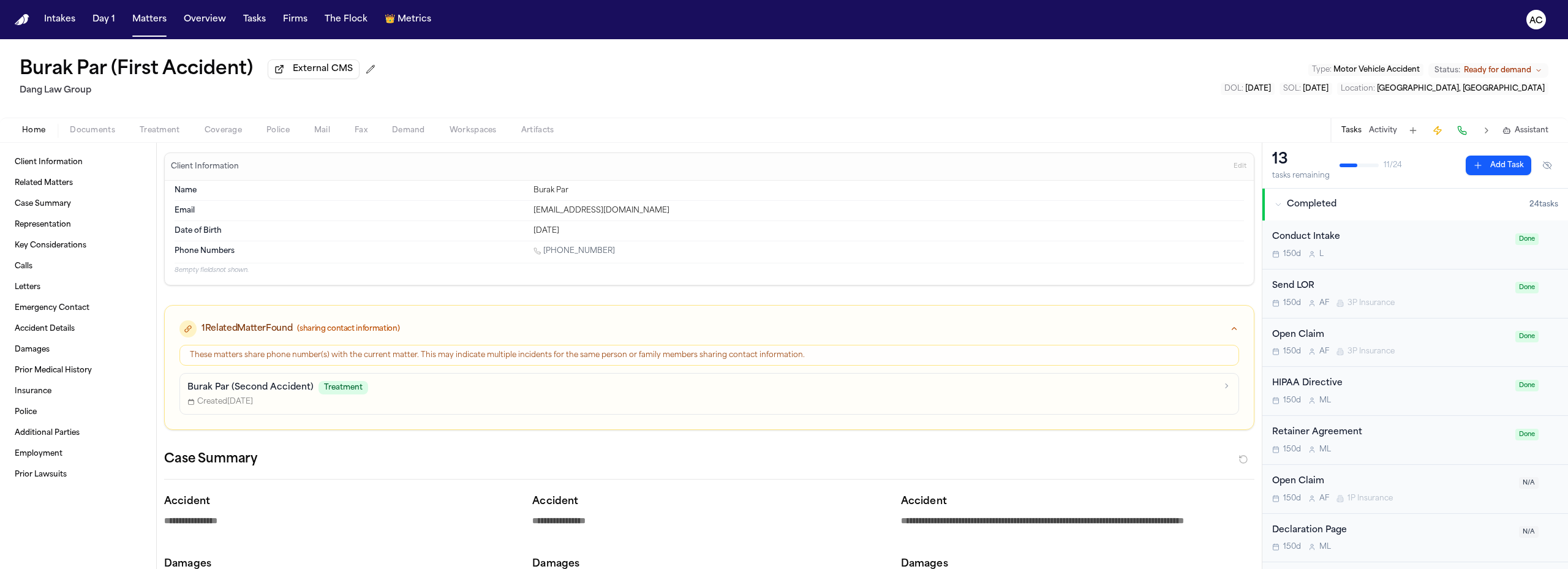
type textarea "*"
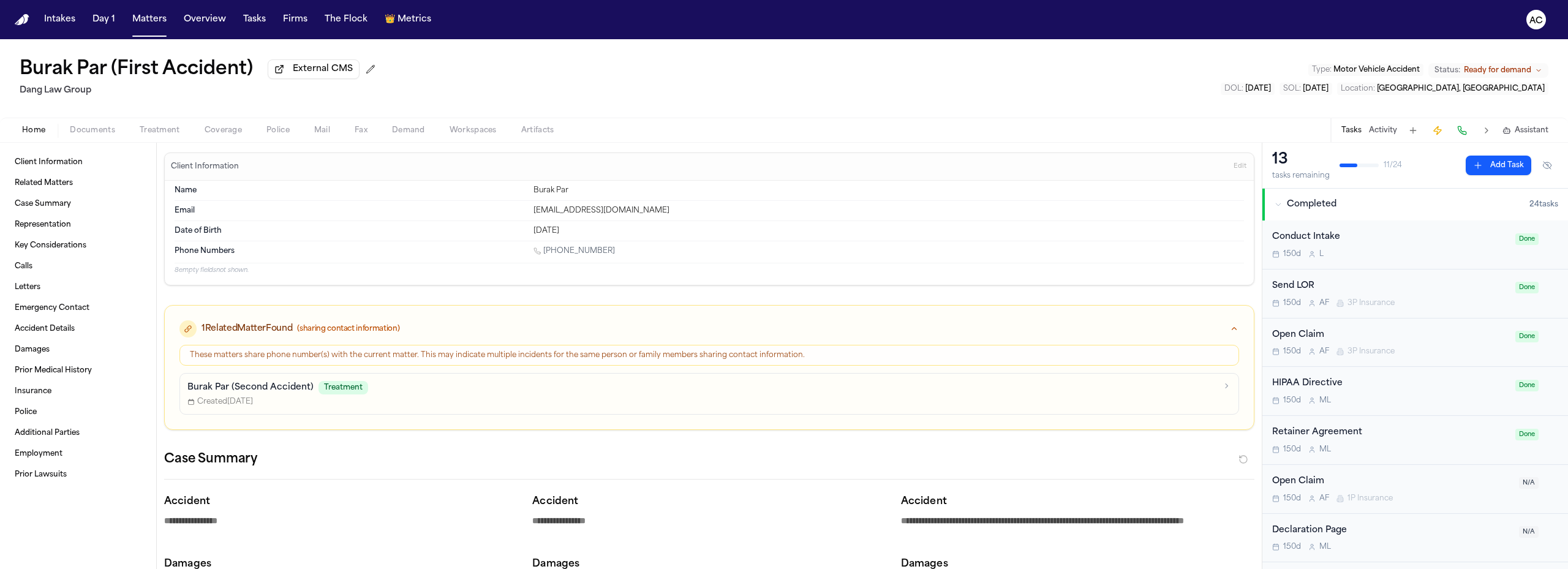
type textarea "*"
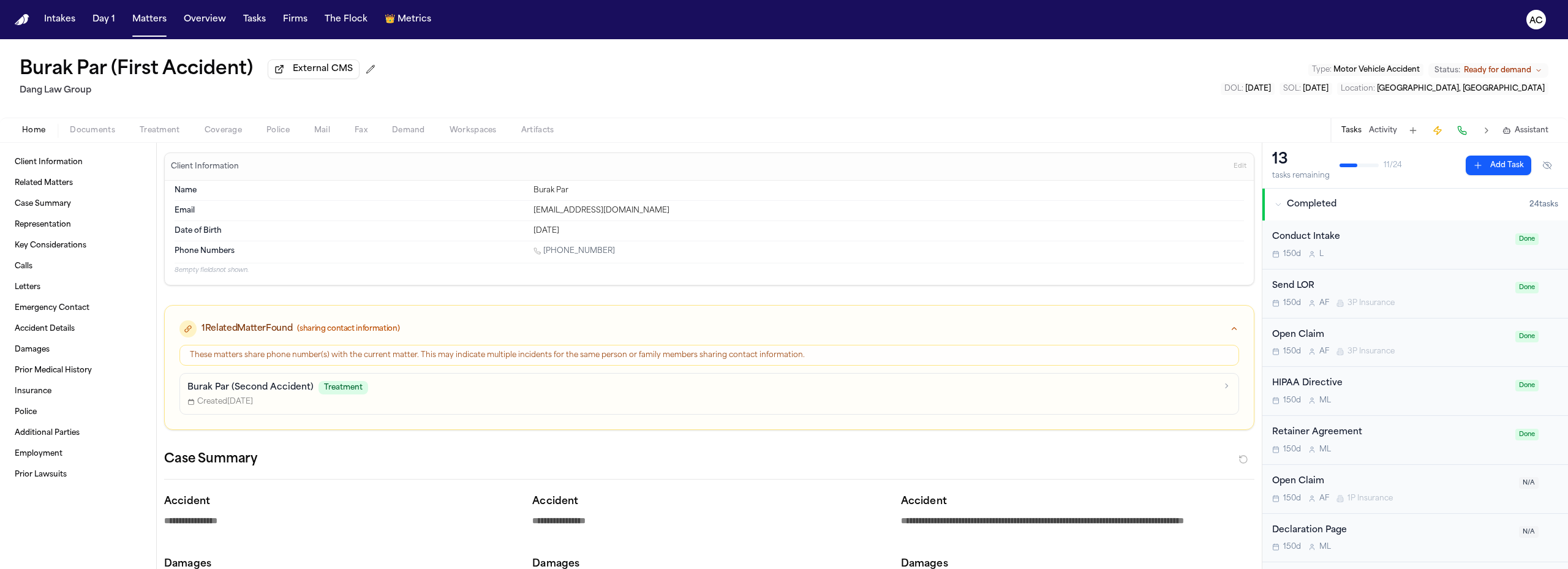
type textarea "*"
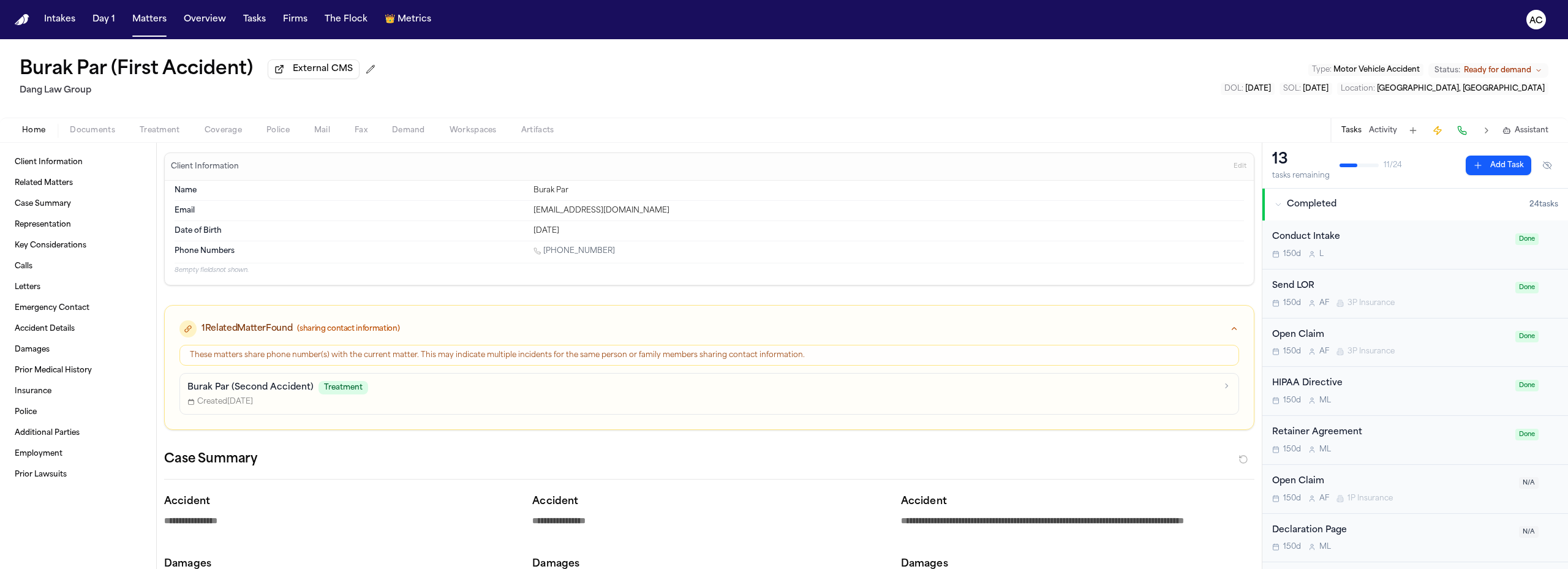
type textarea "*"
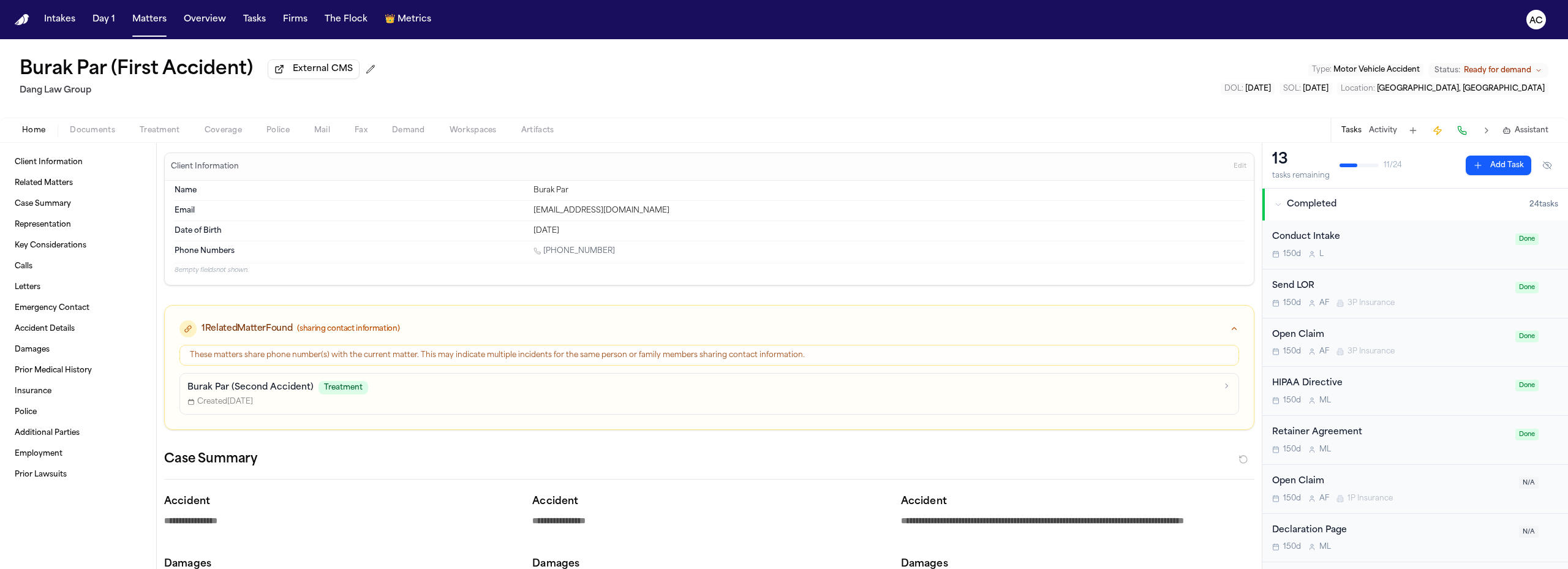
type textarea "*"
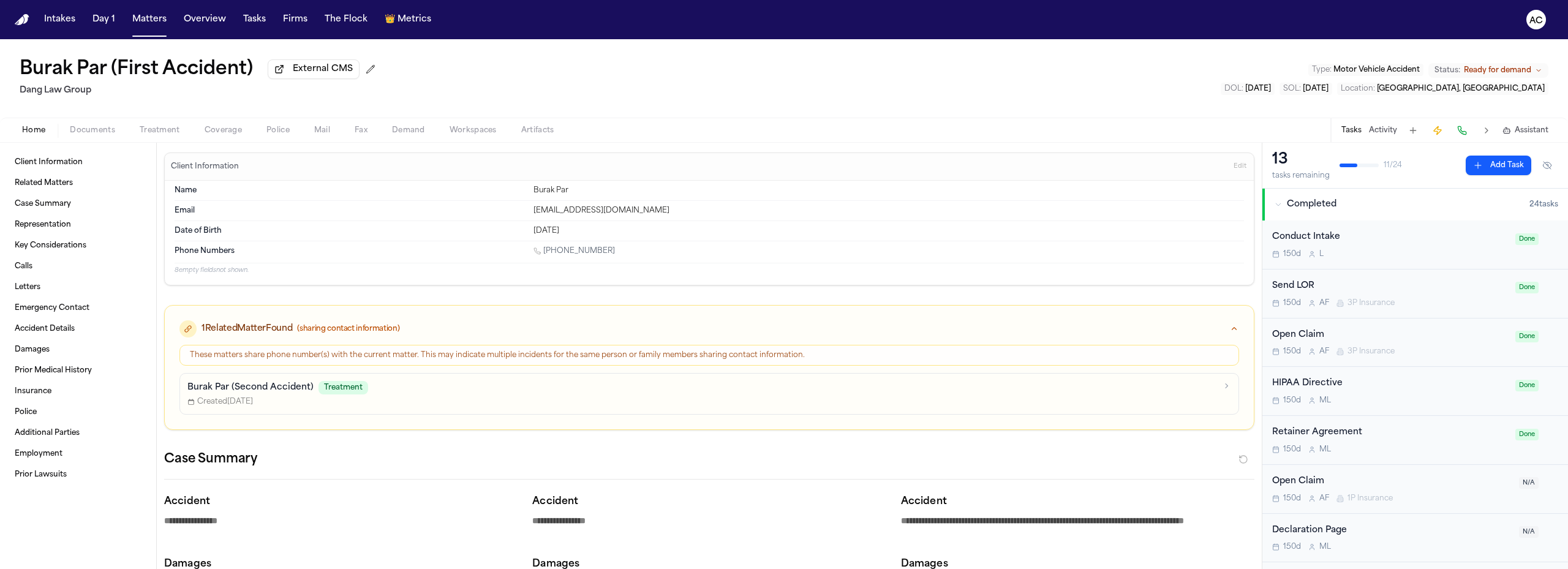
type textarea "*"
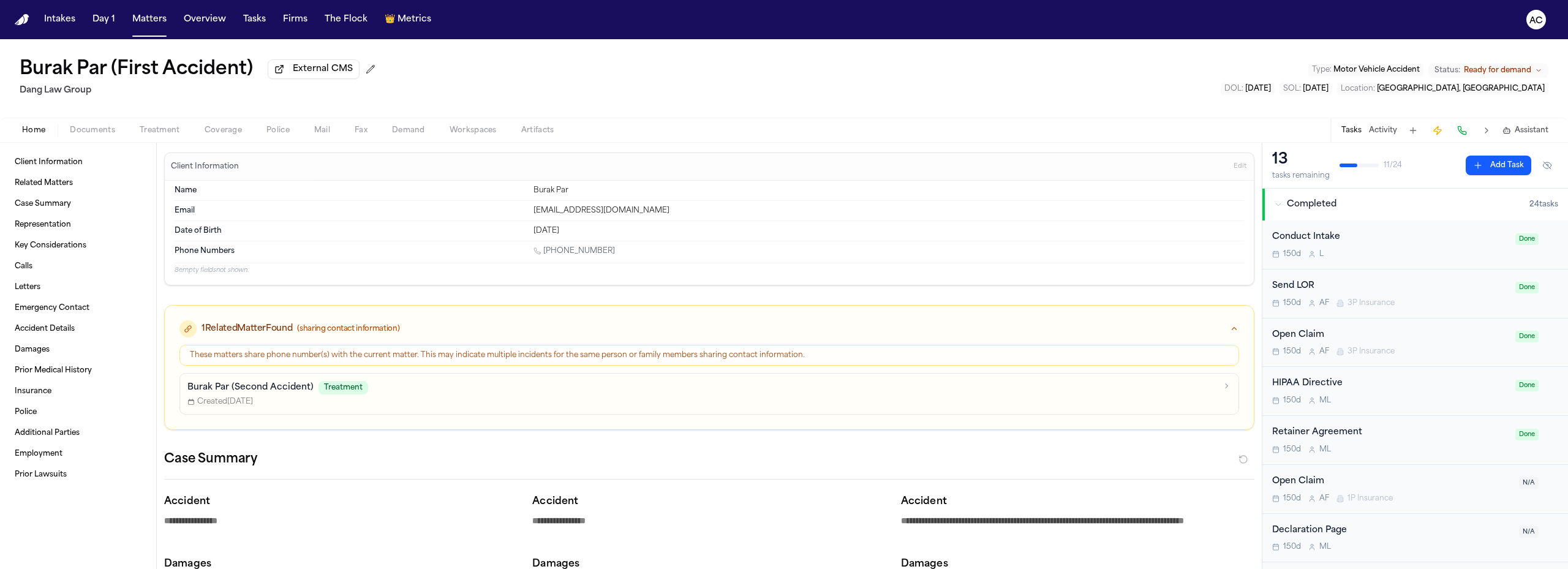
type textarea "*"
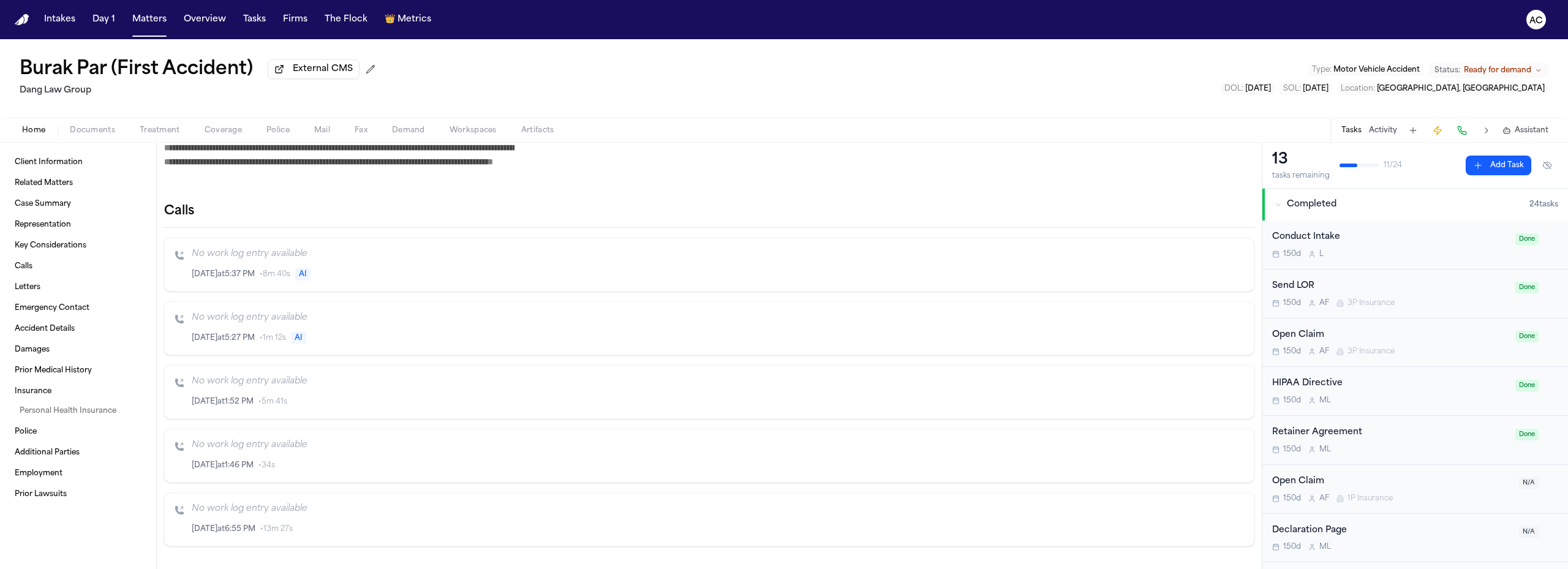
scroll to position [674, 0]
click at [74, 202] on link "Case Summary" at bounding box center [78, 204] width 136 height 20
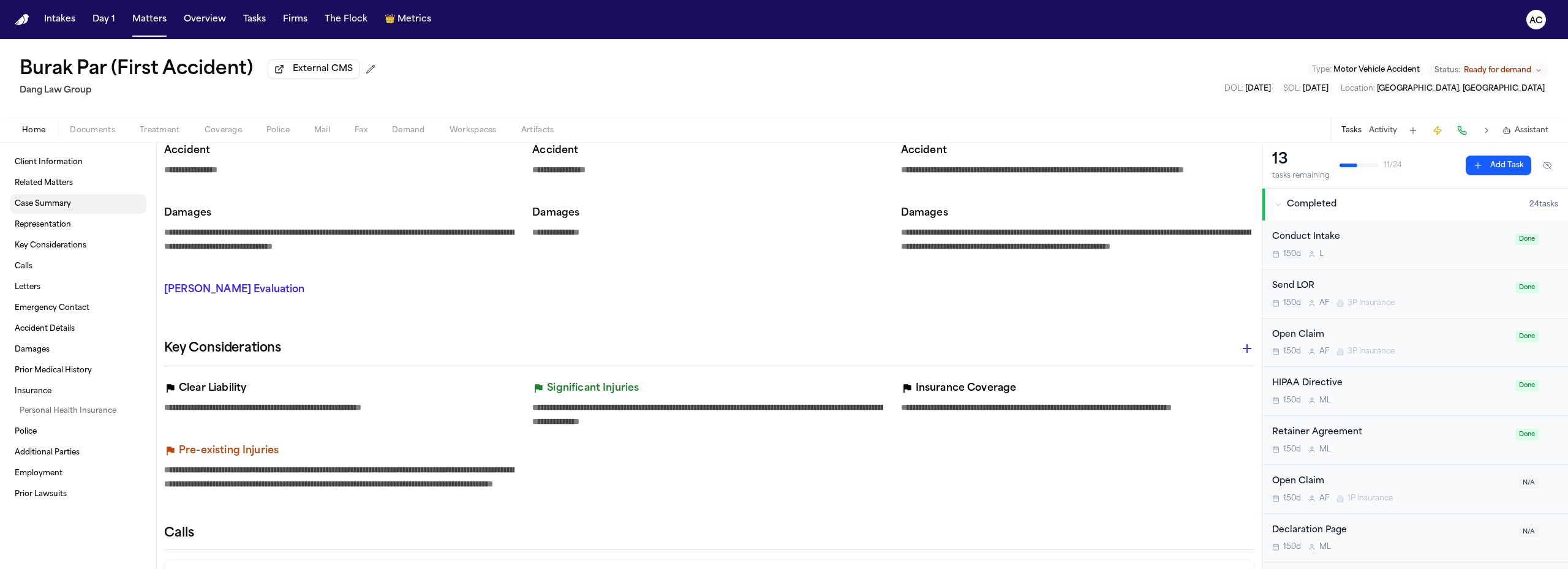
scroll to position [292, 0]
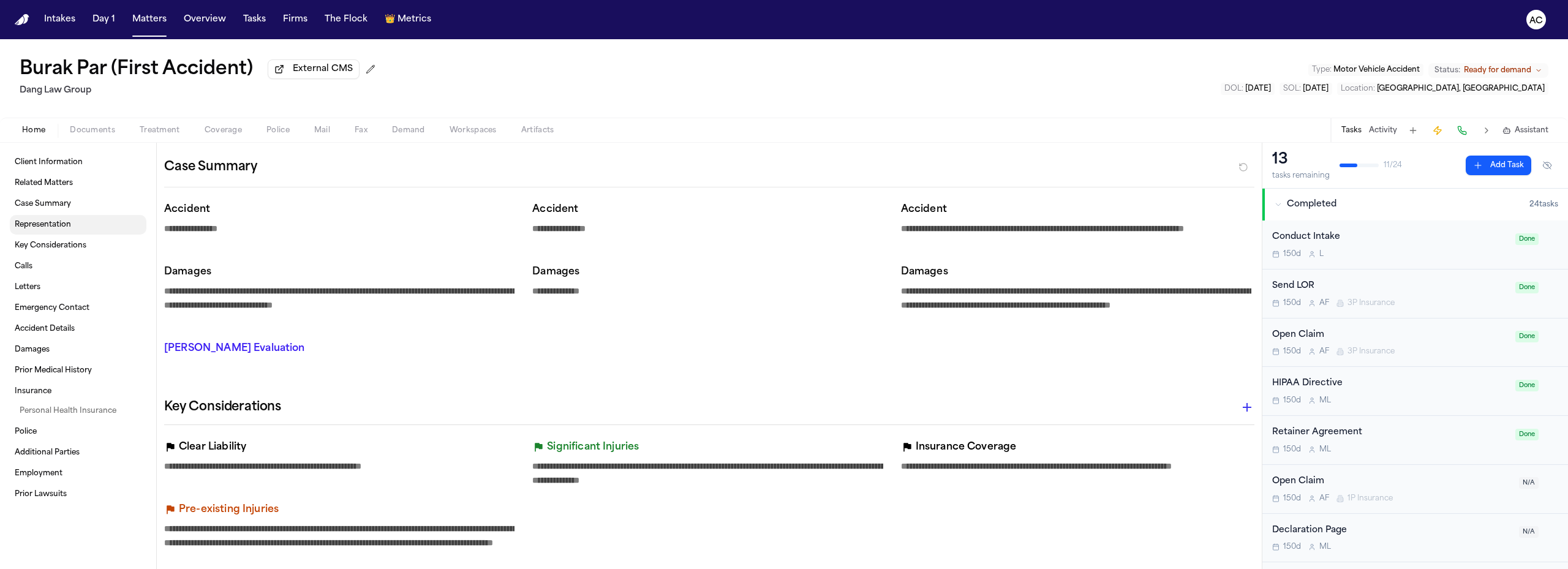
click at [74, 228] on link "Representation" at bounding box center [78, 224] width 136 height 20
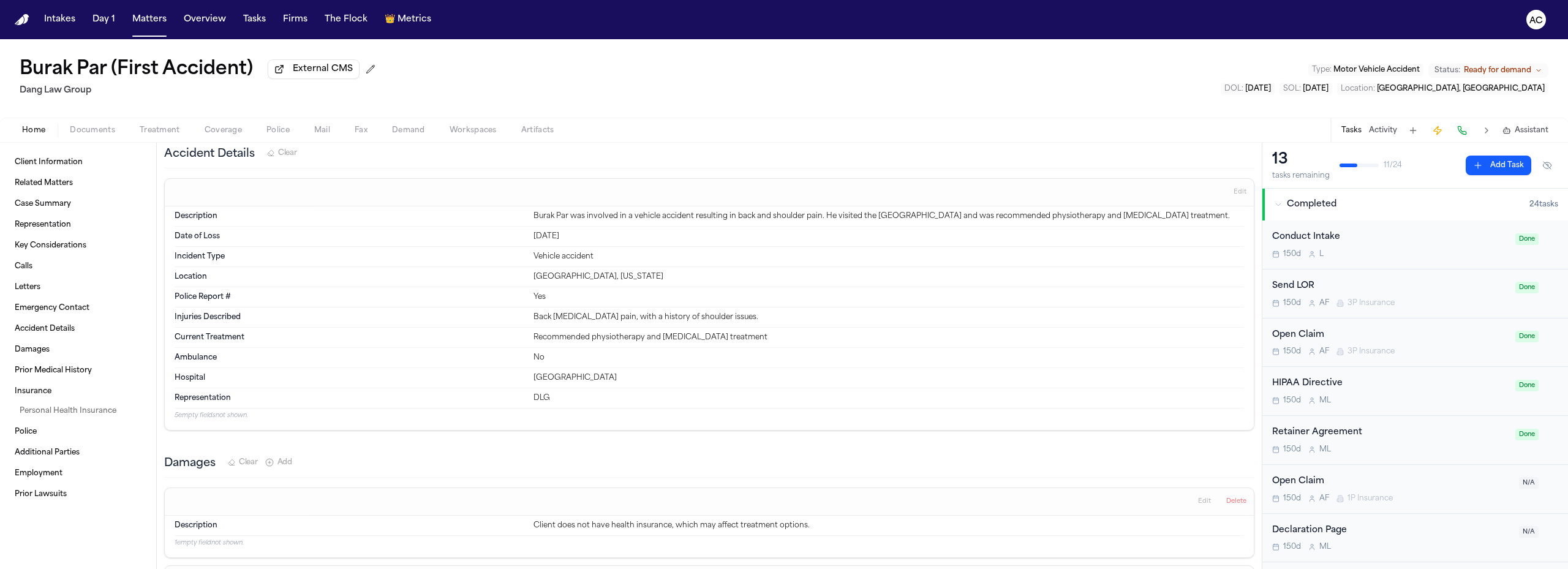
scroll to position [1388, 0]
click at [412, 132] on span "Demand" at bounding box center [409, 130] width 33 height 9
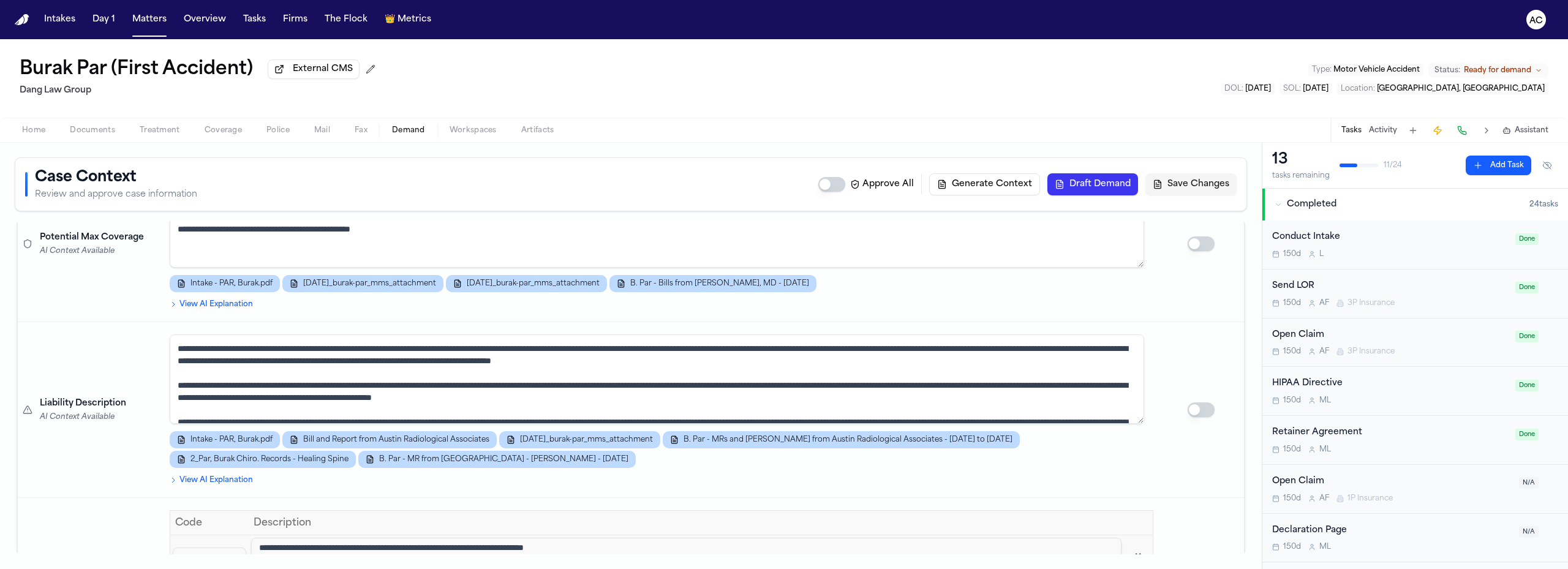
scroll to position [1716, 0]
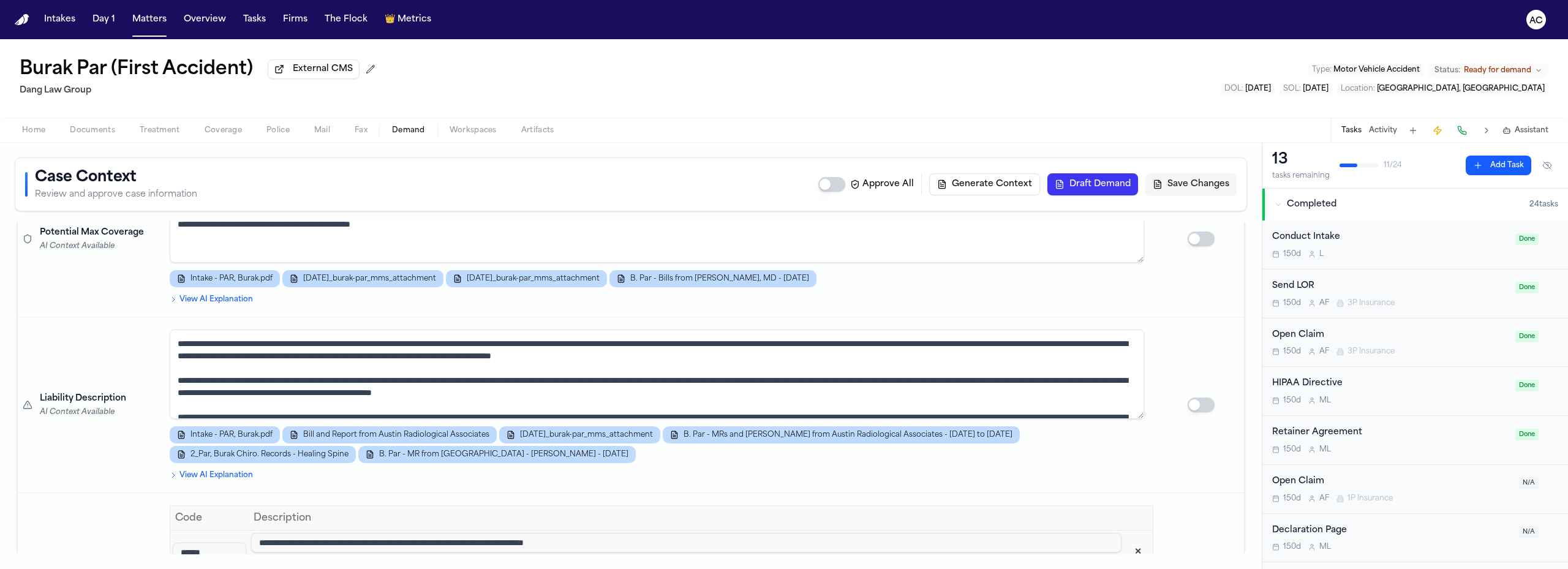
click at [492, 134] on span "Workspaces" at bounding box center [473, 130] width 47 height 9
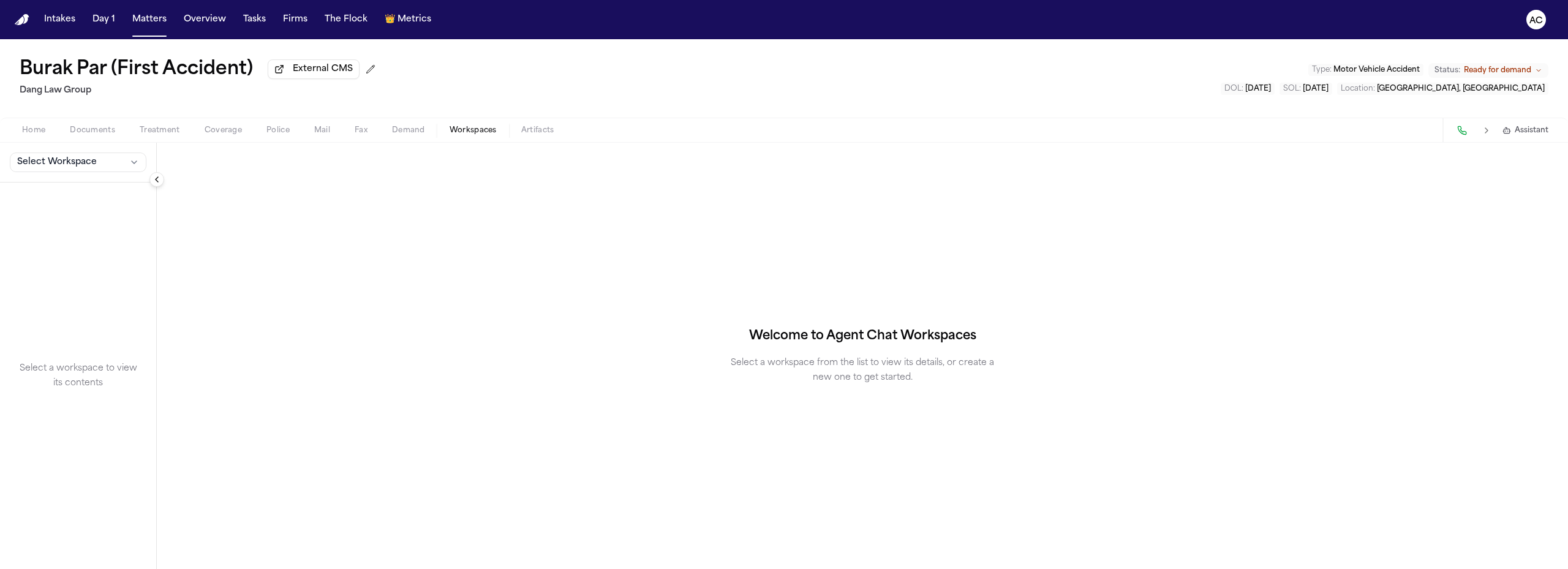
drag, startPoint x: 115, startPoint y: 164, endPoint x: 105, endPoint y: 166, distance: 10.2
click at [114, 164] on button "Select Workspace" at bounding box center [78, 162] width 136 height 20
click at [66, 191] on span "[PERSON_NAME] Agent Demand" at bounding box center [85, 189] width 143 height 13
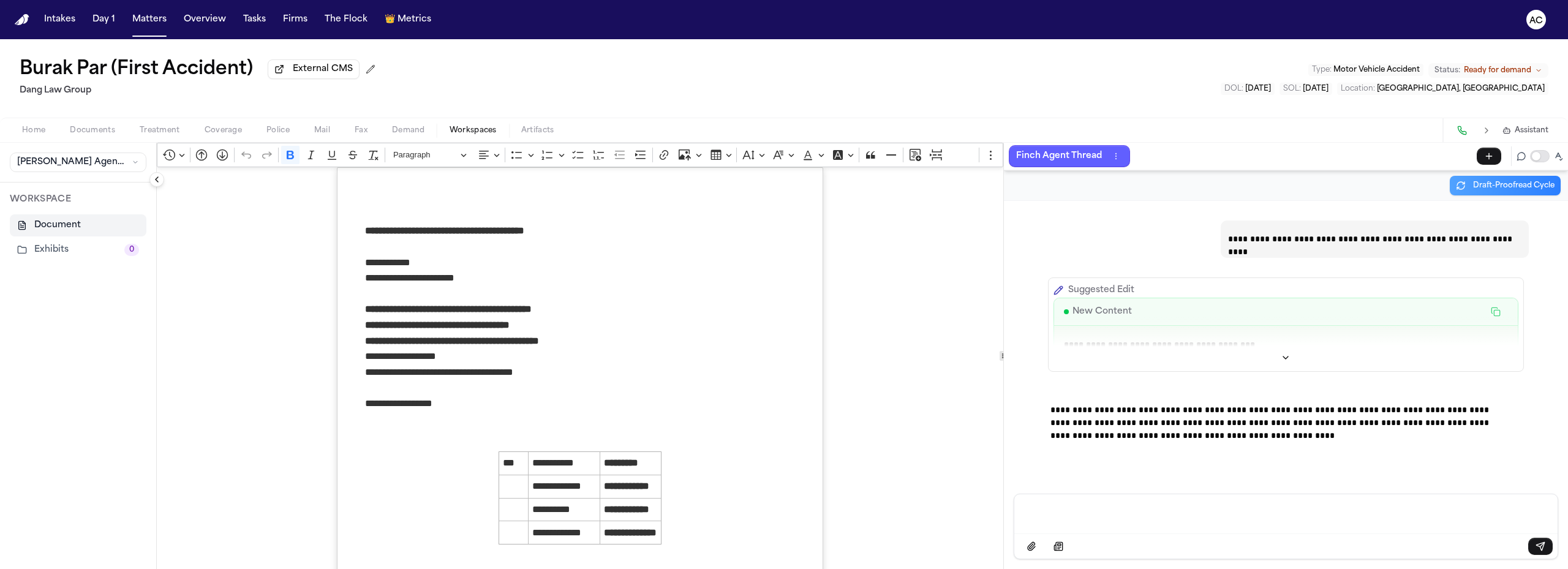
scroll to position [13991, 0]
click at [985, 158] on icon "Editor toolbar" at bounding box center [991, 155] width 13 height 13
click at [961, 178] on icon "Dropdown toolbar" at bounding box center [964, 177] width 6 height 6
